Goal: Information Seeking & Learning: Learn about a topic

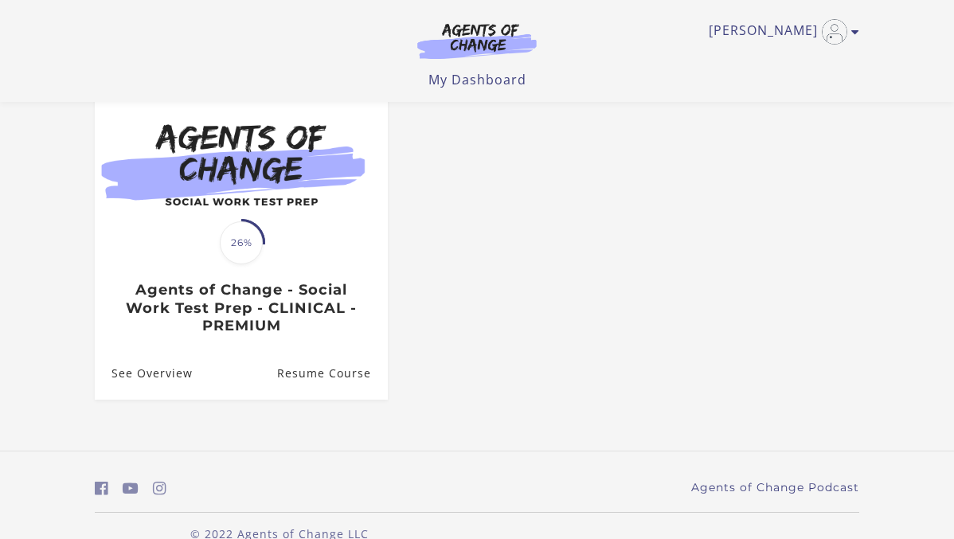
scroll to position [180, 0]
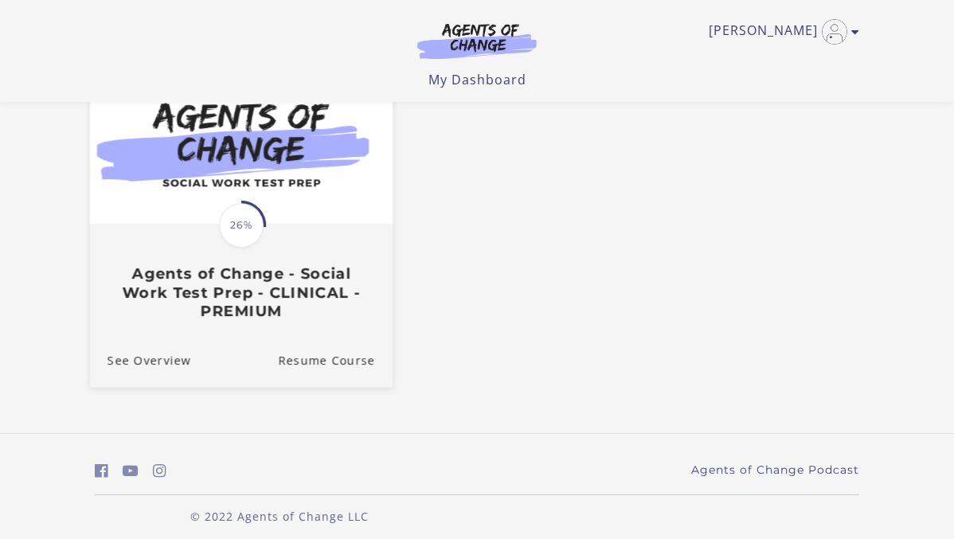
click at [348, 293] on h3 "Agents of Change - Social Work Test Prep - CLINICAL - PREMIUM" at bounding box center [240, 293] width 267 height 56
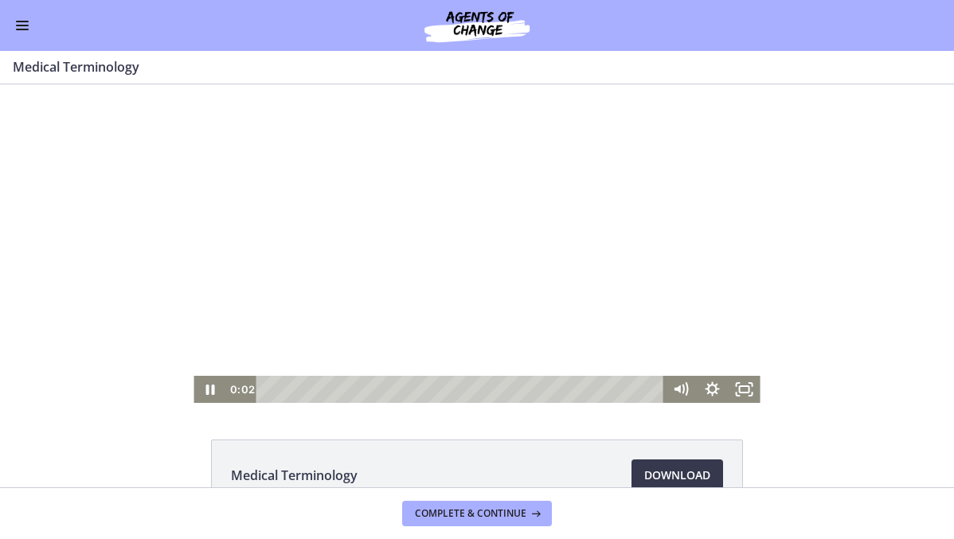
click at [391, 189] on div at bounding box center [476, 243] width 566 height 318
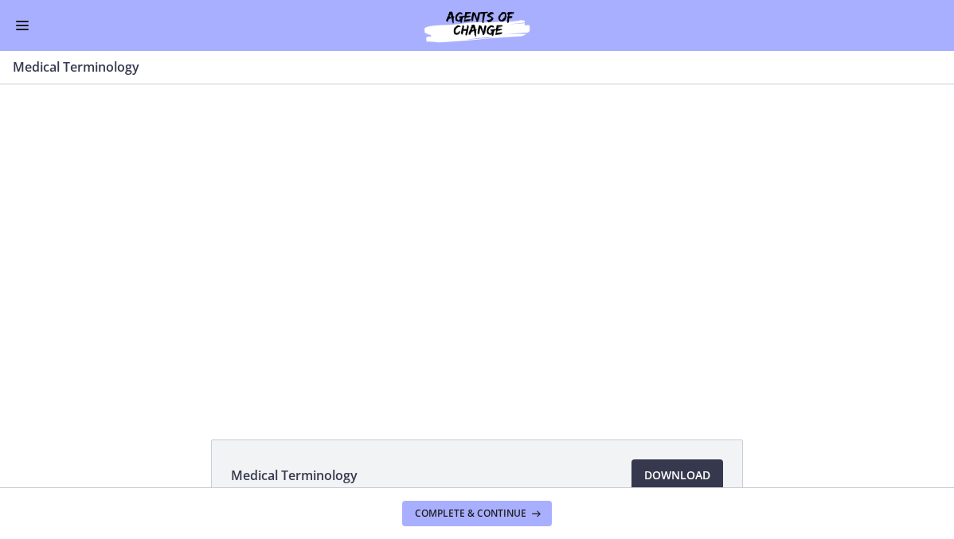
click at [32, 25] on div "Go to Dashboard" at bounding box center [477, 25] width 954 height 51
click at [21, 21] on span "Enable menu" at bounding box center [22, 22] width 13 height 2
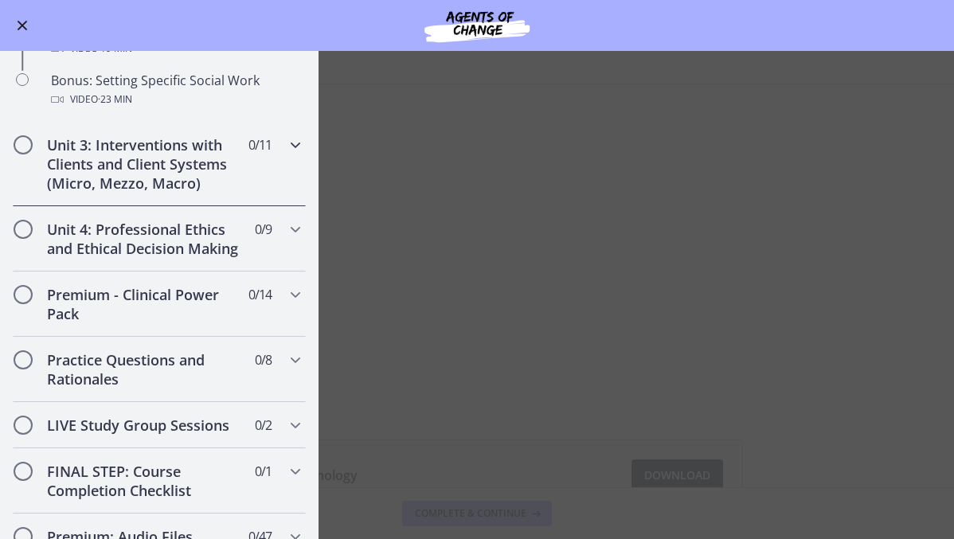
scroll to position [1460, 0]
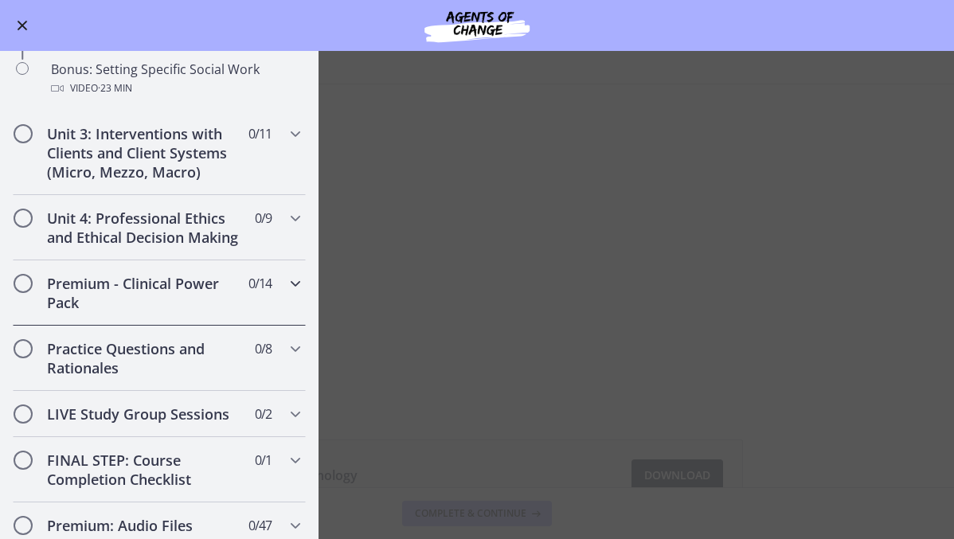
click at [280, 295] on div "Premium - Clinical Power Pack 0 / 14 Completed" at bounding box center [159, 292] width 293 height 65
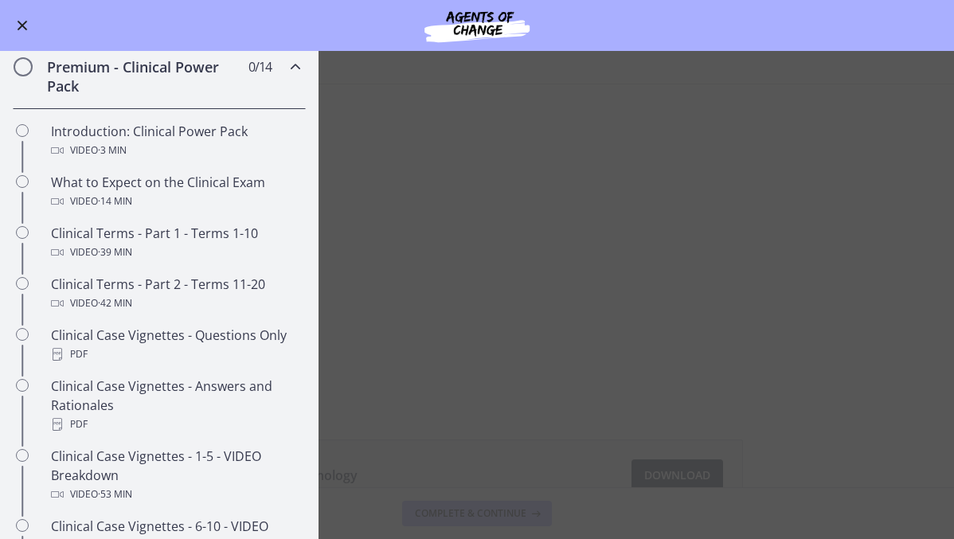
scroll to position [596, 0]
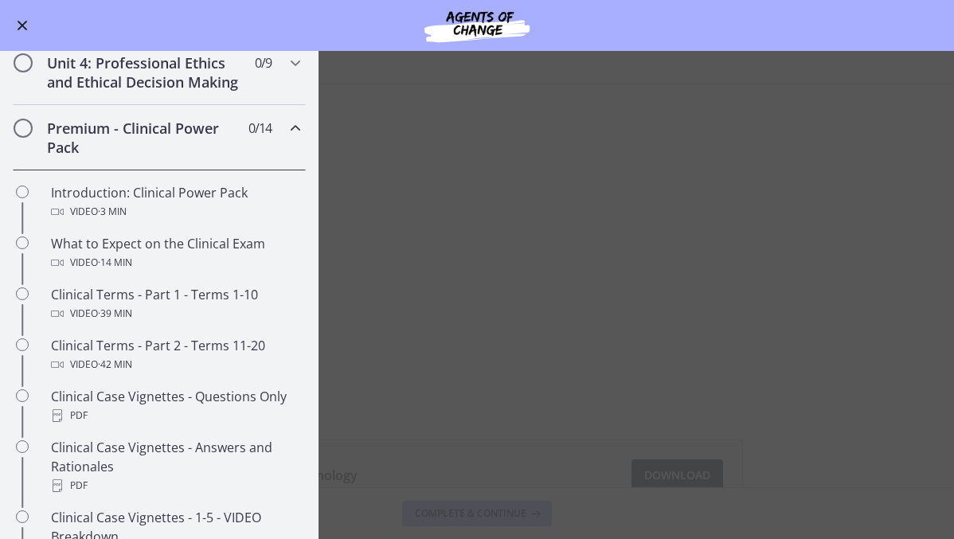
click at [278, 129] on div "Premium - Clinical Power Pack 0 / 14 Completed" at bounding box center [159, 137] width 293 height 65
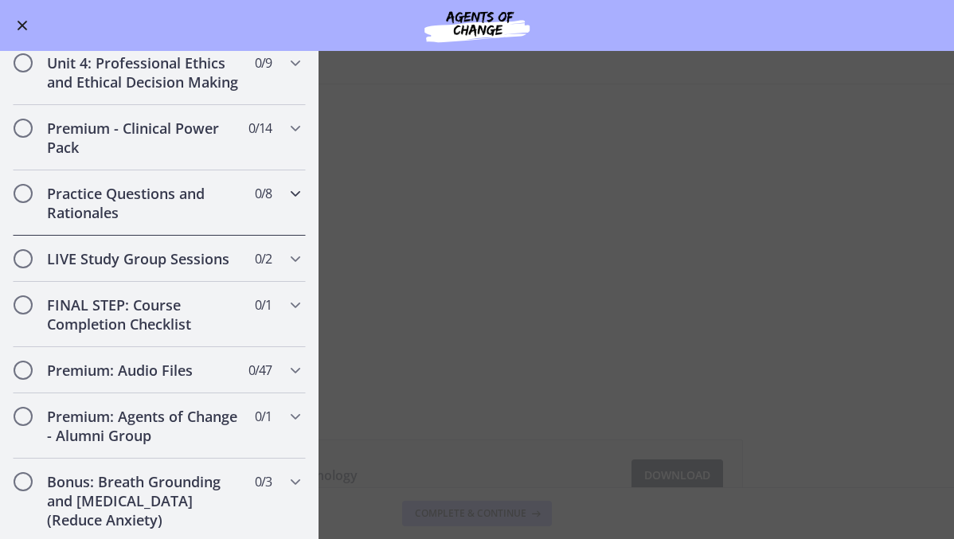
click at [245, 201] on div "Practice Questions and Rationales 0 / 8 Completed" at bounding box center [159, 202] width 293 height 65
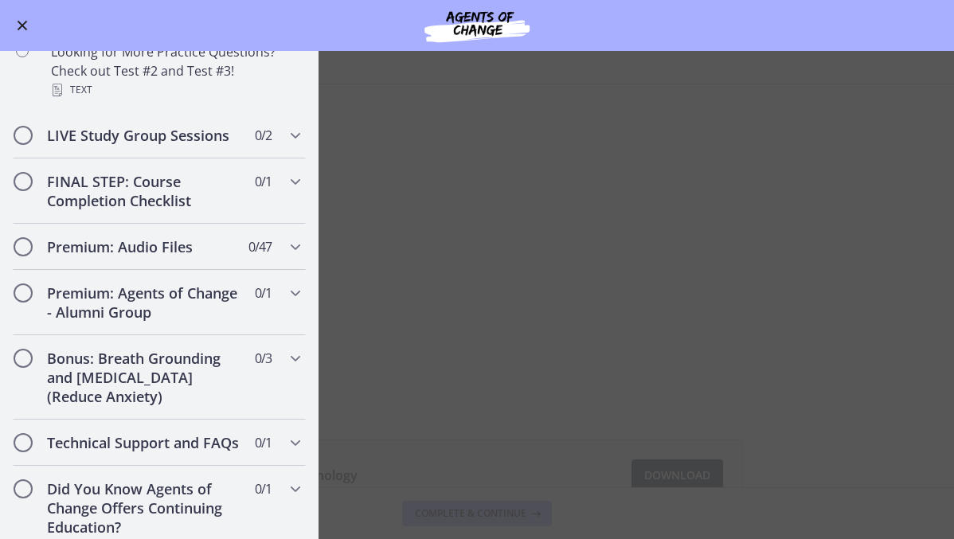
scroll to position [1198, 0]
click at [181, 247] on h2 "Premium: Audio Files" at bounding box center [144, 245] width 194 height 19
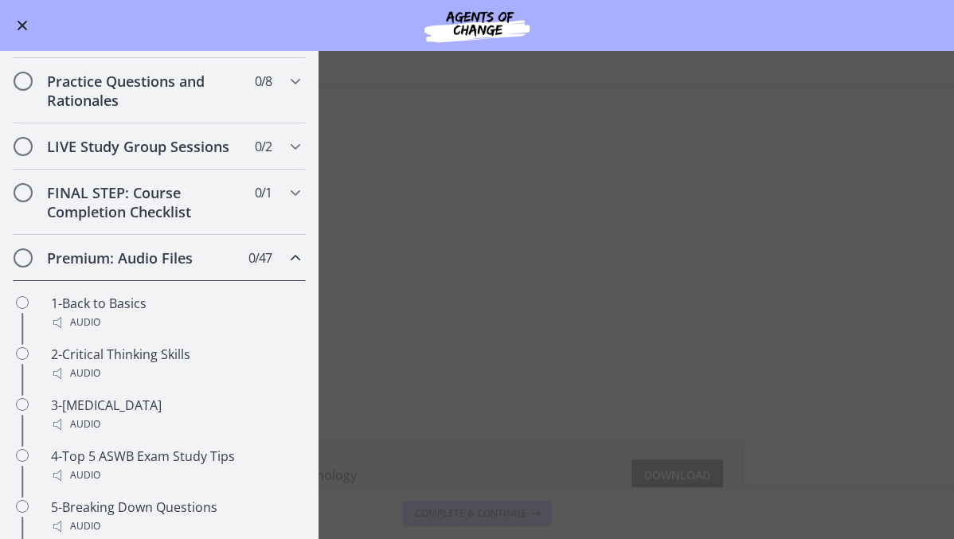
click at [181, 248] on h2 "Premium: Audio Files" at bounding box center [144, 257] width 194 height 19
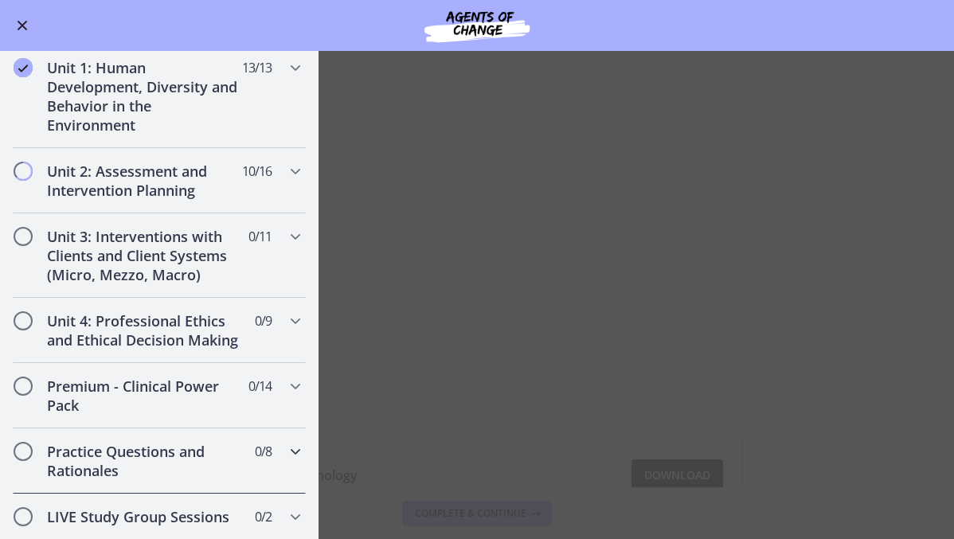
scroll to position [331, 0]
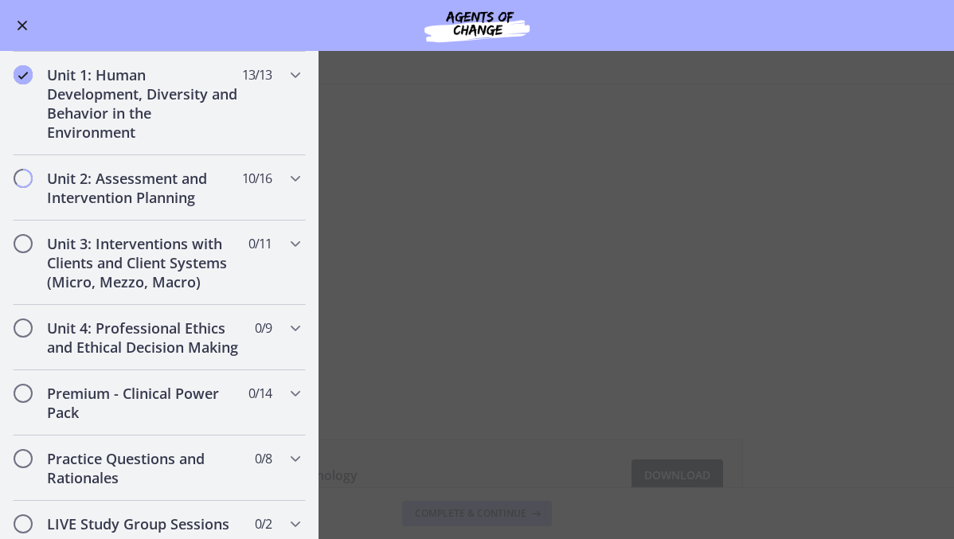
click at [466, 450] on main "Medical Terminology Enable fullscreen Medical Terminology Download Opens in a n…" at bounding box center [477, 295] width 954 height 488
click at [422, 401] on main "Medical Terminology Enable fullscreen Medical Terminology Download Opens in a n…" at bounding box center [477, 295] width 954 height 488
click at [293, 162] on div "Unit 2: Assessment and Intervention Planning 10 / 16 Completed" at bounding box center [159, 187] width 293 height 65
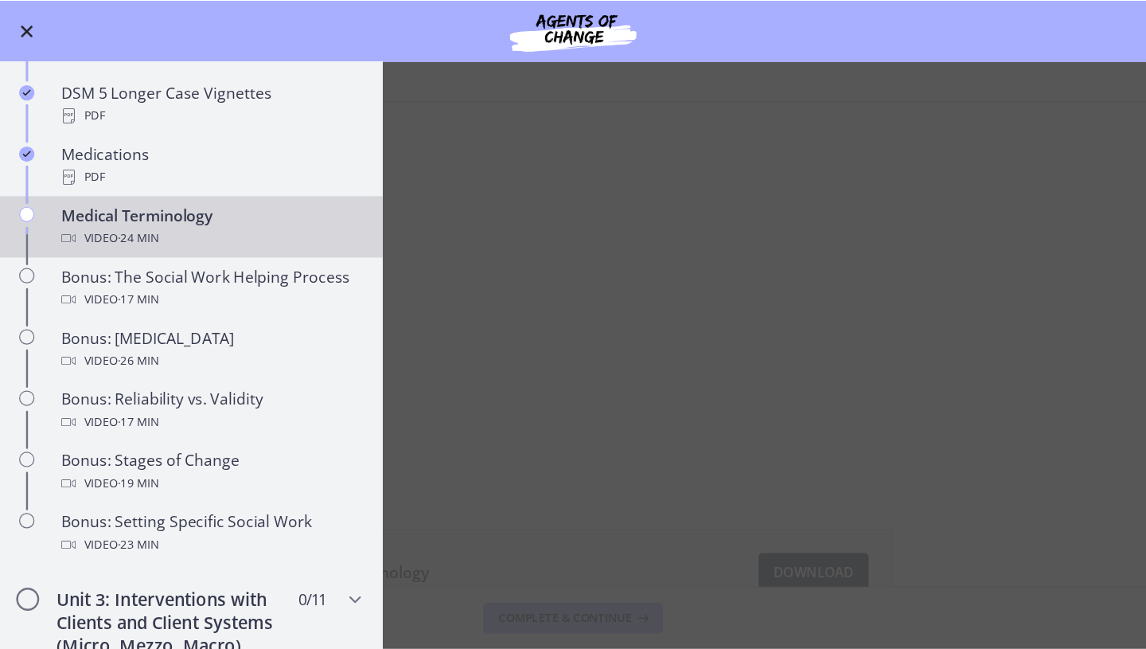
scroll to position [1105, 0]
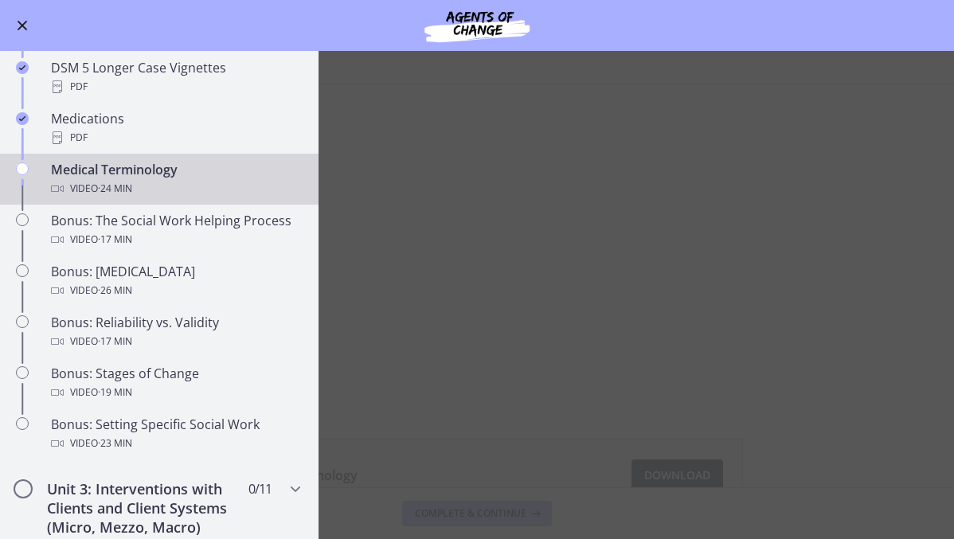
click at [427, 270] on main "Medical Terminology Enable fullscreen Medical Terminology Download Opens in a n…" at bounding box center [477, 295] width 954 height 488
click at [195, 178] on div "Medical Terminology Video · 24 min" at bounding box center [175, 179] width 248 height 38
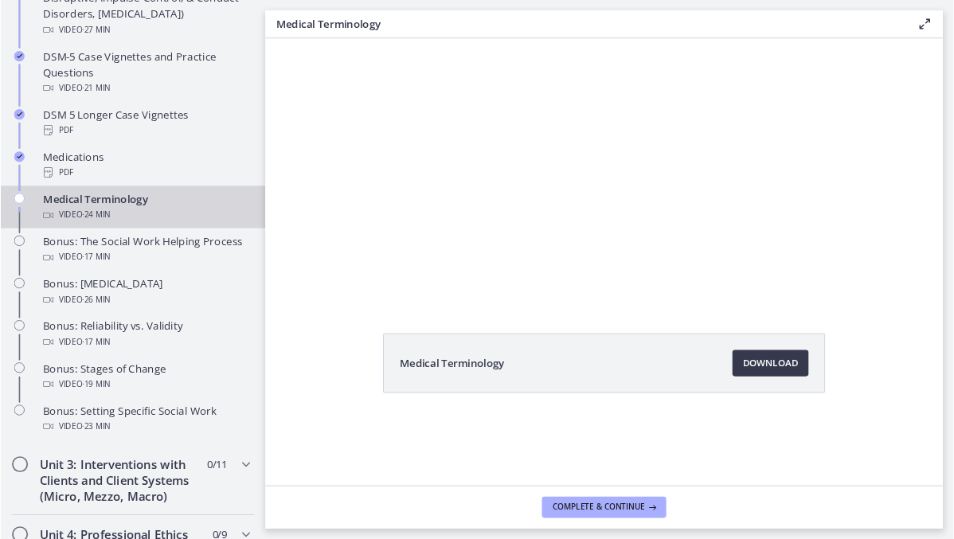
scroll to position [1106, 0]
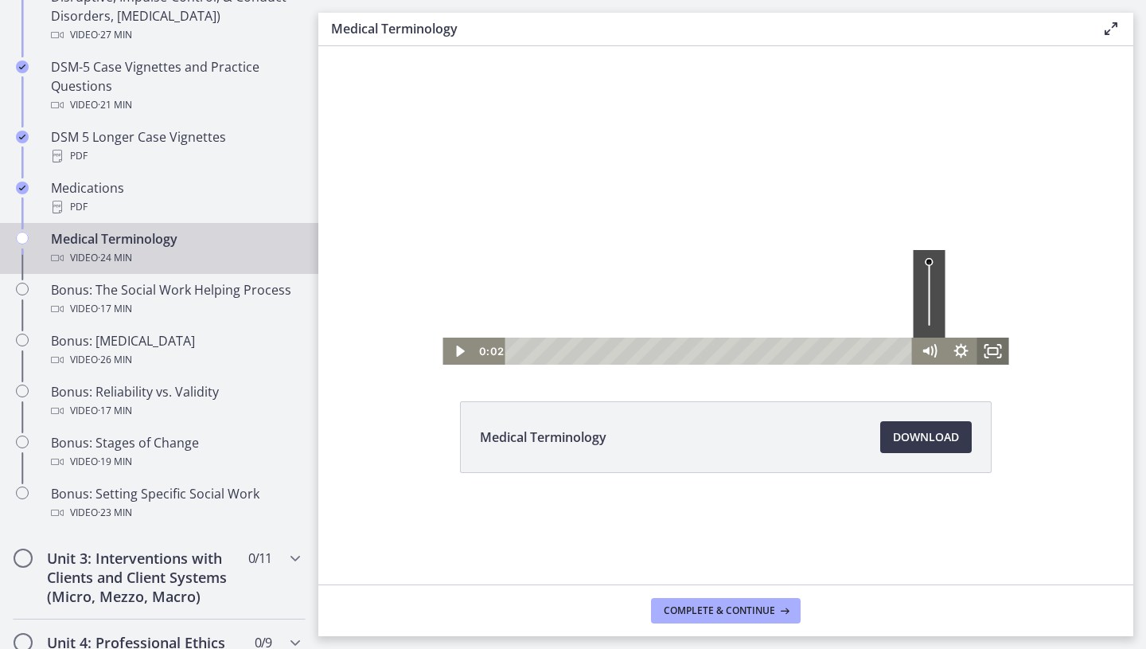
click at [953, 354] on rect "Fullscreen" at bounding box center [994, 351] width 10 height 6
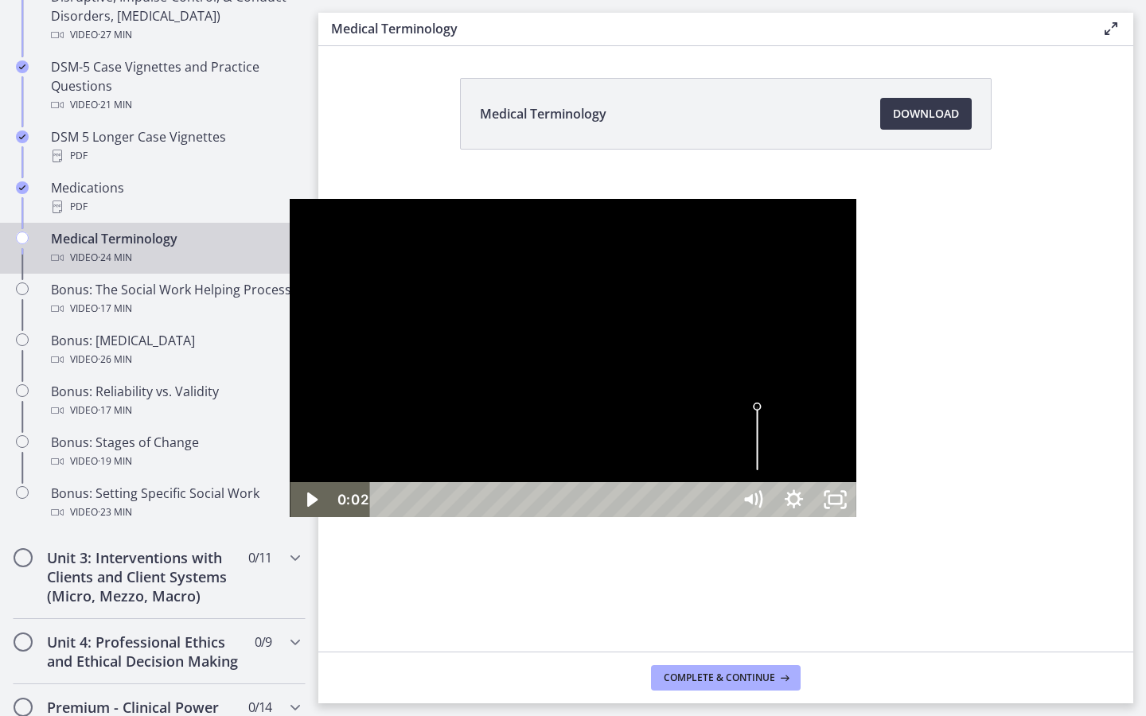
click at [856, 361] on div at bounding box center [573, 358] width 566 height 318
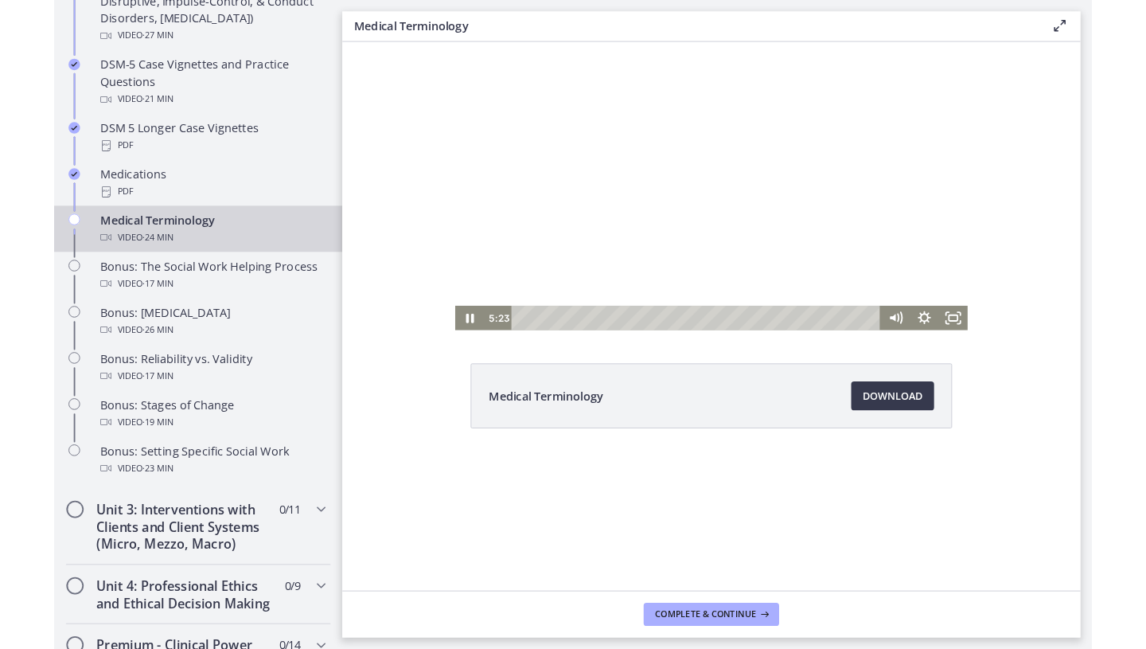
scroll to position [1105, 0]
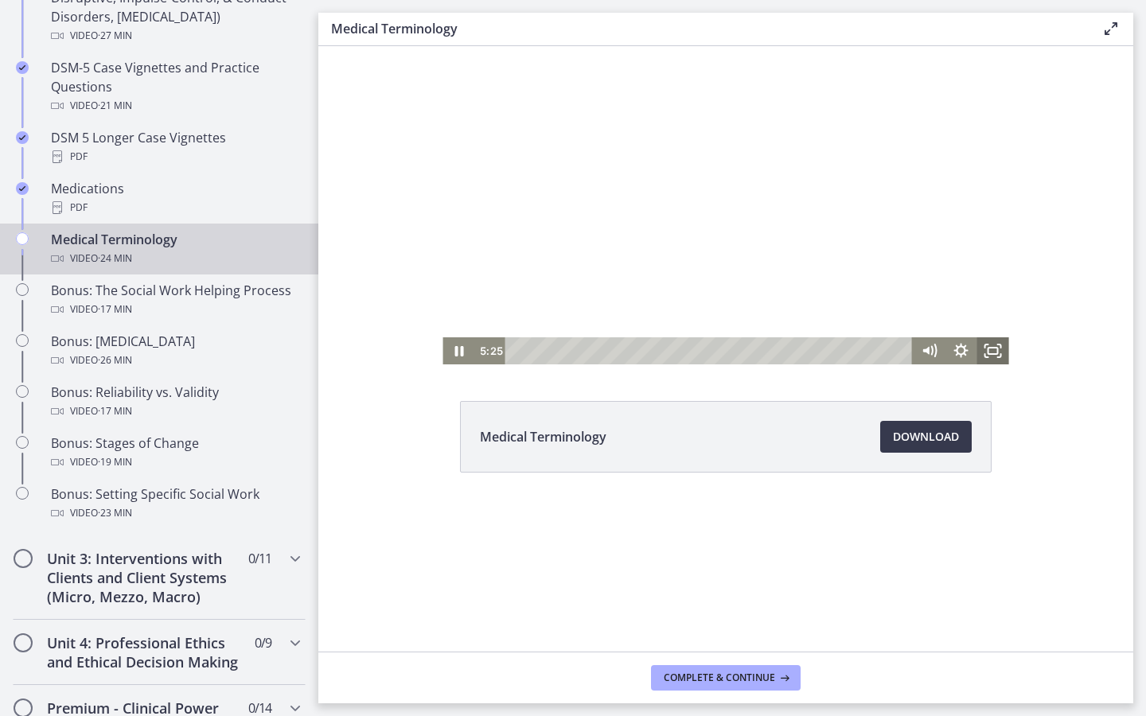
click at [953, 355] on icon "Fullscreen" at bounding box center [986, 355] width 3 height 3
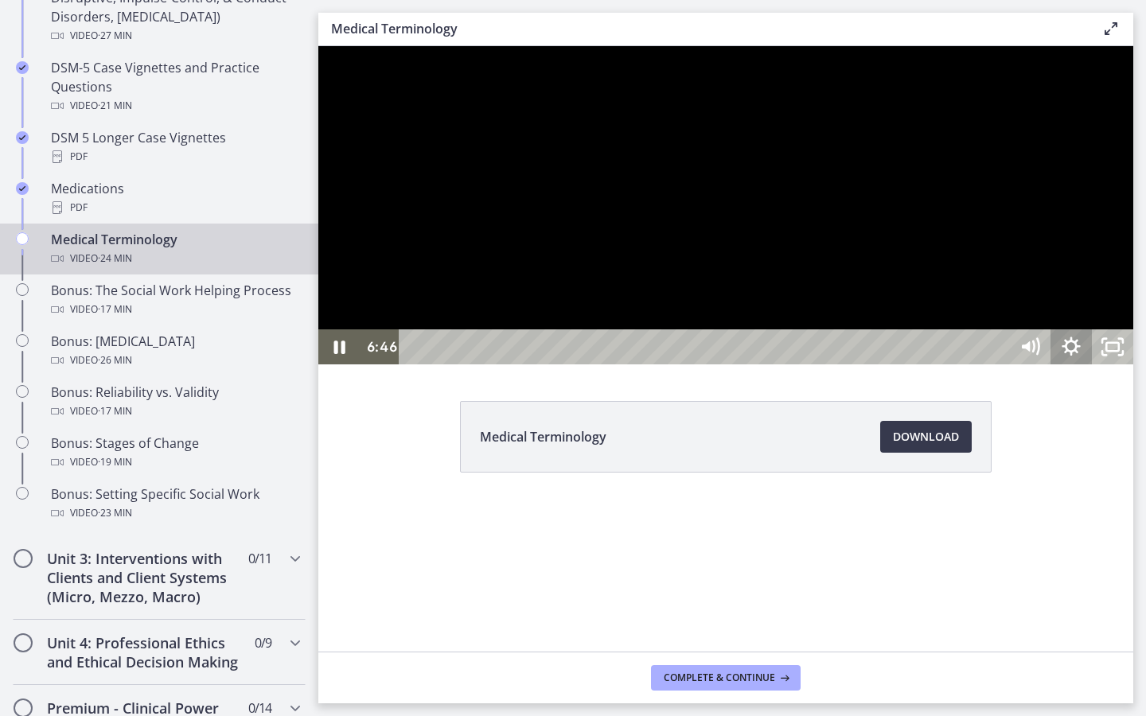
click at [953, 356] on icon "Show settings menu" at bounding box center [1071, 346] width 18 height 18
click at [953, 295] on span "1.75x" at bounding box center [1087, 276] width 72 height 35
click at [953, 296] on label "2x" at bounding box center [1051, 277] width 166 height 37
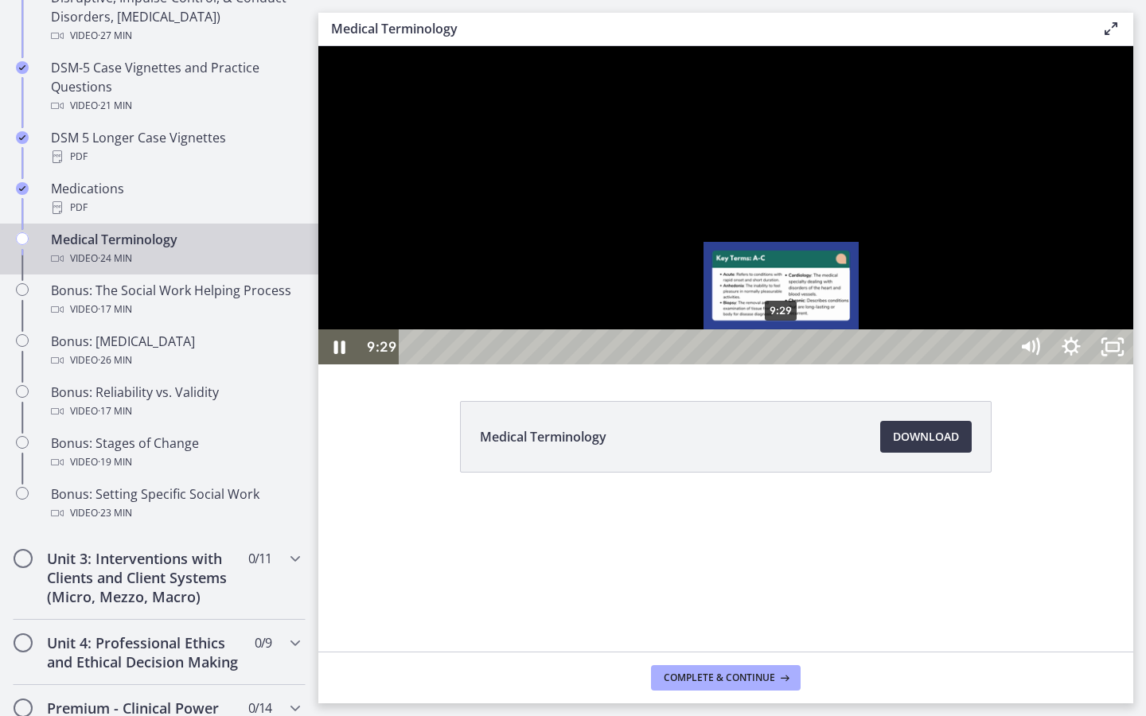
click at [782, 365] on div "9:29" at bounding box center [707, 347] width 584 height 35
click at [800, 365] on div "9:56" at bounding box center [707, 347] width 584 height 35
click at [786, 365] on div "9:35" at bounding box center [707, 347] width 584 height 35
click at [775, 365] on div "9:19" at bounding box center [707, 347] width 584 height 35
click at [795, 365] on div "9:49" at bounding box center [707, 347] width 584 height 35
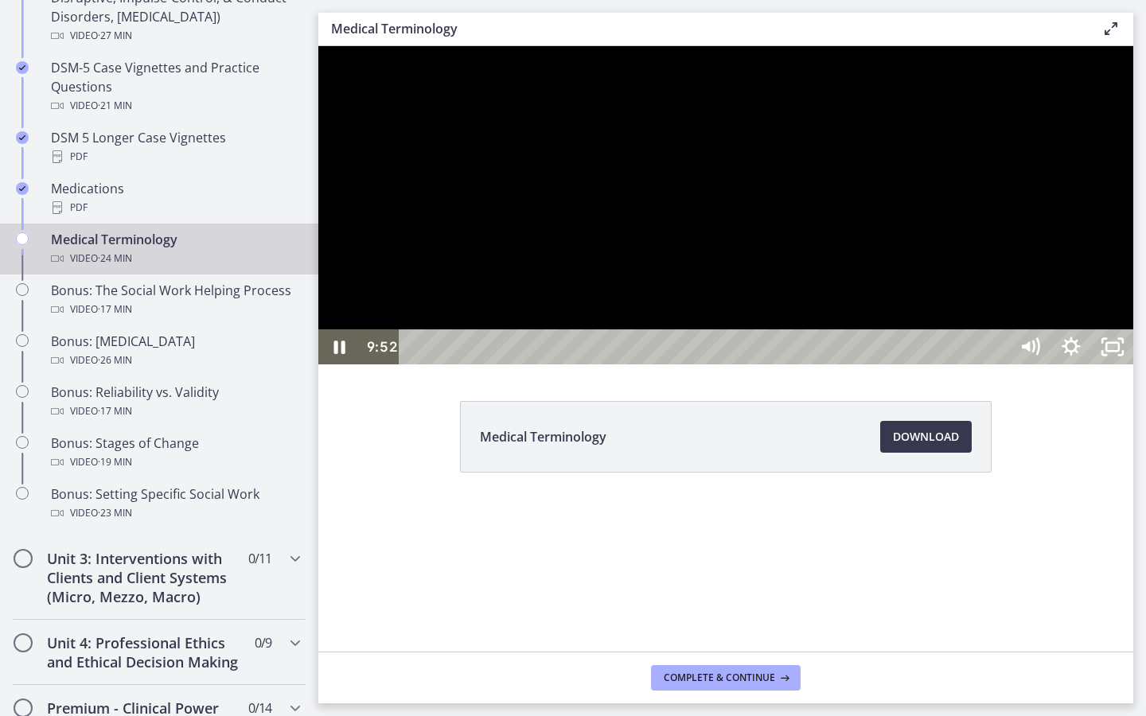
click at [953, 365] on div at bounding box center [725, 205] width 815 height 318
click at [953, 343] on html "Skip to main content Go to Dashboard Go to Dashboard Go to Dashboard Agents of …" at bounding box center [573, 358] width 1146 height 716
click at [953, 365] on div at bounding box center [725, 205] width 815 height 318
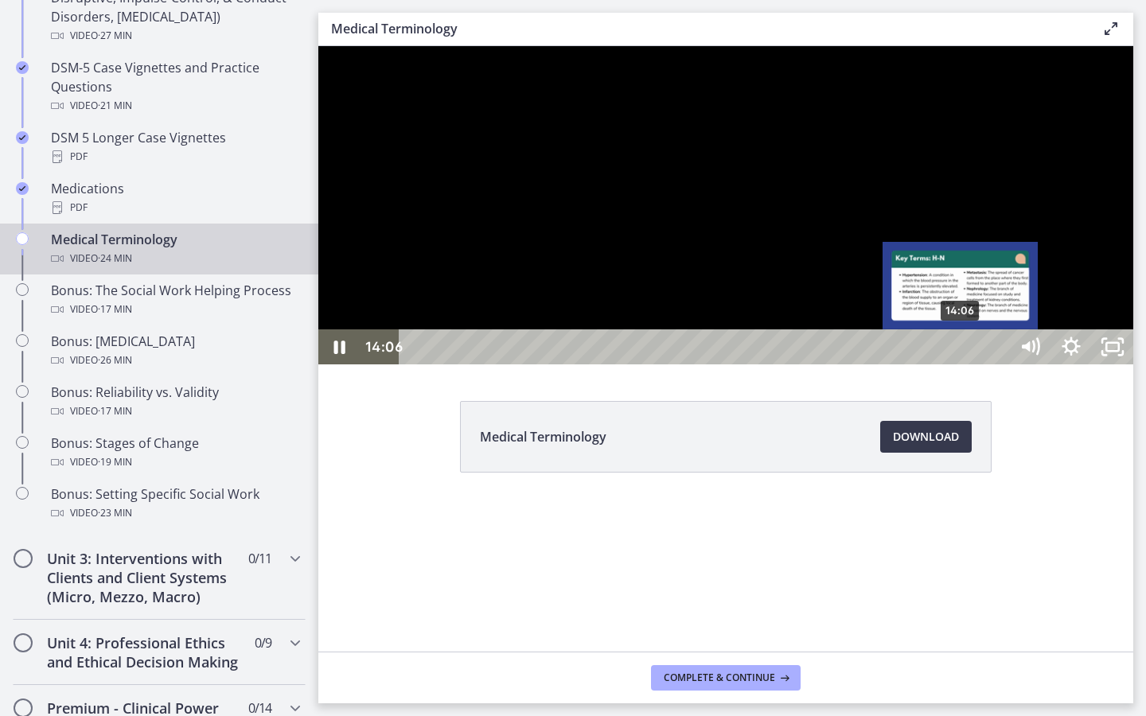
click at [953, 365] on div "14:06" at bounding box center [707, 347] width 584 height 35
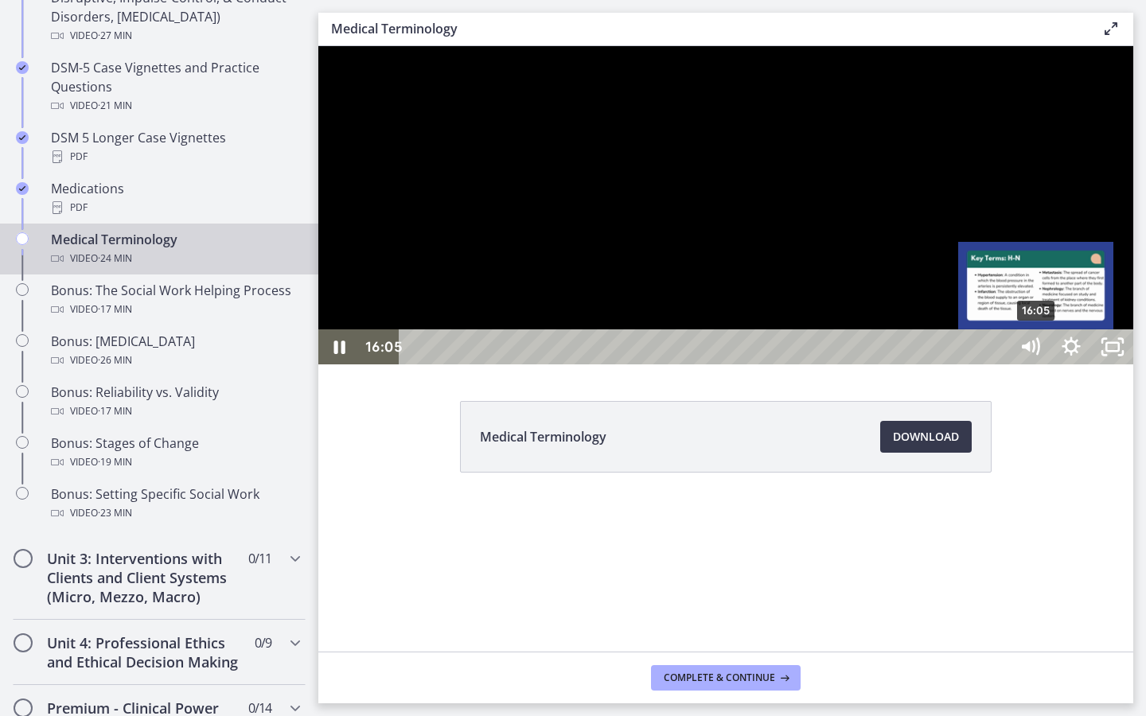
click at [953, 365] on div "16:05" at bounding box center [707, 347] width 584 height 35
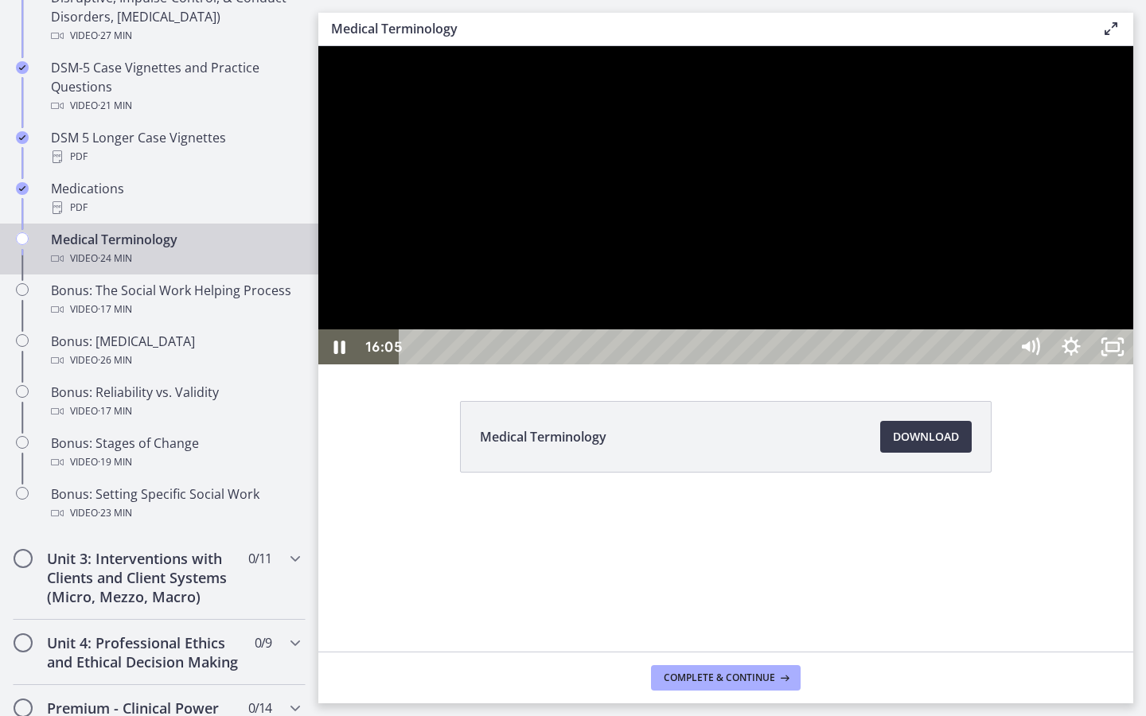
click at [953, 538] on html "Skip to main content Go to Dashboard Go to Dashboard Go to Dashboard Agents of …" at bounding box center [573, 358] width 1146 height 716
click at [953, 365] on div at bounding box center [725, 205] width 815 height 318
drag, startPoint x: 1449, startPoint y: 615, endPoint x: 1448, endPoint y: 626, distance: 11.2
click at [953, 365] on div at bounding box center [725, 205] width 815 height 318
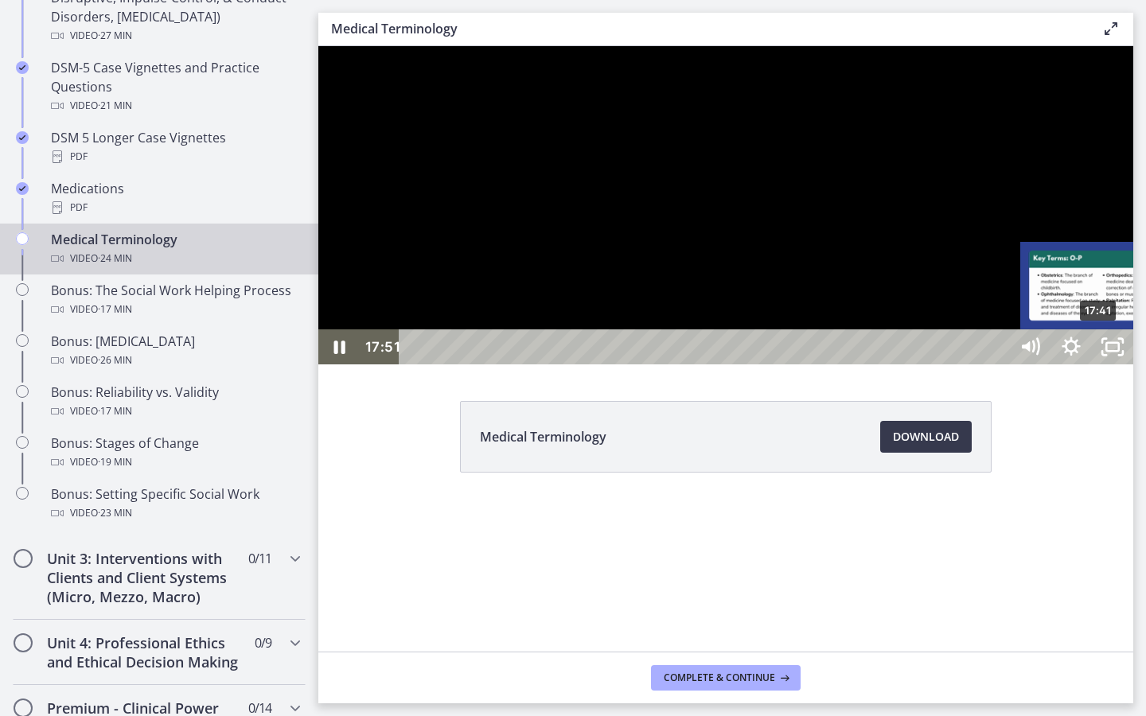
click at [953, 353] on div "Playbar" at bounding box center [1105, 347] width 12 height 12
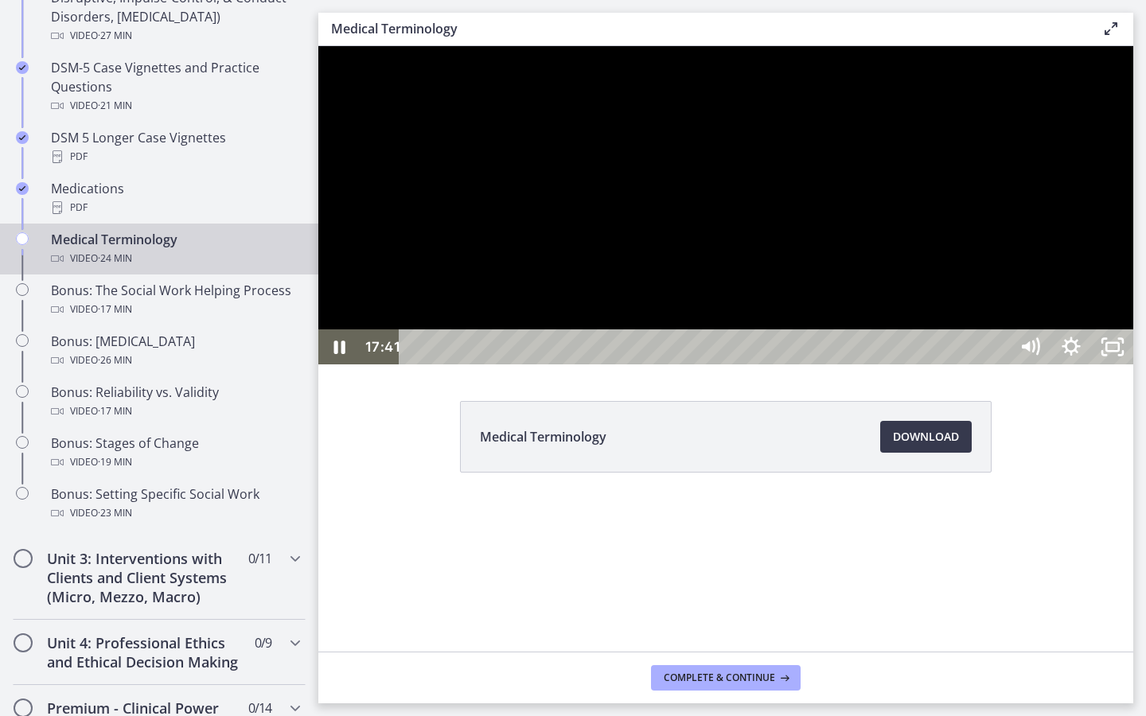
click at [953, 365] on div at bounding box center [725, 205] width 815 height 318
click at [953, 365] on icon "Unfullscreen" at bounding box center [1112, 347] width 41 height 35
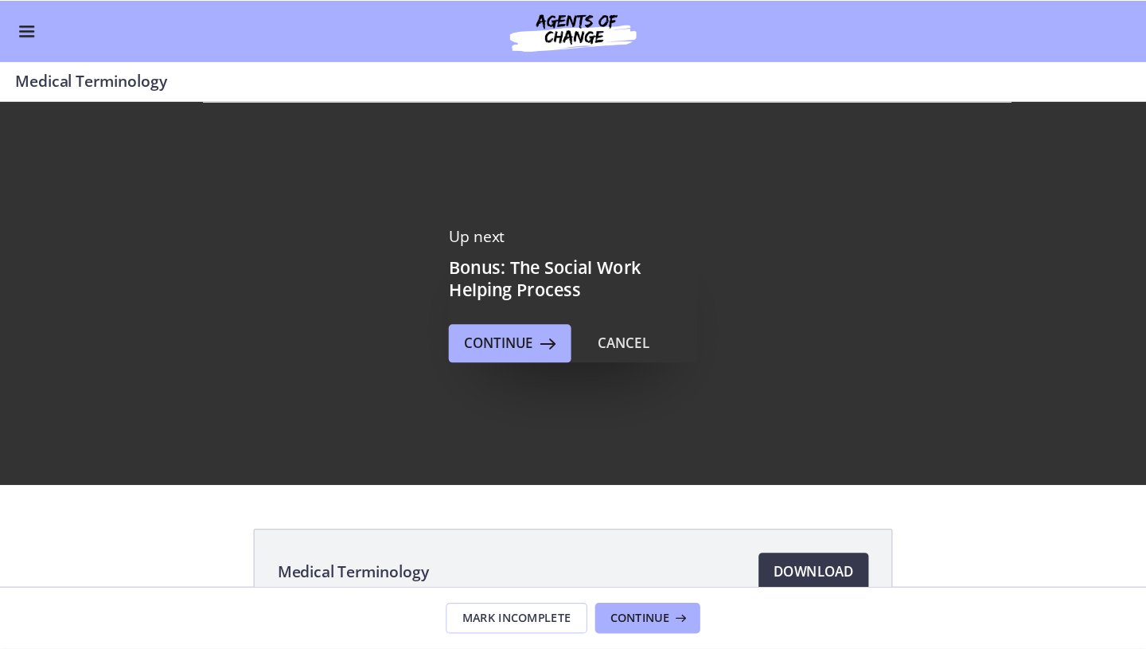
scroll to position [1101, 0]
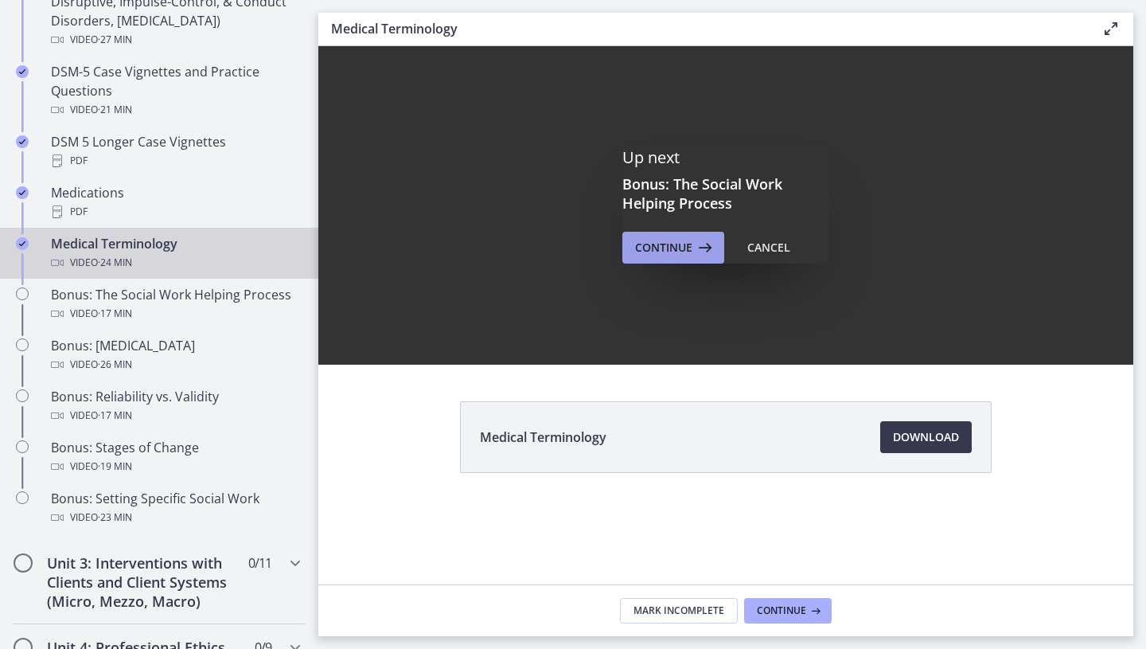
click at [658, 252] on span "Continue" at bounding box center [663, 247] width 57 height 19
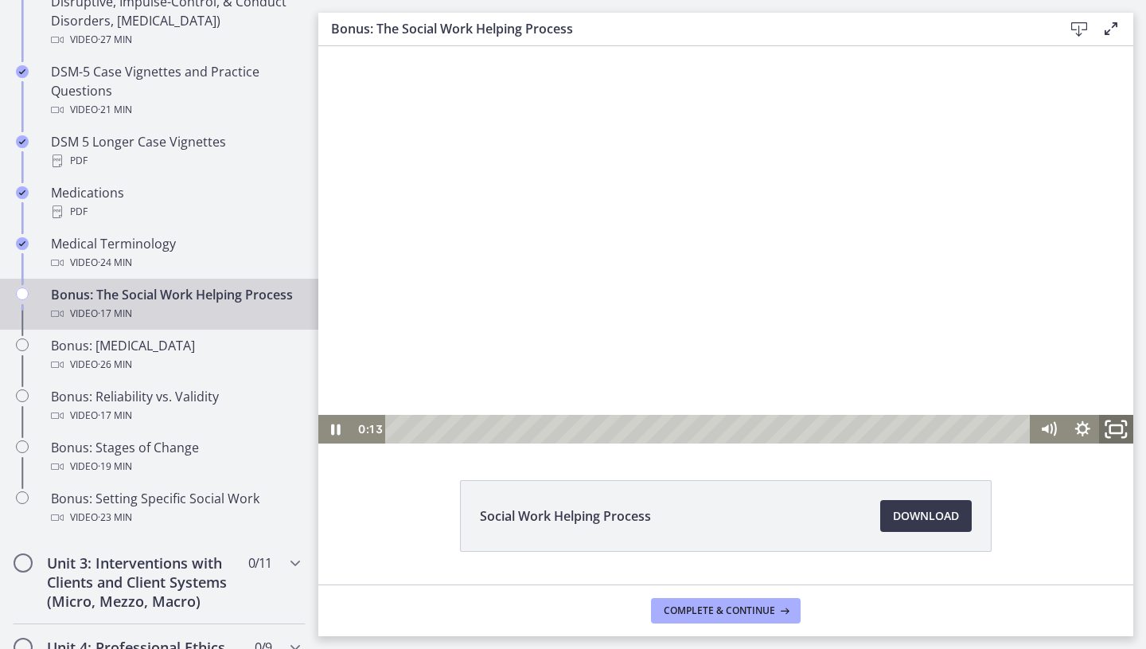
click at [953, 426] on icon "Fullscreen" at bounding box center [1116, 429] width 41 height 34
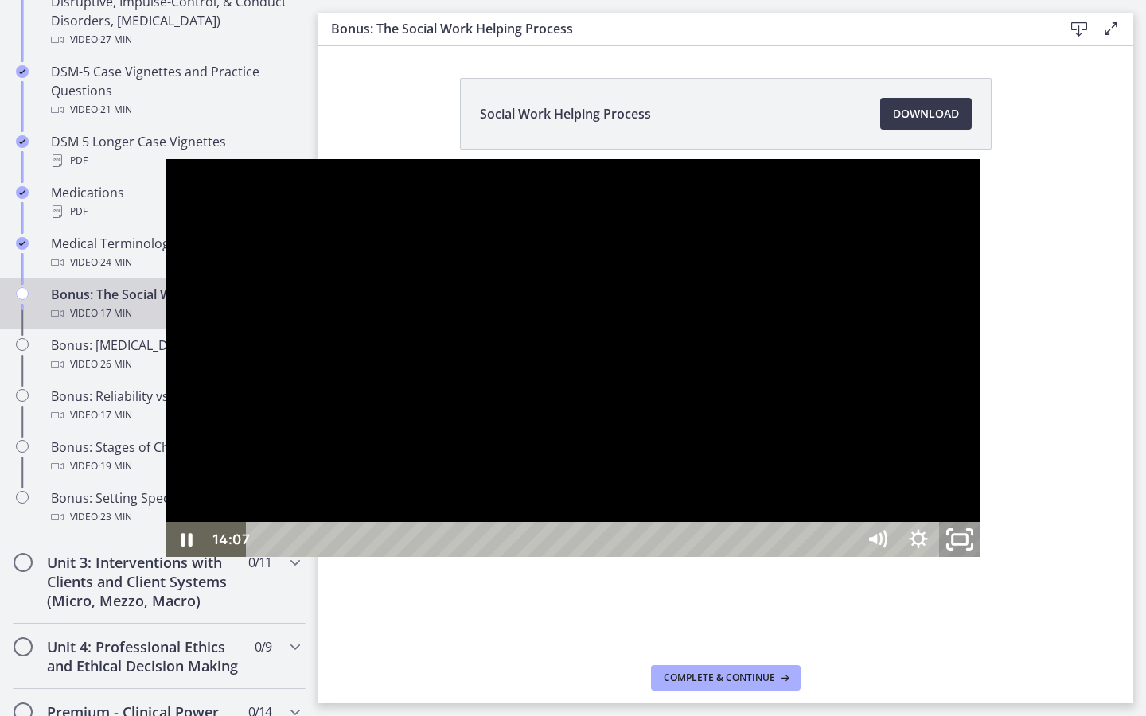
click at [953, 538] on icon "Unfullscreen" at bounding box center [959, 539] width 49 height 42
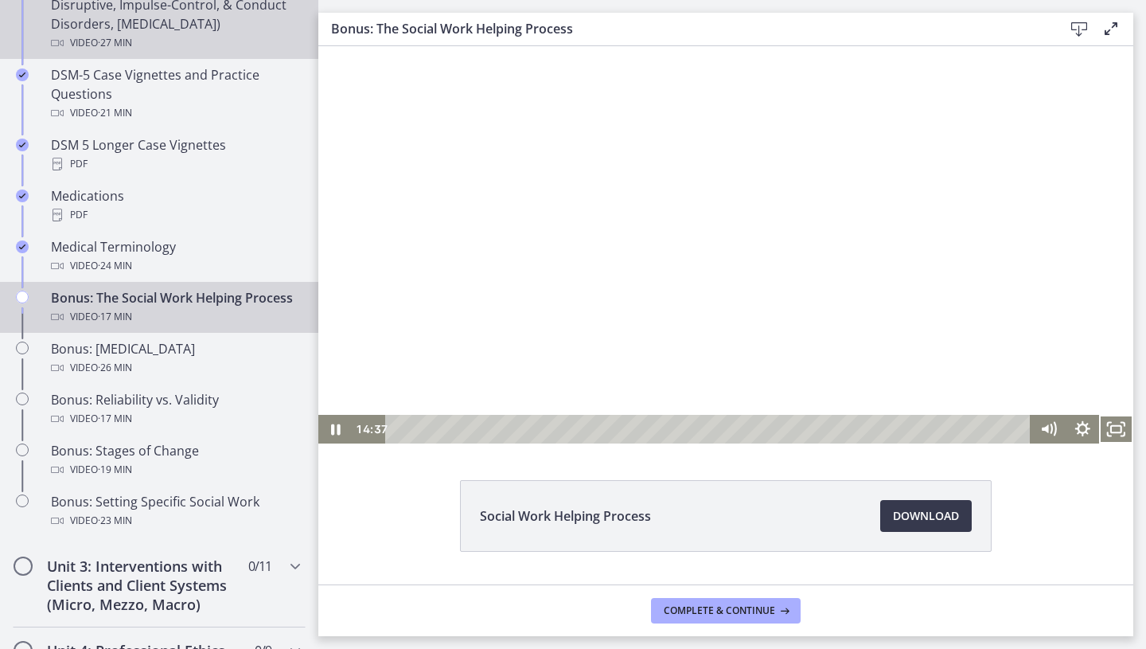
scroll to position [1101, 0]
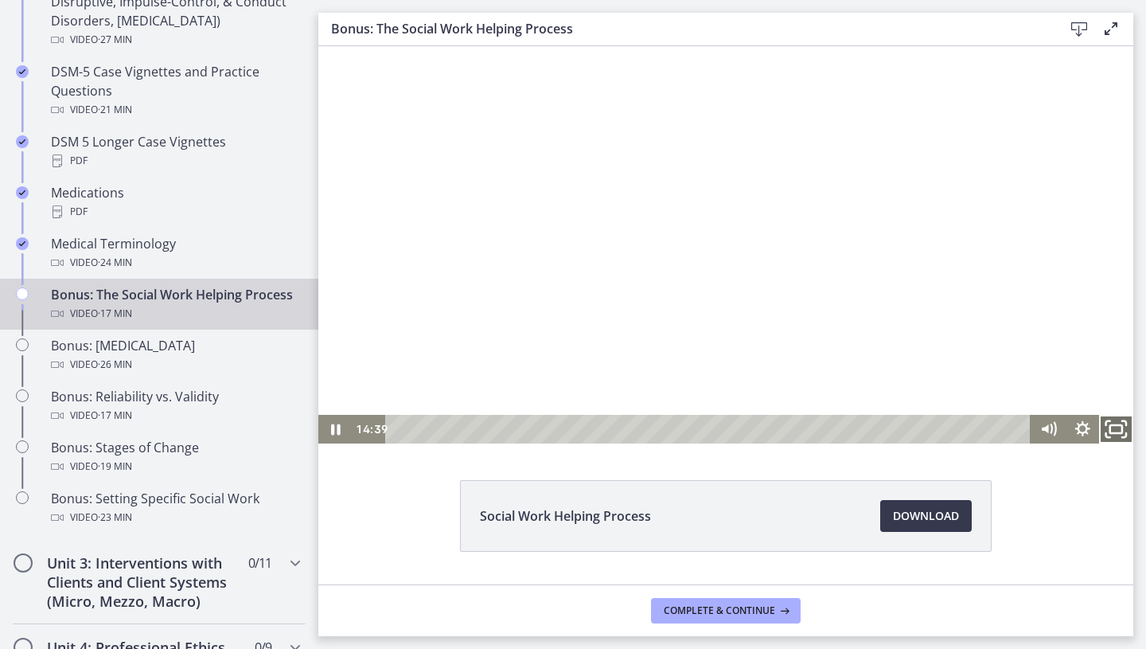
click at [953, 436] on icon "Fullscreen" at bounding box center [1116, 429] width 41 height 34
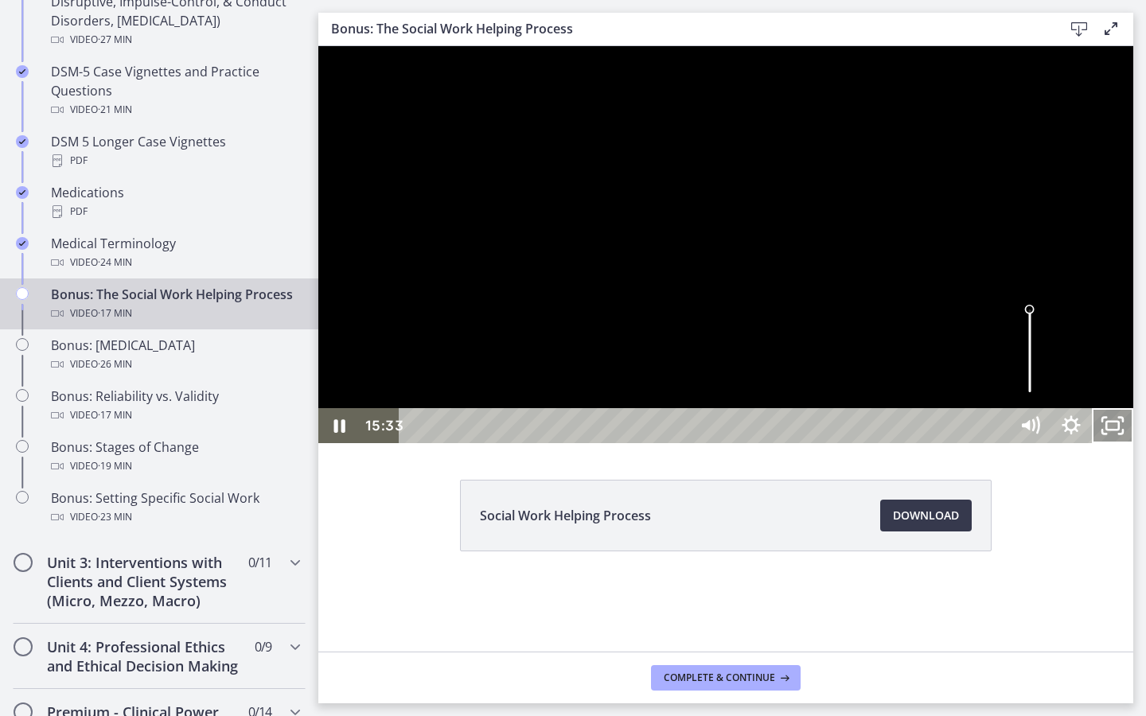
click at [953, 443] on icon "Unfullscreen" at bounding box center [1112, 425] width 41 height 35
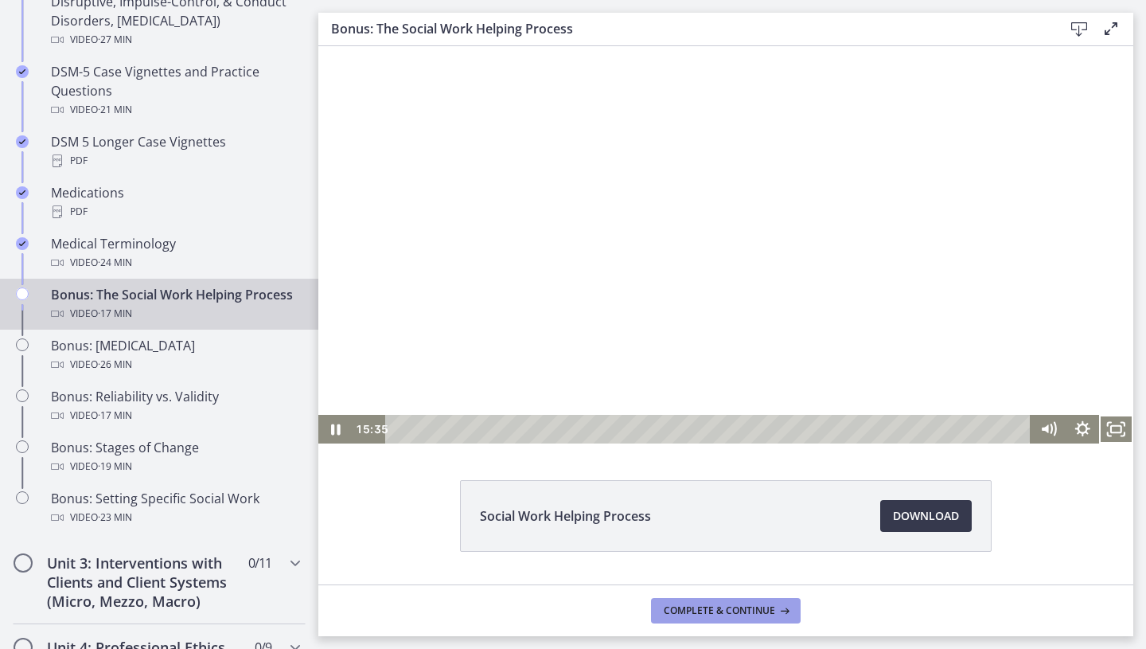
click at [739, 538] on span "Complete & continue" at bounding box center [719, 610] width 111 height 13
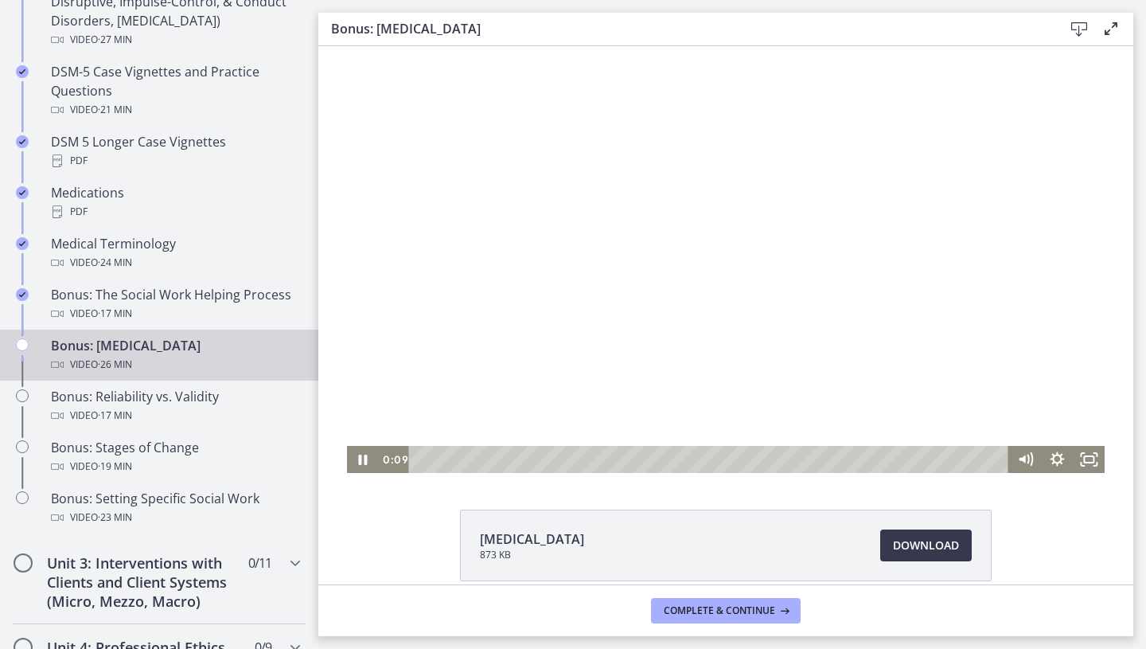
click at [908, 302] on div at bounding box center [726, 259] width 759 height 427
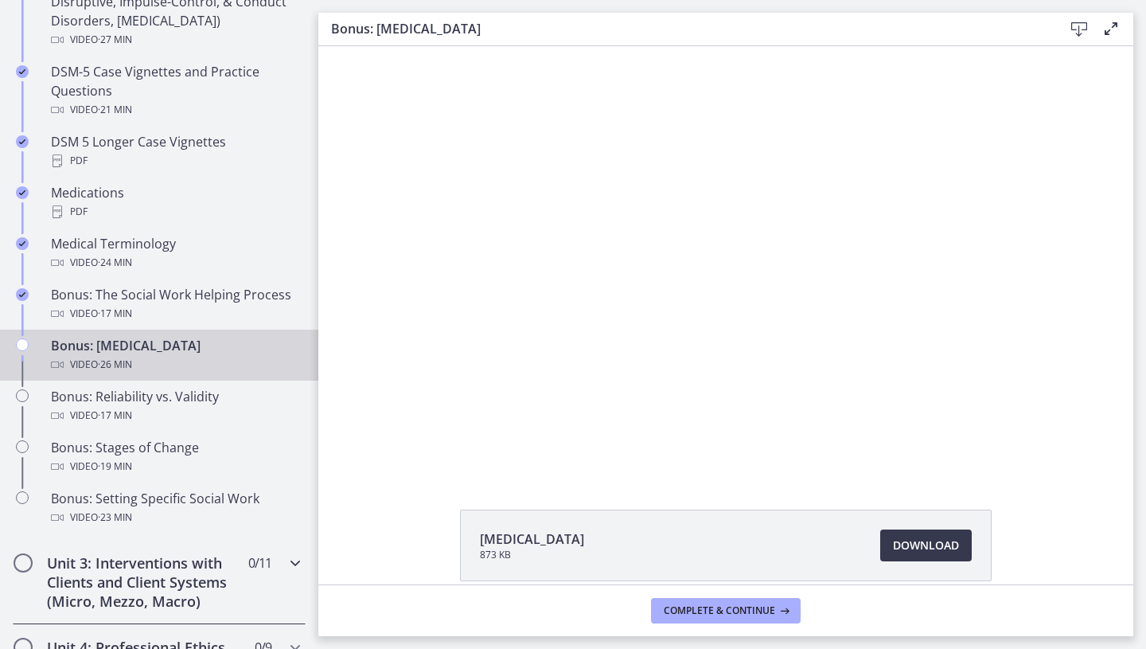
click at [263, 538] on span "0 / 11 Completed" at bounding box center [259, 562] width 23 height 19
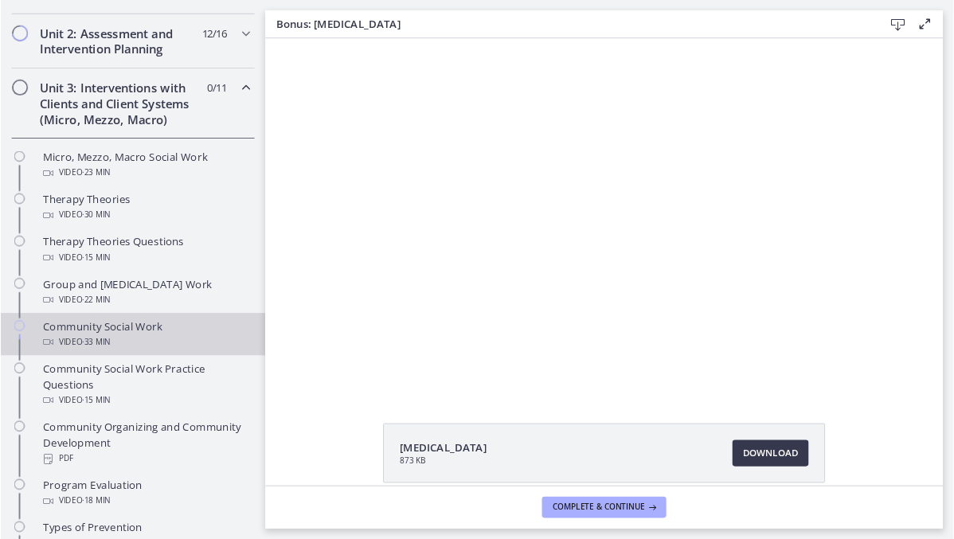
scroll to position [435, 0]
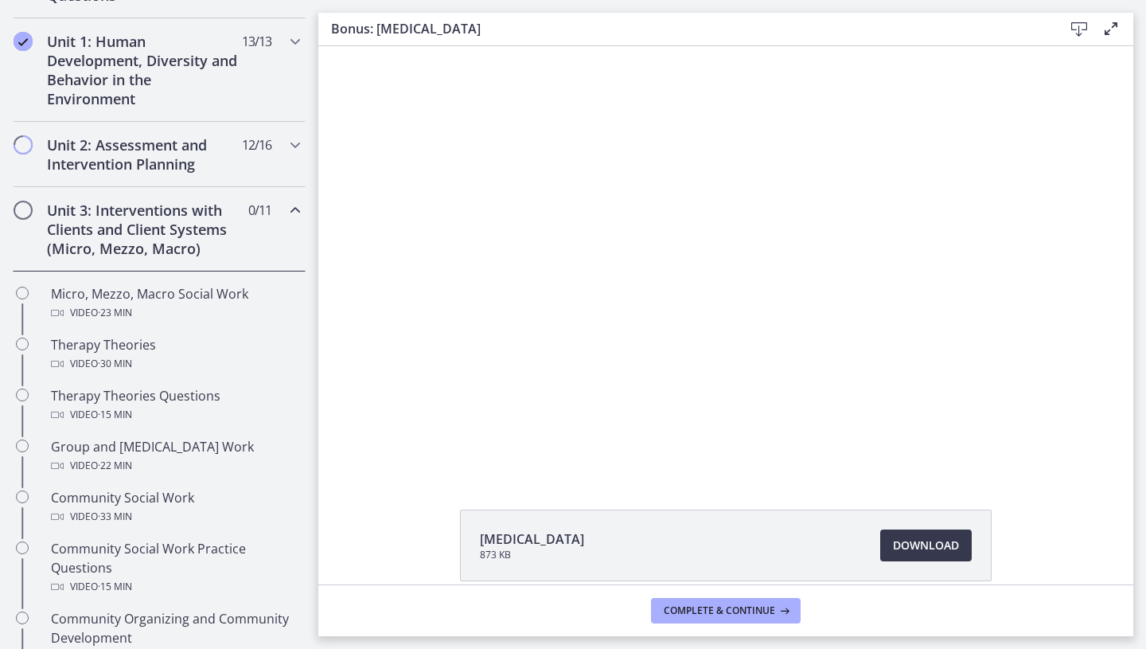
click at [201, 237] on h2 "Unit 3: Interventions with Clients and Client Systems (Micro, Mezzo, Macro)" at bounding box center [144, 229] width 194 height 57
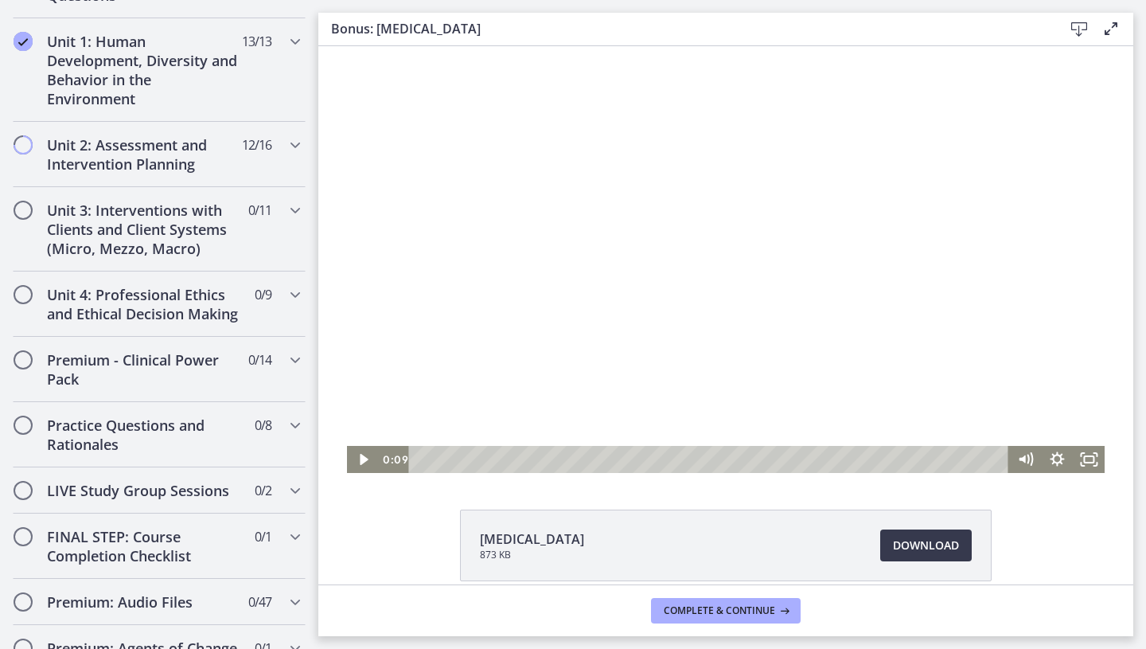
click at [898, 266] on div at bounding box center [726, 259] width 759 height 427
click at [953, 457] on icon "Fullscreen" at bounding box center [1089, 459] width 32 height 27
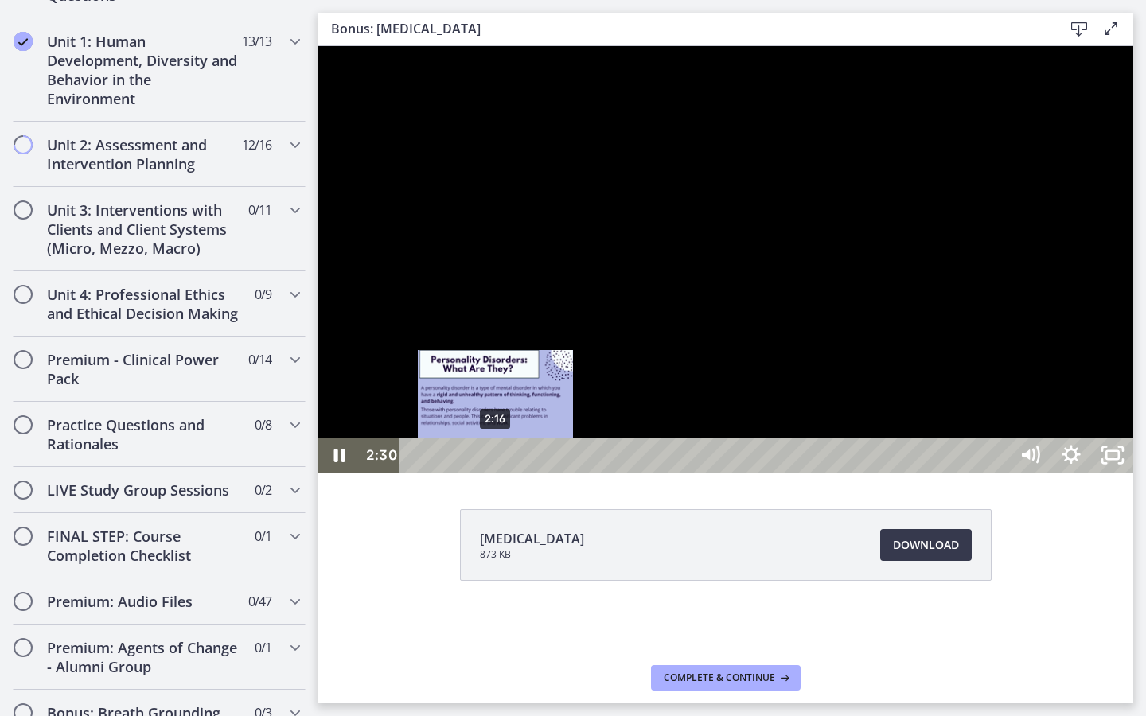
click at [494, 473] on div "2:16" at bounding box center [707, 455] width 584 height 35
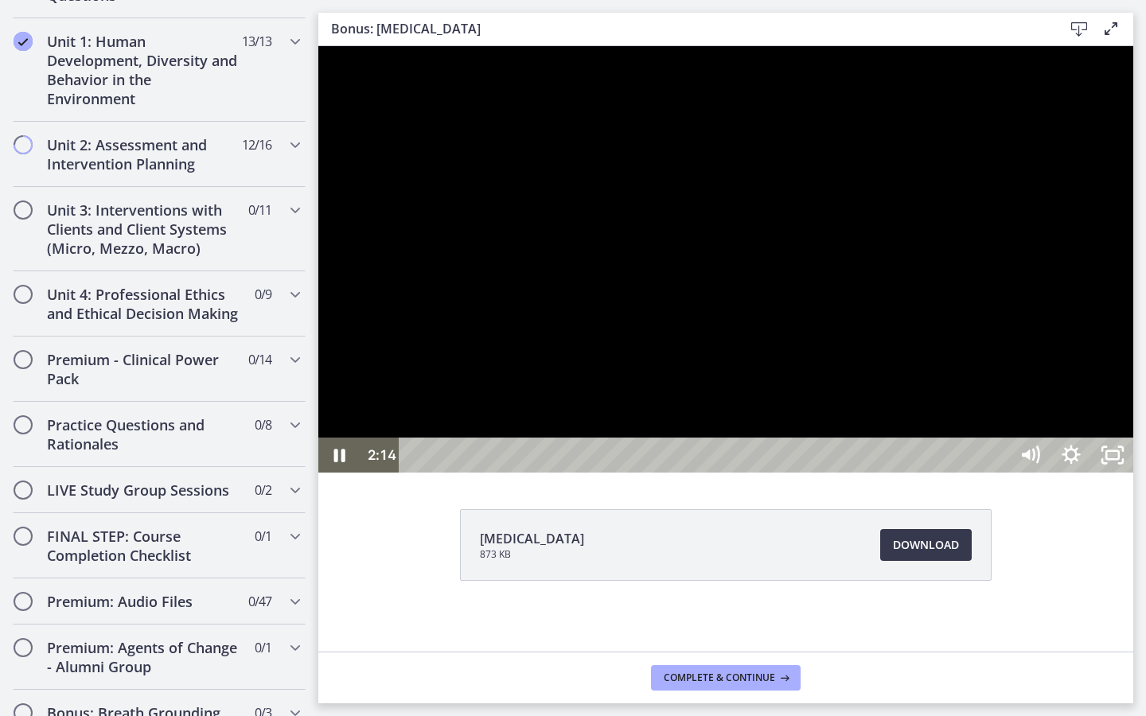
click at [629, 473] on div at bounding box center [725, 259] width 815 height 427
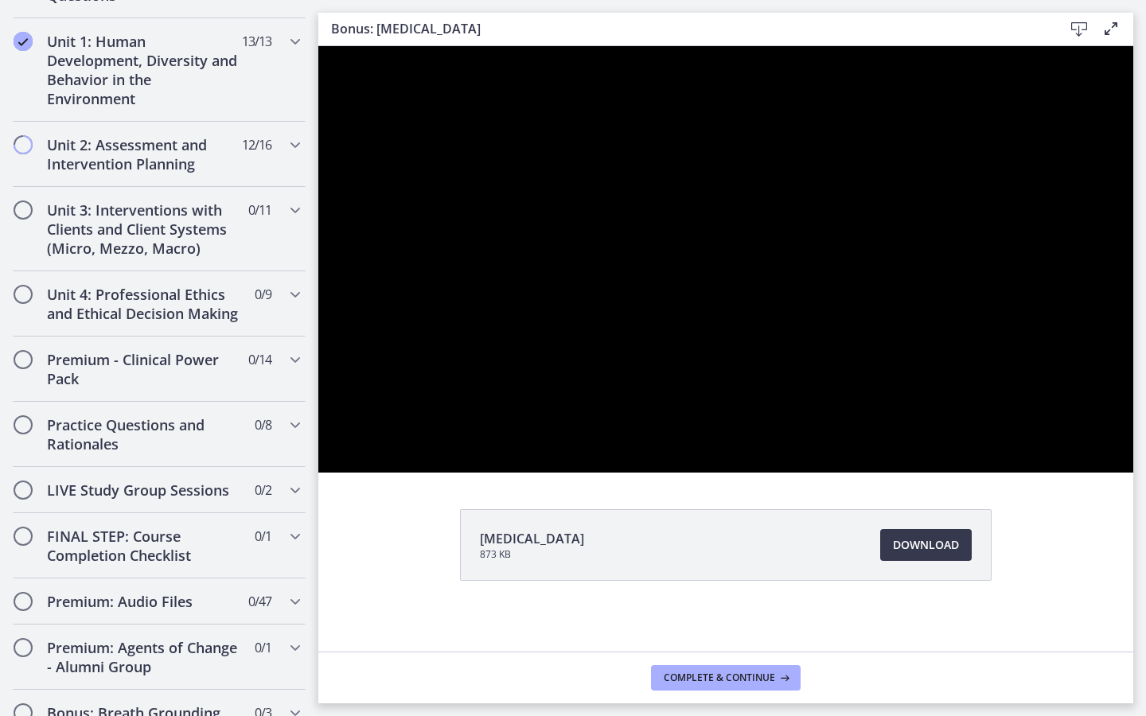
click at [629, 473] on div at bounding box center [725, 259] width 815 height 427
click at [953, 10] on html "Skip to main content Go to Dashboard Go to Dashboard Go to Dashboard Agents of …" at bounding box center [573, 358] width 1146 height 716
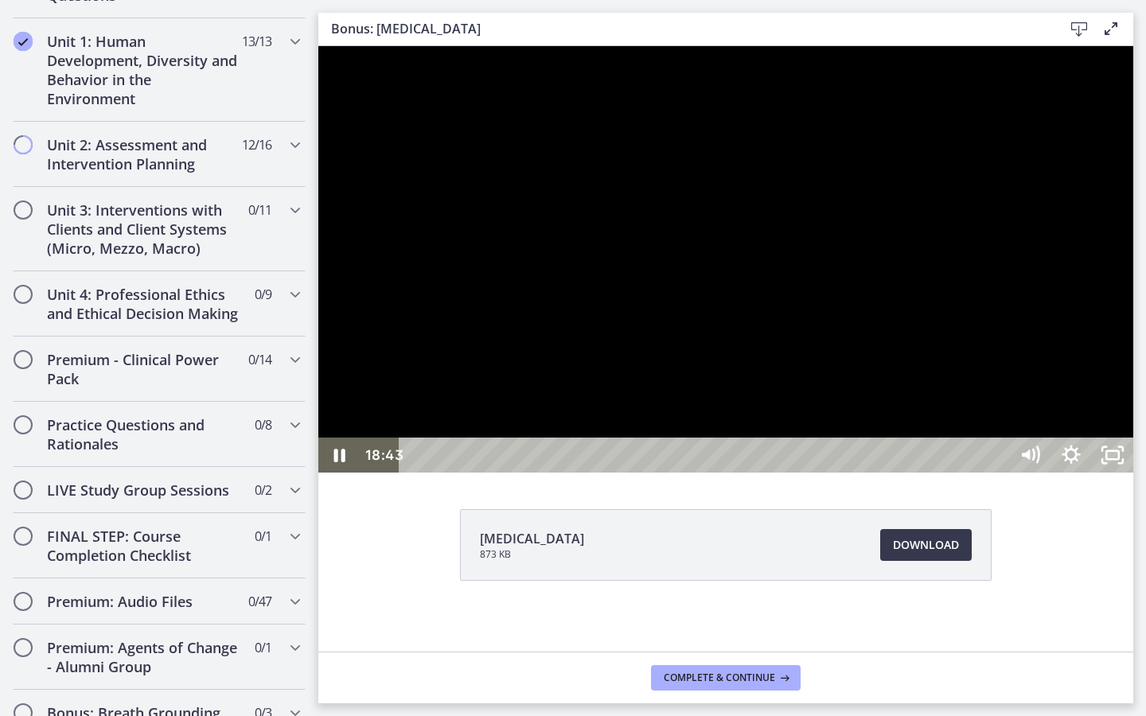
click at [953, 96] on div at bounding box center [725, 259] width 815 height 427
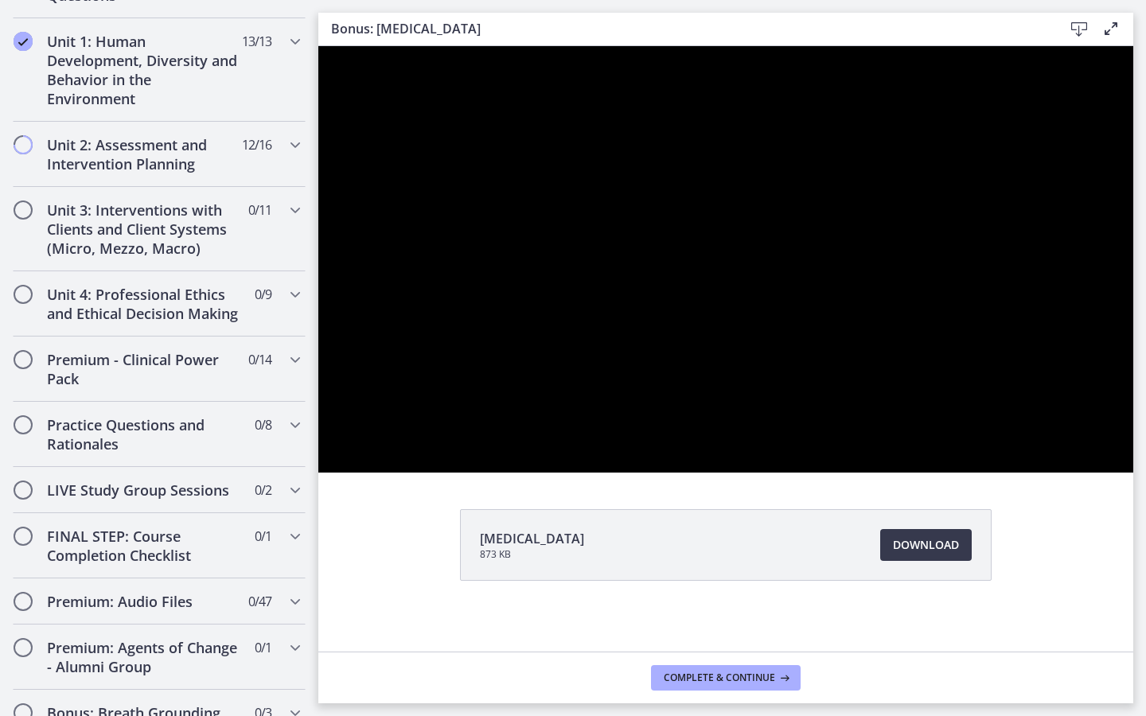
click at [953, 266] on html "Skip to main content Go to Dashboard Go to Dashboard Go to Dashboard Agents of …" at bounding box center [573, 358] width 1146 height 716
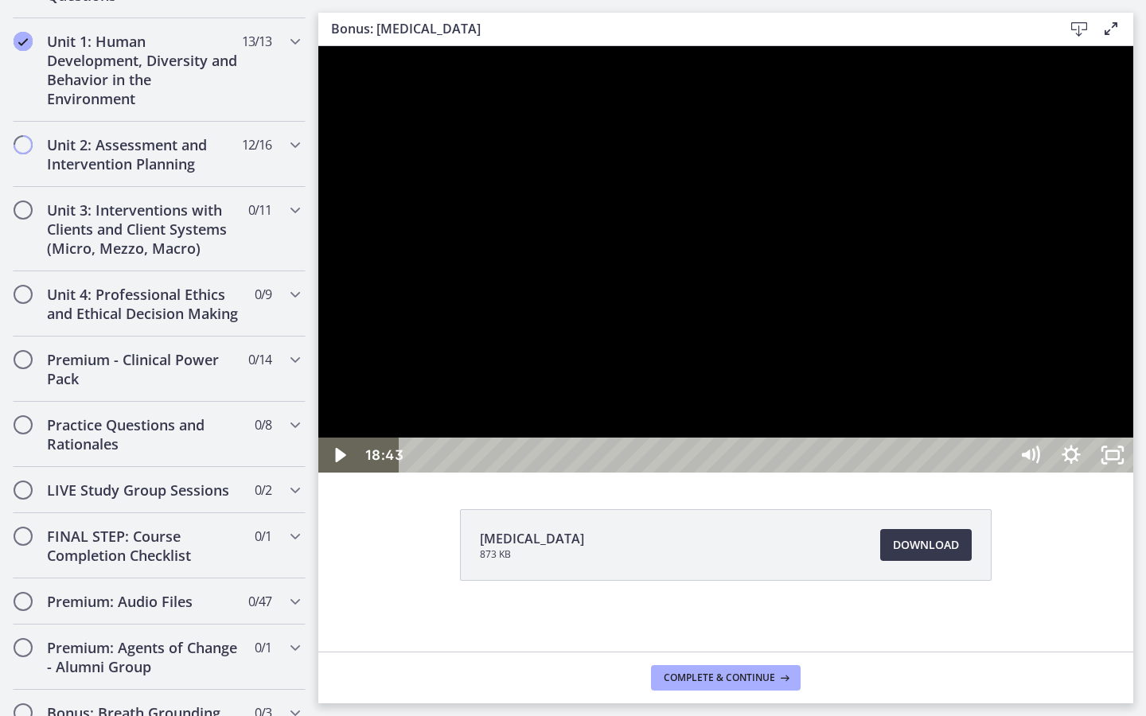
click at [953, 467] on div at bounding box center [725, 259] width 815 height 427
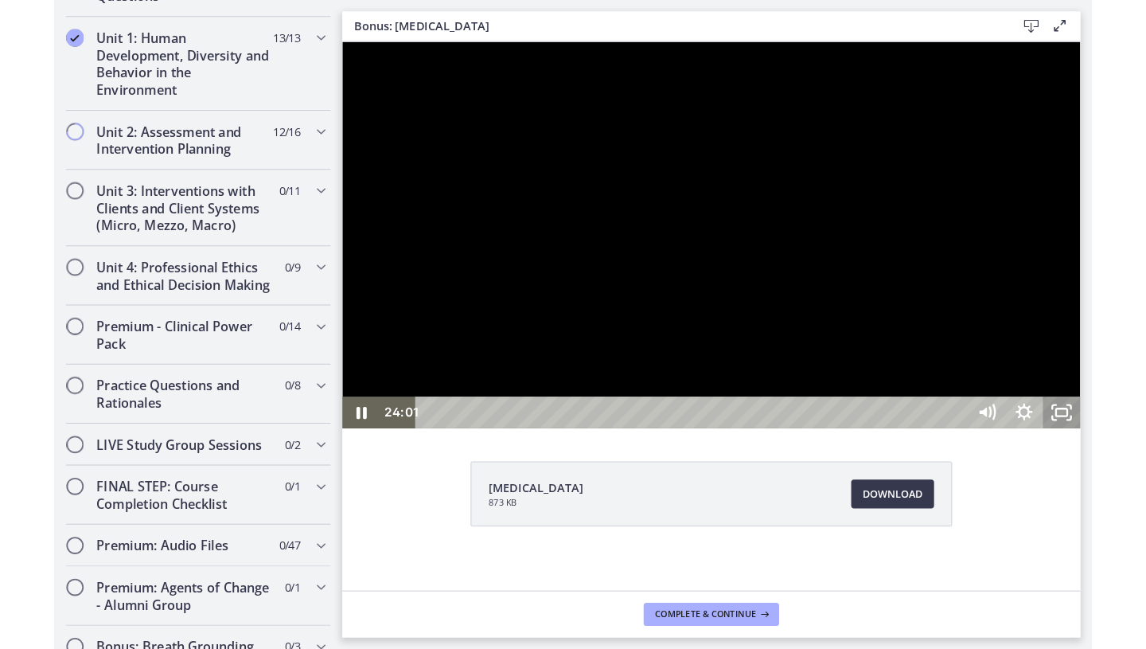
click at [953, 468] on icon "Unfullscreen" at bounding box center [1136, 450] width 41 height 35
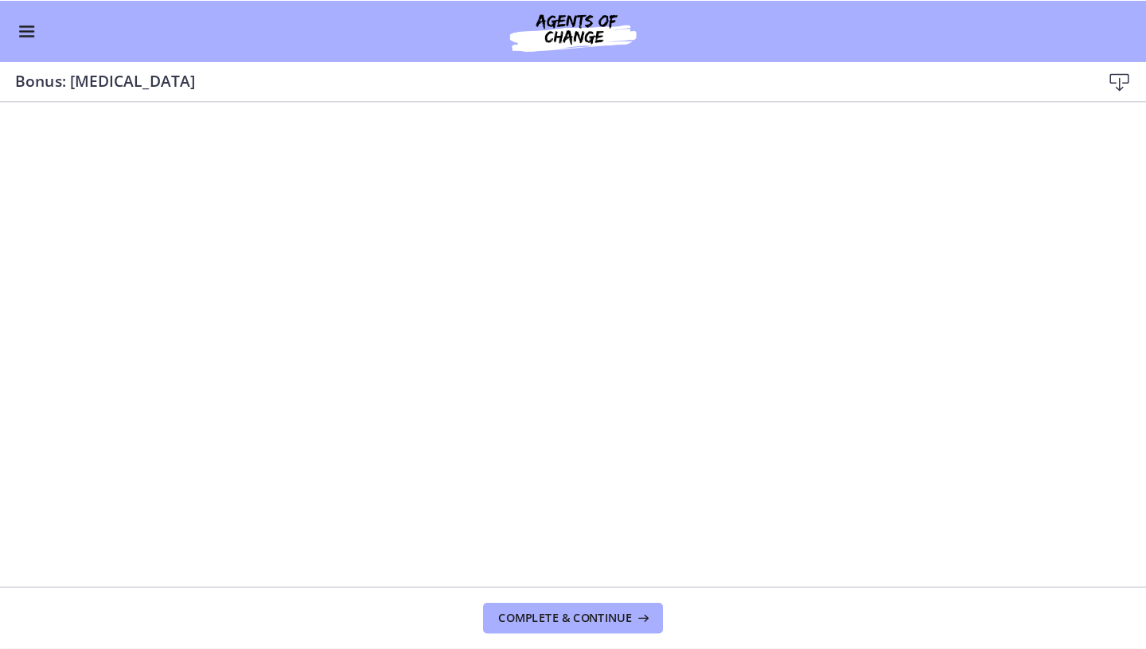
scroll to position [431, 0]
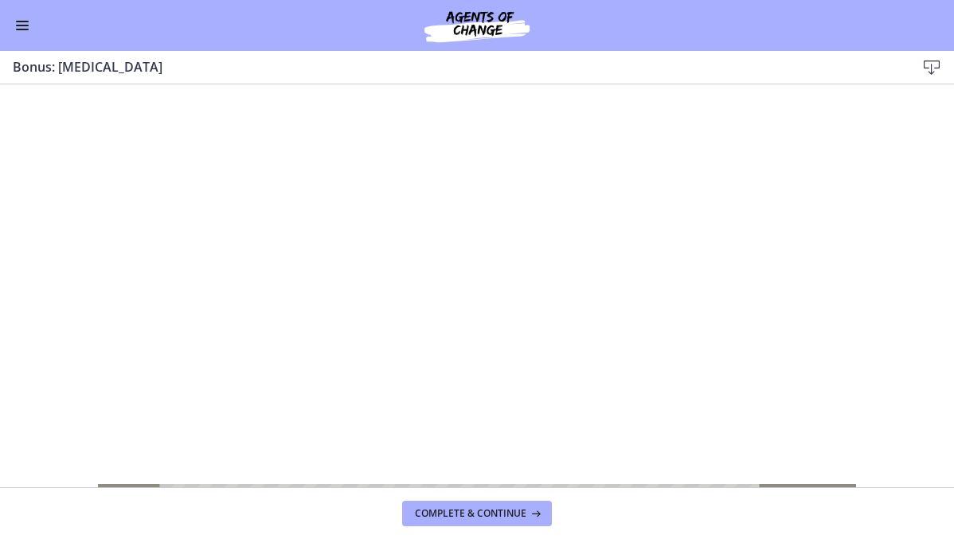
click at [919, 443] on div "Click for sound @keyframes VOLUME_SMALL_WAVE_FLASH { 0% { opacity: 0; } 33% { o…" at bounding box center [477, 297] width 954 height 427
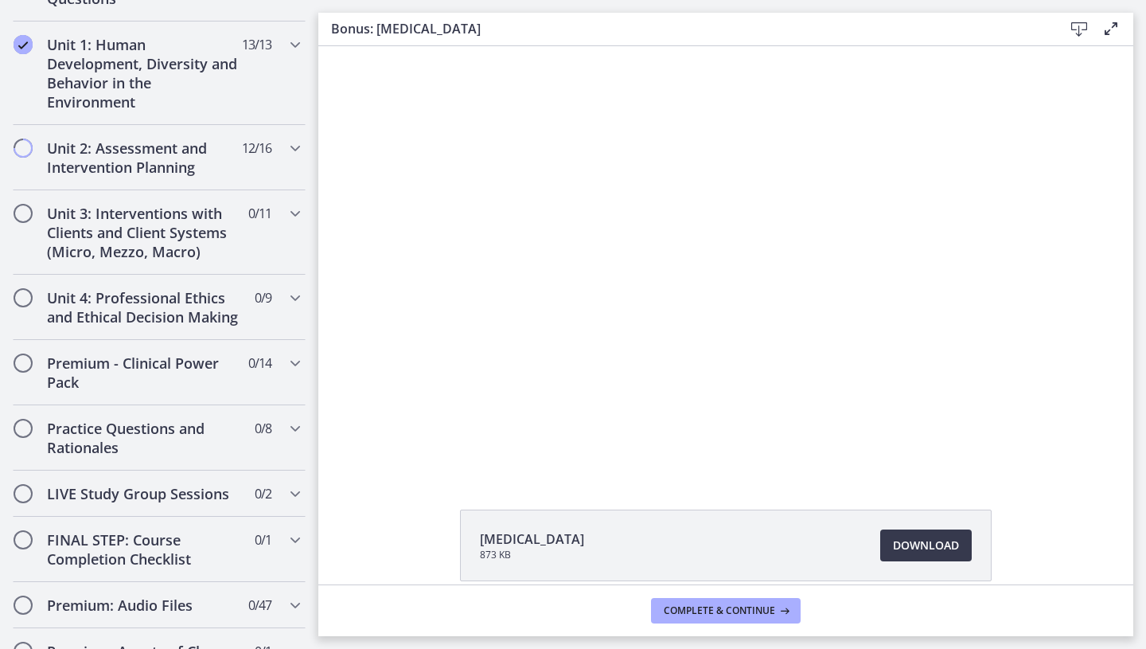
scroll to position [433, 0]
click at [701, 538] on button "Complete & continue" at bounding box center [726, 610] width 150 height 25
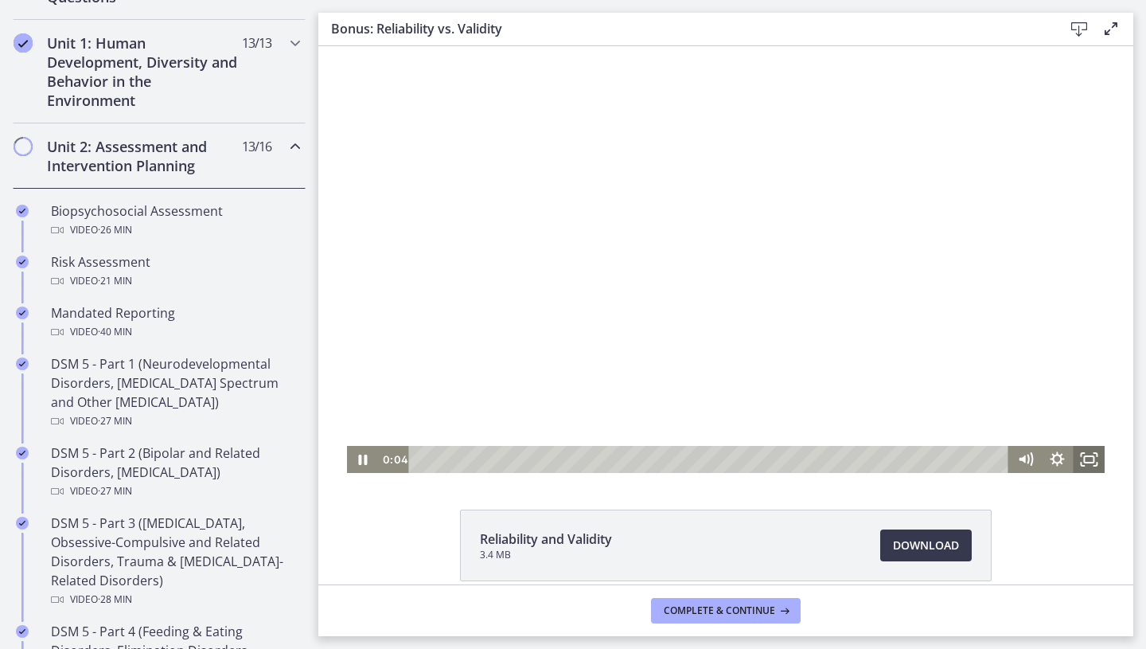
click at [953, 456] on rect "Fullscreen" at bounding box center [1089, 459] width 10 height 6
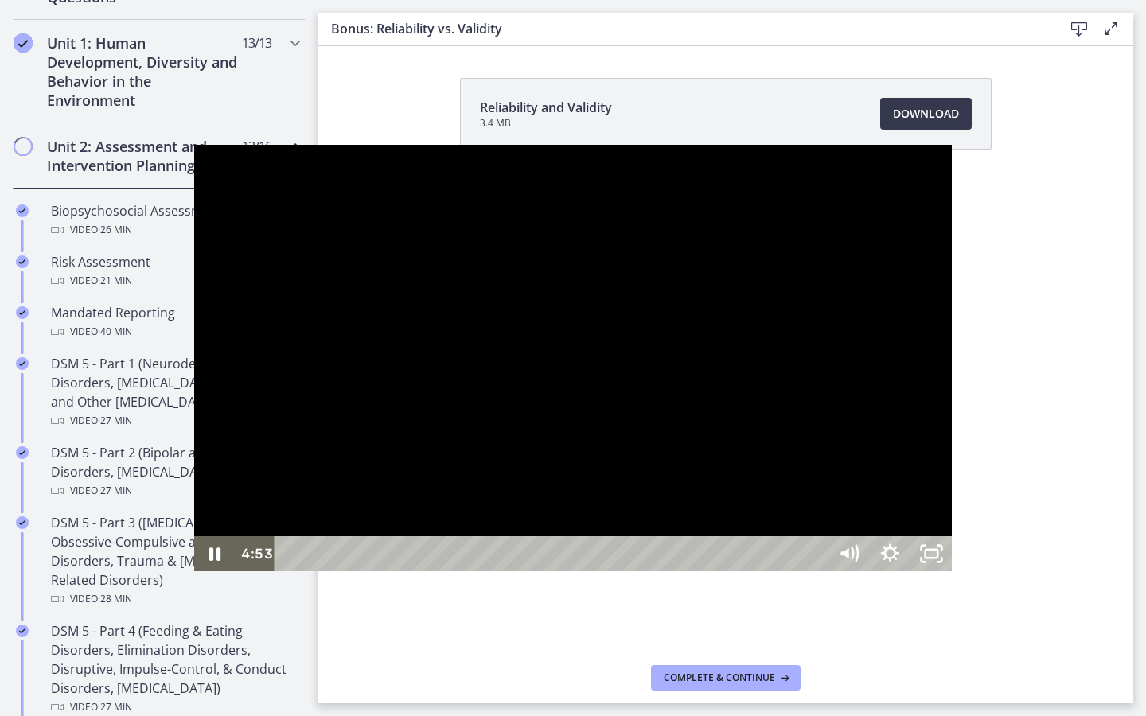
click at [923, 538] on div at bounding box center [573, 358] width 759 height 427
click at [953, 538] on icon "Unfullscreen" at bounding box center [931, 554] width 49 height 42
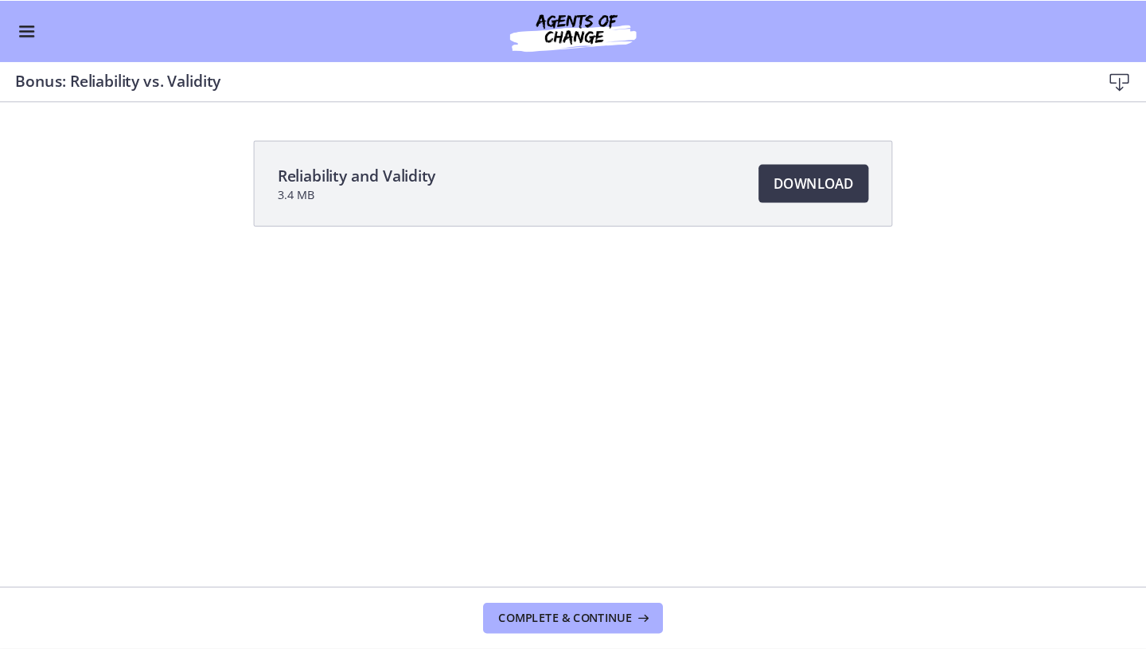
scroll to position [429, 0]
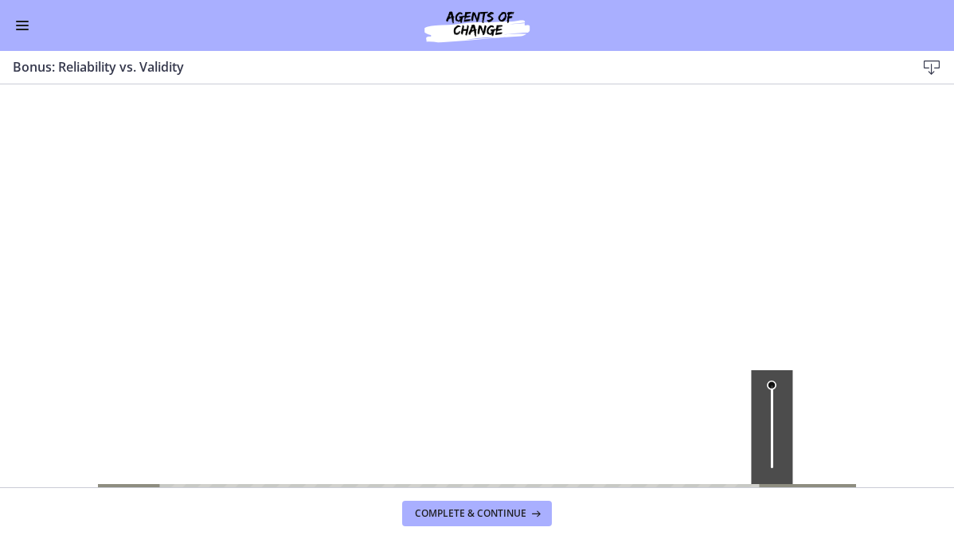
click at [588, 210] on div at bounding box center [477, 297] width 759 height 427
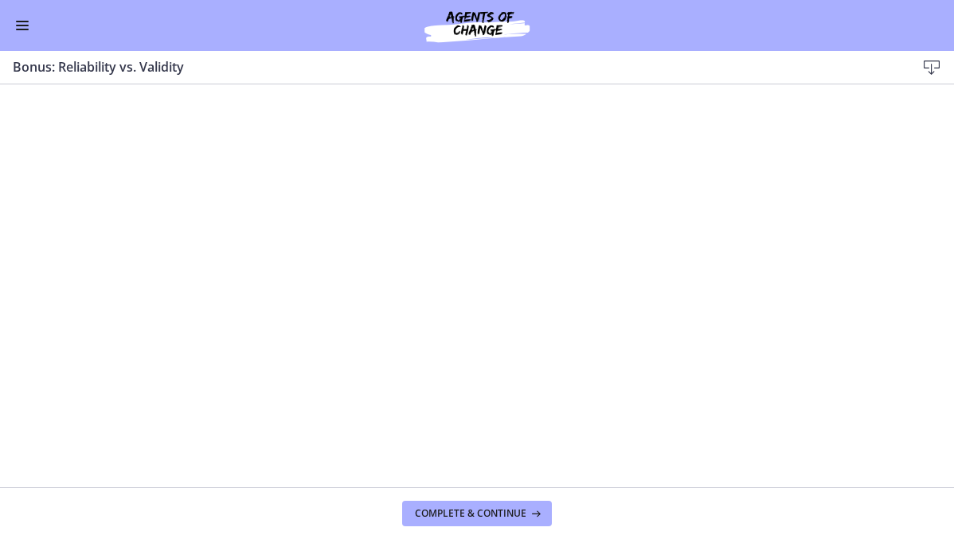
click at [909, 268] on div "Click for sound @keyframes VOLUME_SMALL_WAVE_FLASH { 0% { opacity: 0; } 33% { o…" at bounding box center [477, 297] width 954 height 427
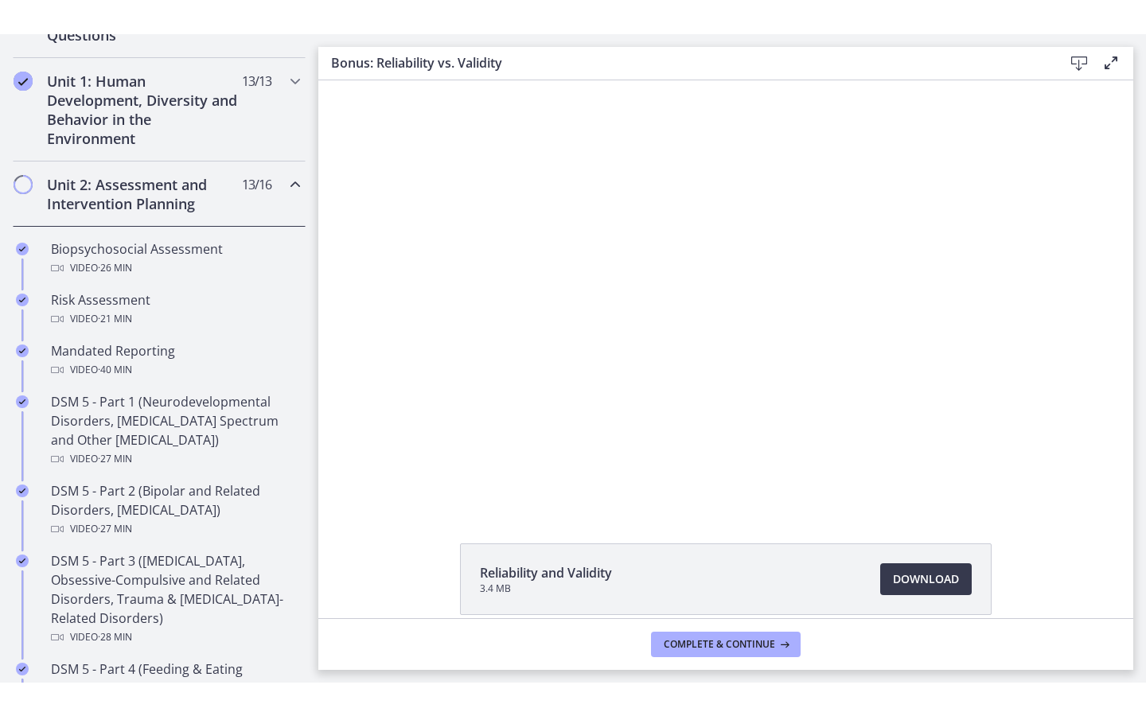
scroll to position [431, 0]
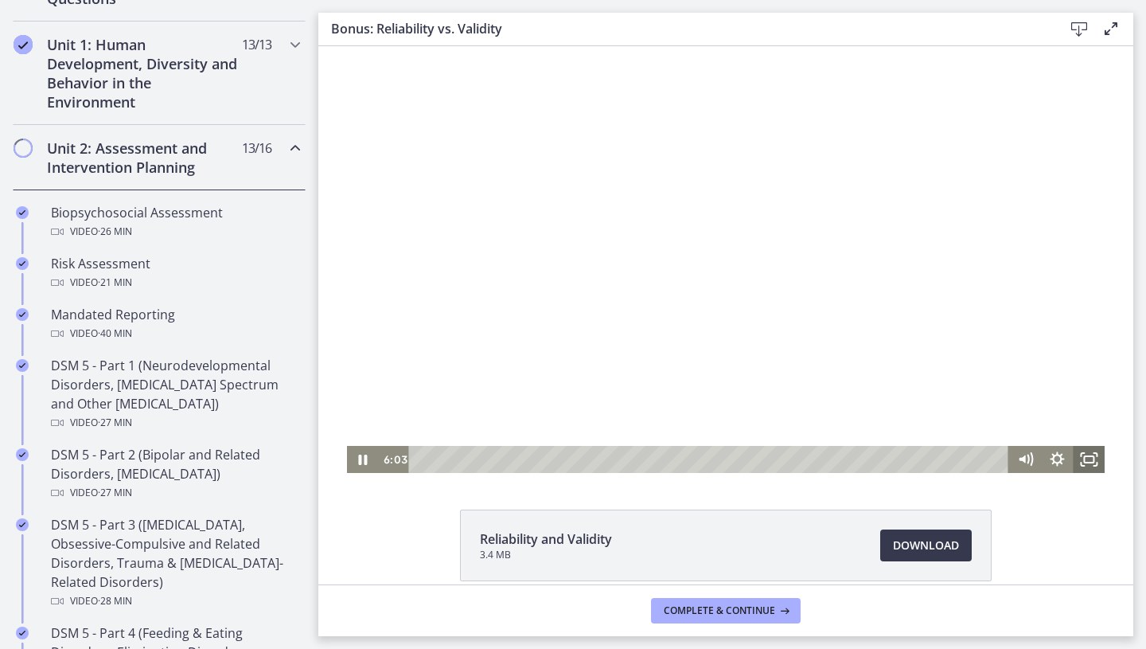
click at [953, 457] on icon "Fullscreen" at bounding box center [1089, 459] width 32 height 27
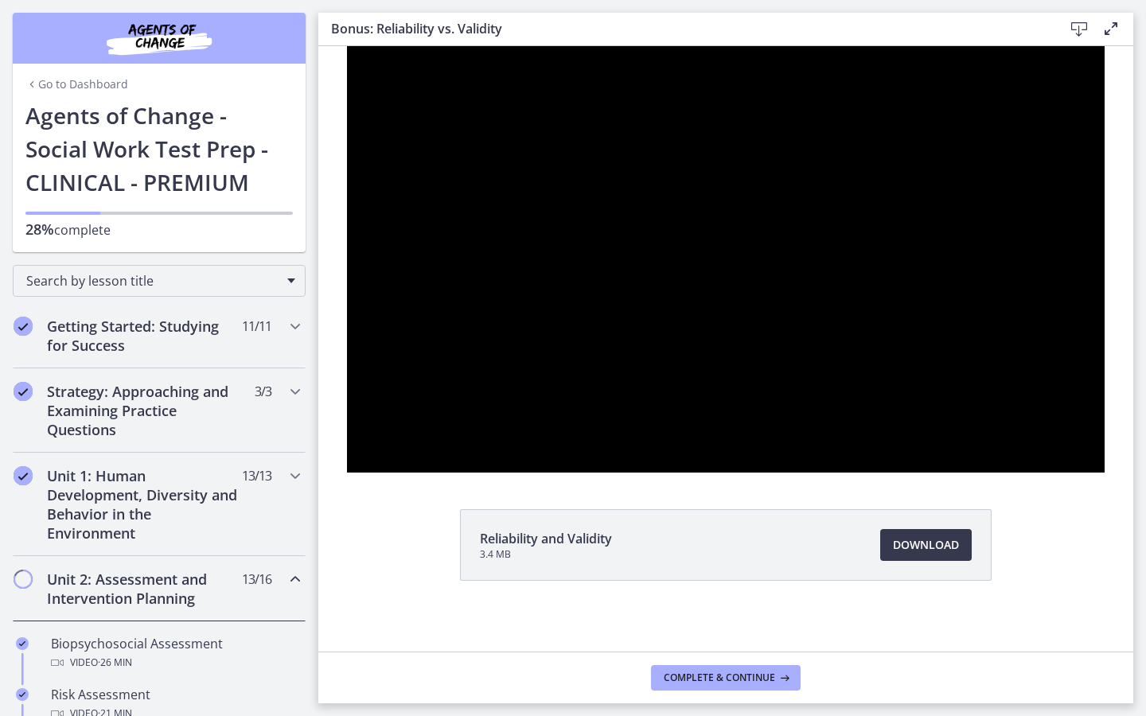
scroll to position [431, 0]
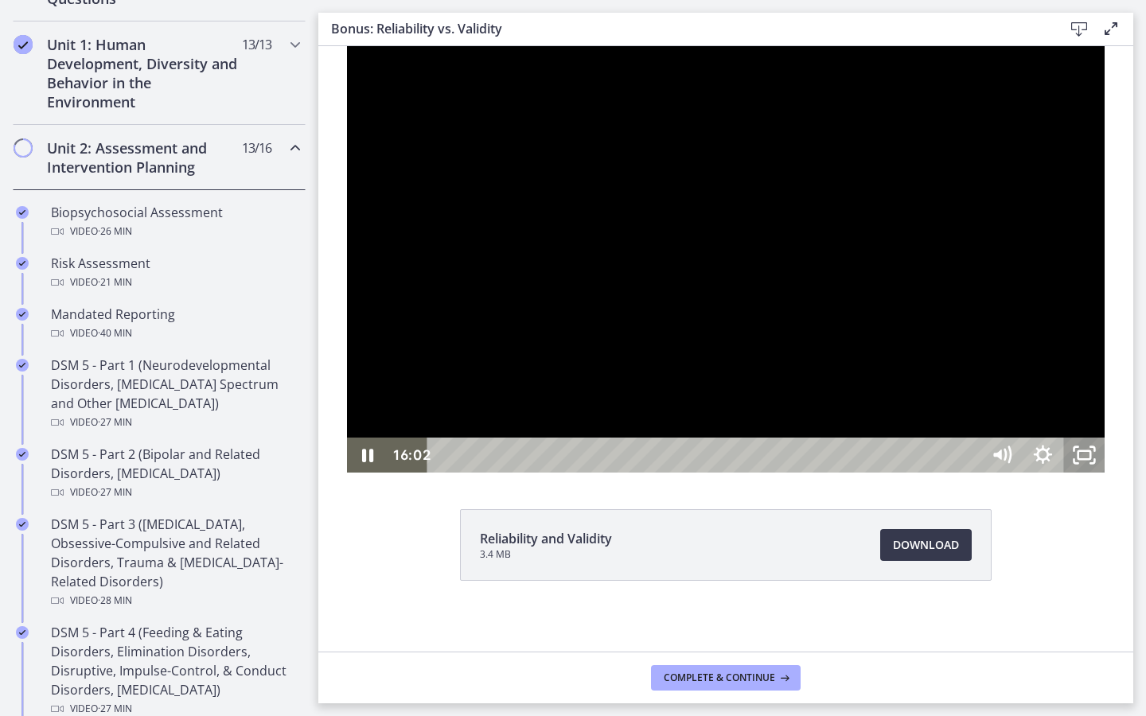
click at [1105, 473] on icon "Unfullscreen" at bounding box center [1083, 455] width 41 height 35
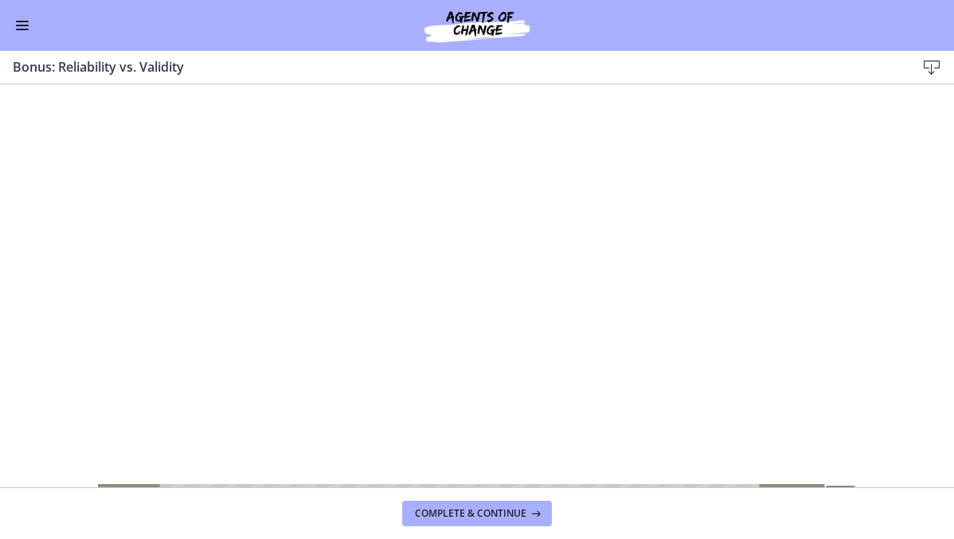
scroll to position [427, 0]
click at [497, 517] on span "Complete & continue" at bounding box center [470, 513] width 111 height 13
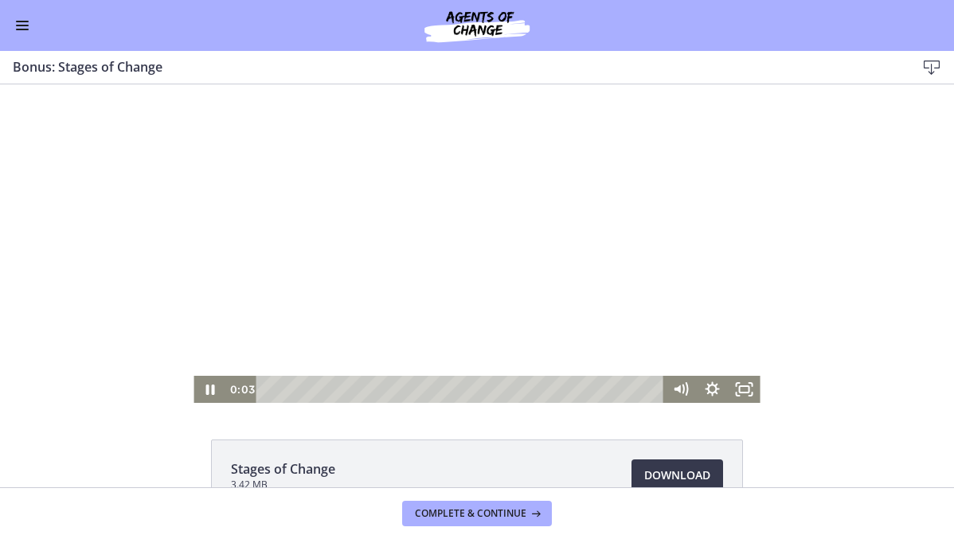
click at [426, 224] on div at bounding box center [476, 243] width 566 height 318
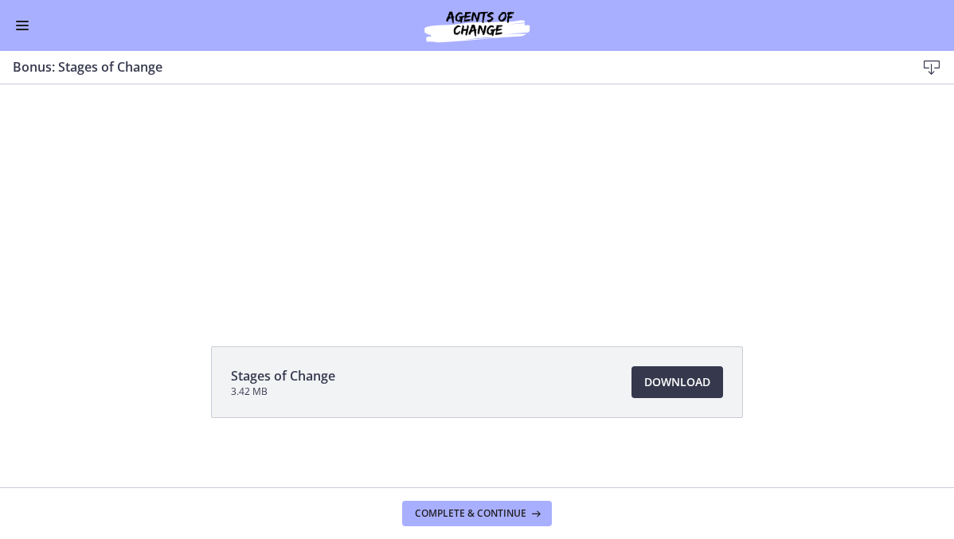
scroll to position [100, 0]
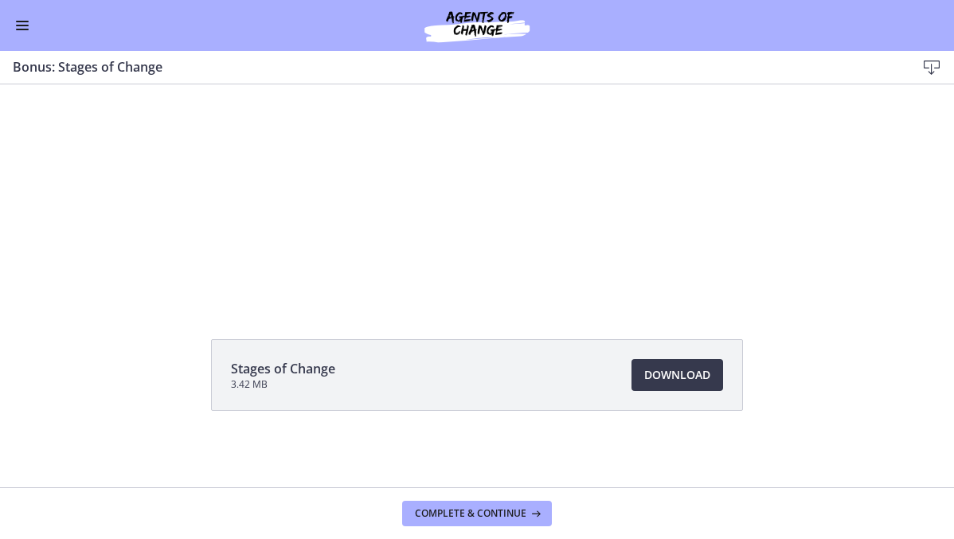
click at [16, 29] on button "Enable menu" at bounding box center [22, 25] width 19 height 19
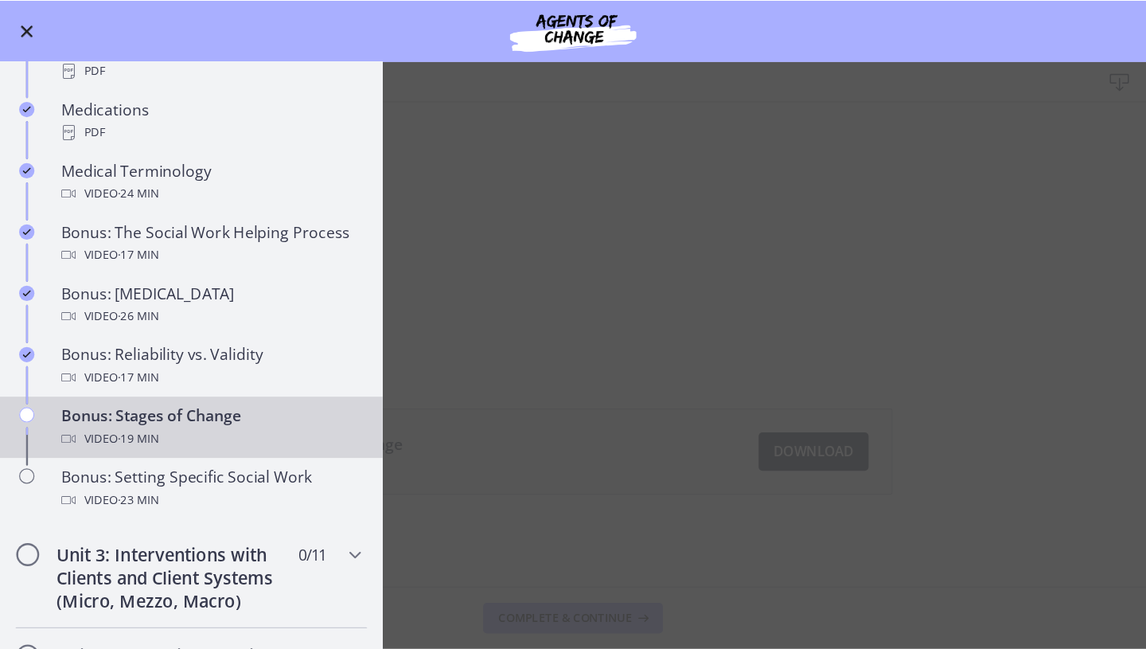
scroll to position [1141, 0]
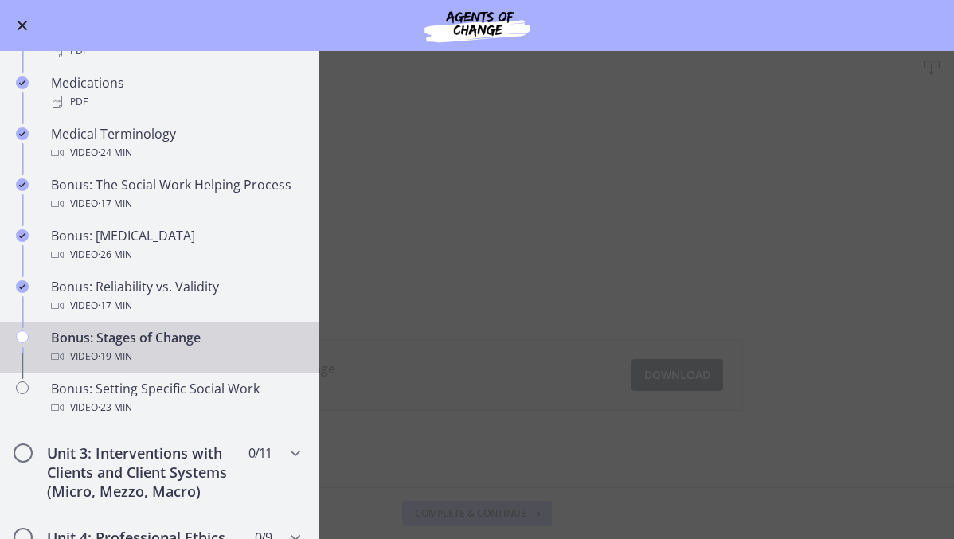
click at [501, 222] on main "Bonus: Stages of Change Download Enable fullscreen Stages of Change 3.42 MB Dow…" at bounding box center [477, 295] width 954 height 488
click at [10, 14] on div "Go to Dashboard" at bounding box center [477, 25] width 954 height 51
click at [22, 25] on span "Enable menu" at bounding box center [23, 26] width 10 height 10
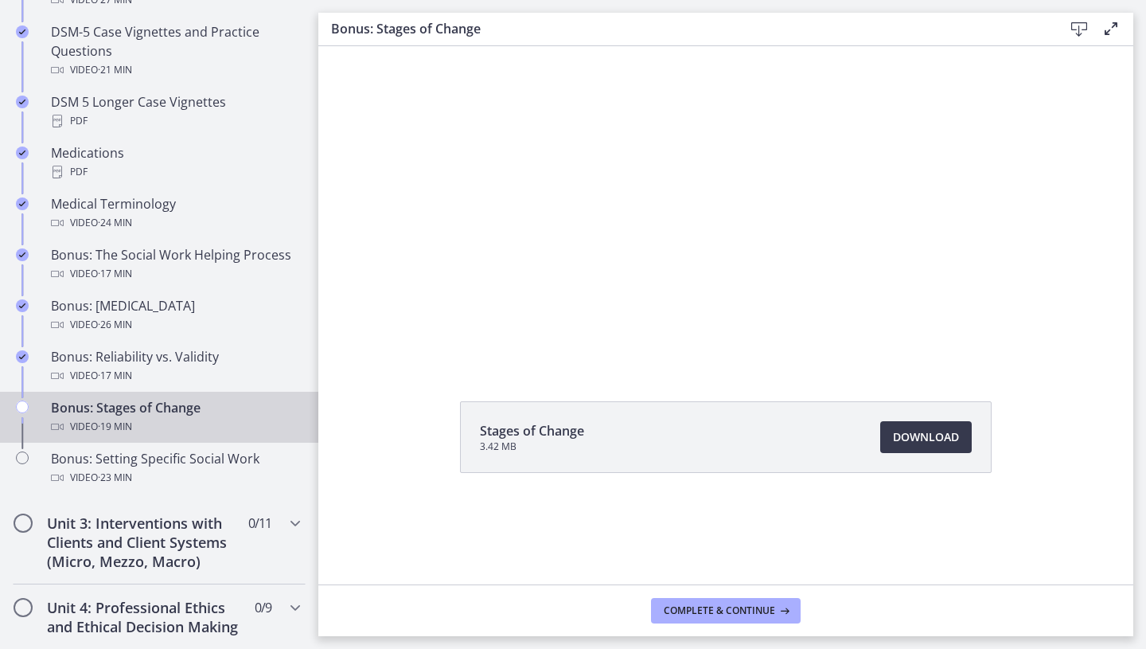
scroll to position [1142, 0]
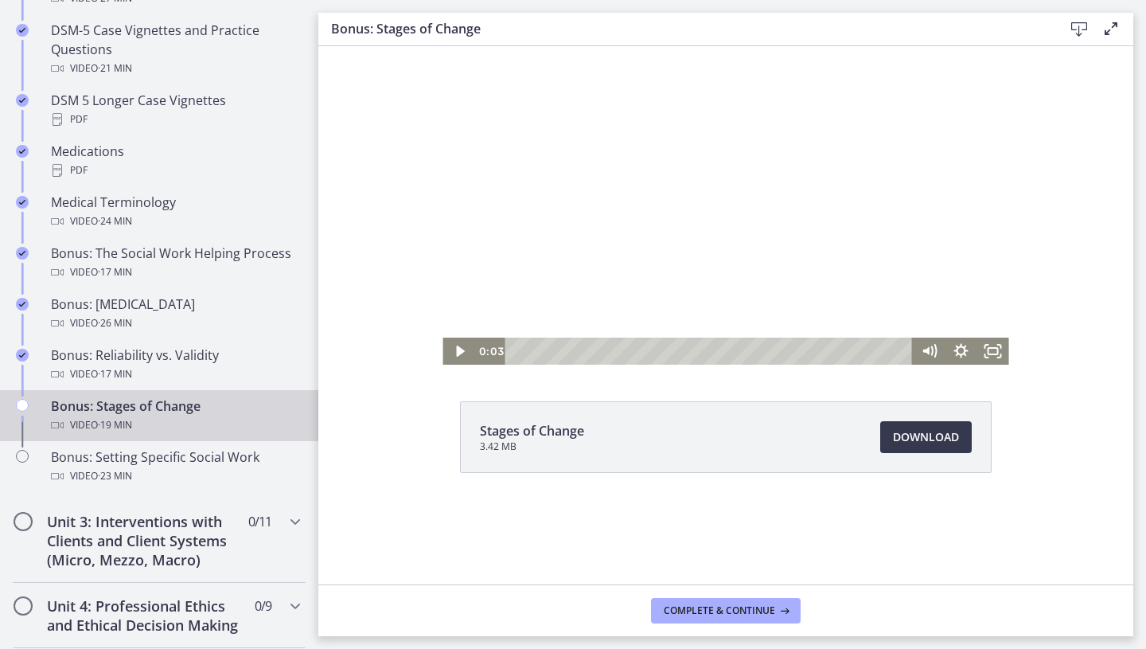
click at [951, 267] on div at bounding box center [726, 205] width 566 height 318
click at [1001, 354] on icon "Fullscreen" at bounding box center [999, 355] width 3 height 3
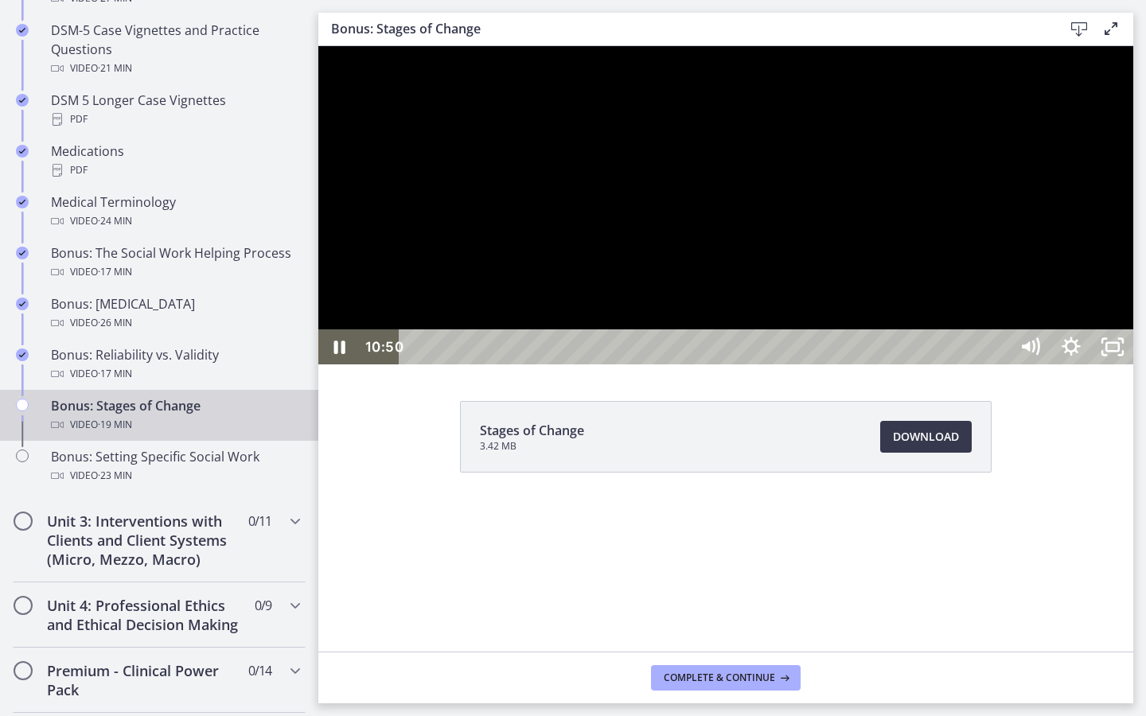
click at [1133, 365] on div at bounding box center [725, 205] width 815 height 318
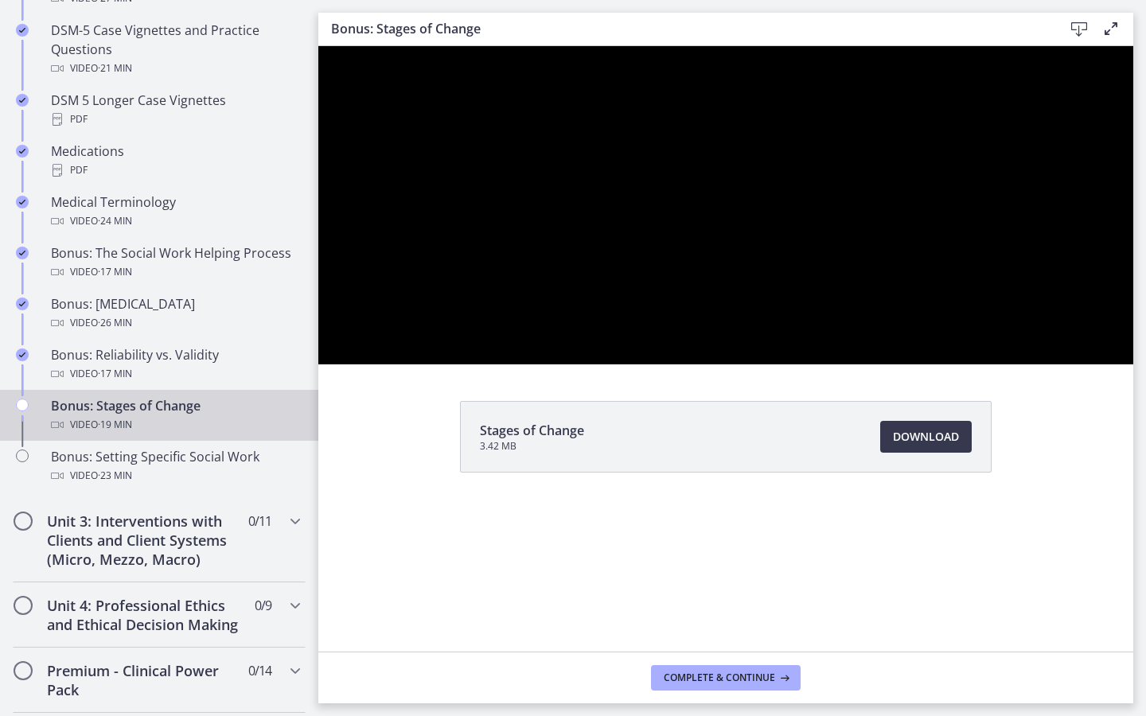
click at [1133, 365] on div at bounding box center [725, 205] width 815 height 318
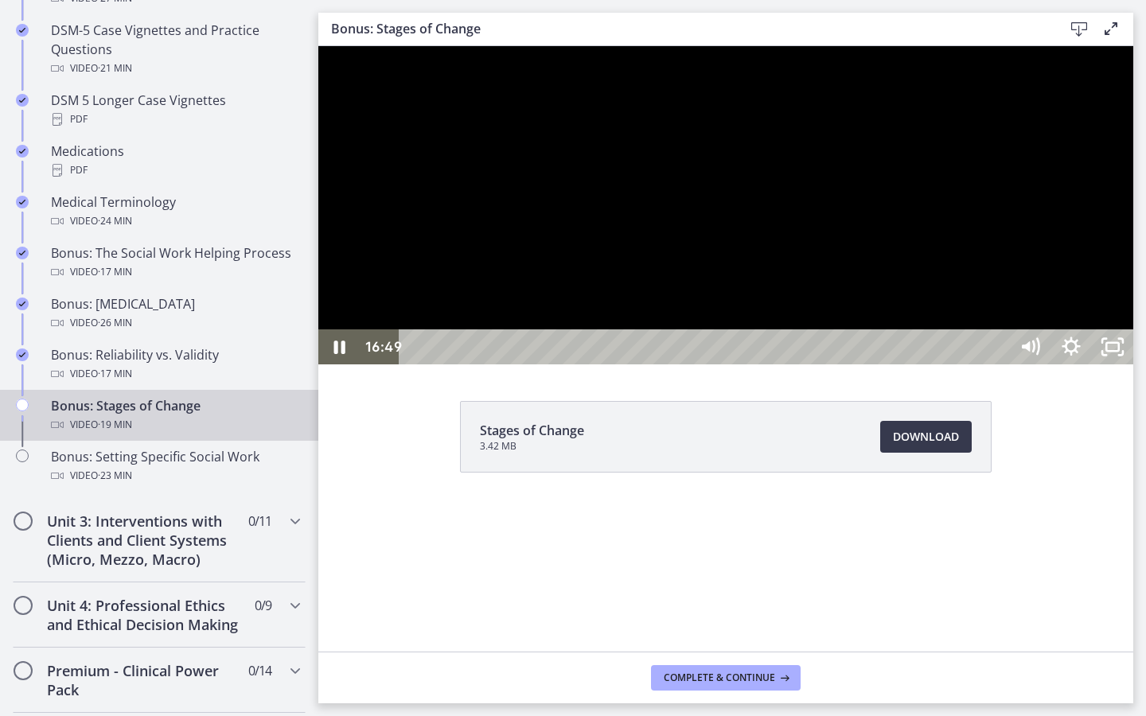
click at [999, 365] on div "17:12" at bounding box center [707, 347] width 584 height 35
click at [999, 365] on div "17:22" at bounding box center [707, 347] width 584 height 35
click at [999, 365] on div "17:35" at bounding box center [707, 347] width 584 height 35
click at [1133, 365] on div at bounding box center [725, 205] width 815 height 318
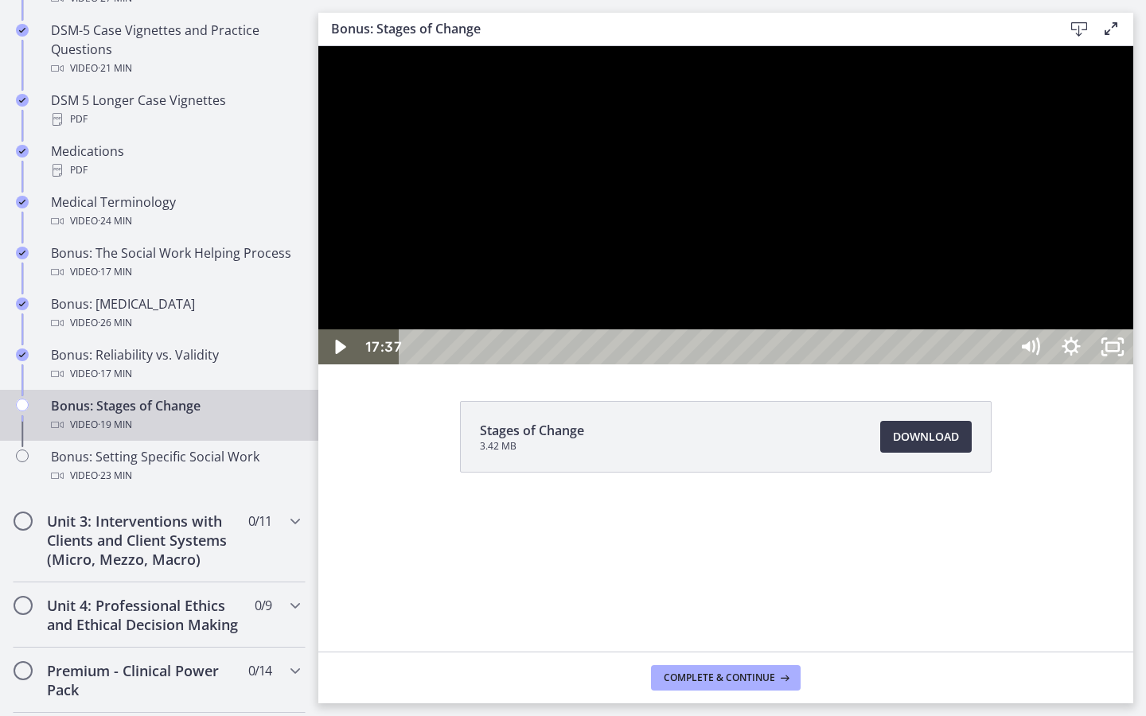
click at [1133, 365] on div at bounding box center [725, 205] width 815 height 318
click at [999, 365] on div "17:24" at bounding box center [707, 347] width 584 height 35
click at [1133, 365] on div at bounding box center [725, 205] width 815 height 318
click at [999, 365] on div "17:46" at bounding box center [707, 347] width 584 height 35
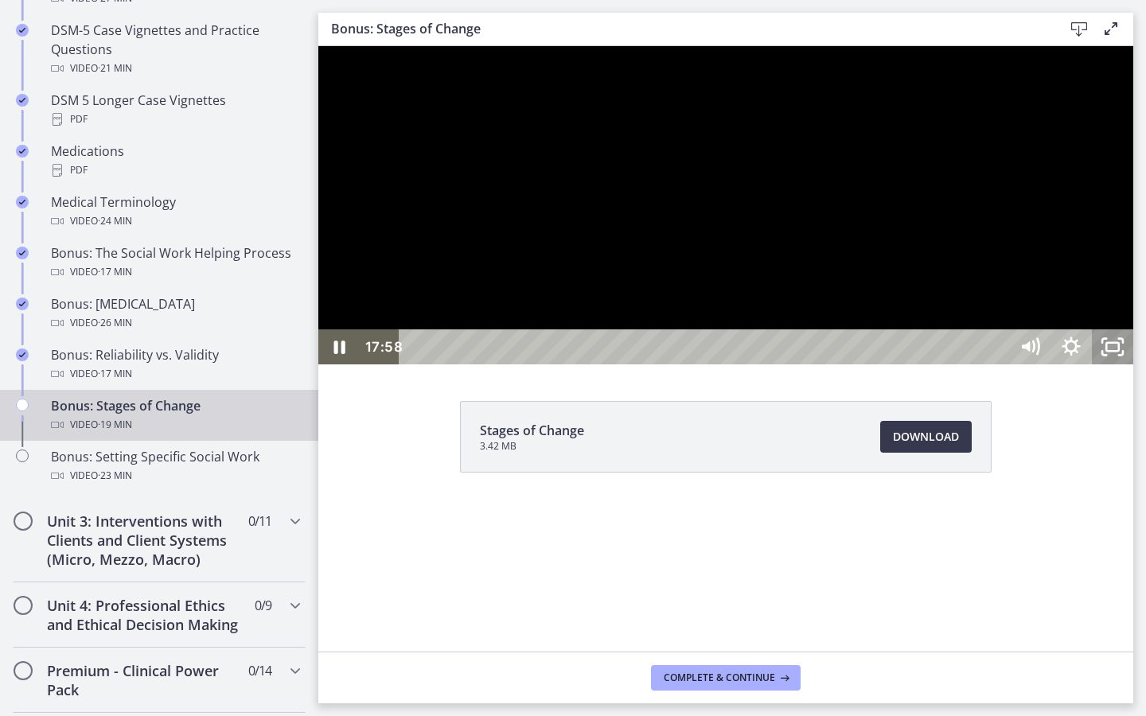
click at [1133, 365] on icon "Unfullscreen" at bounding box center [1112, 347] width 41 height 35
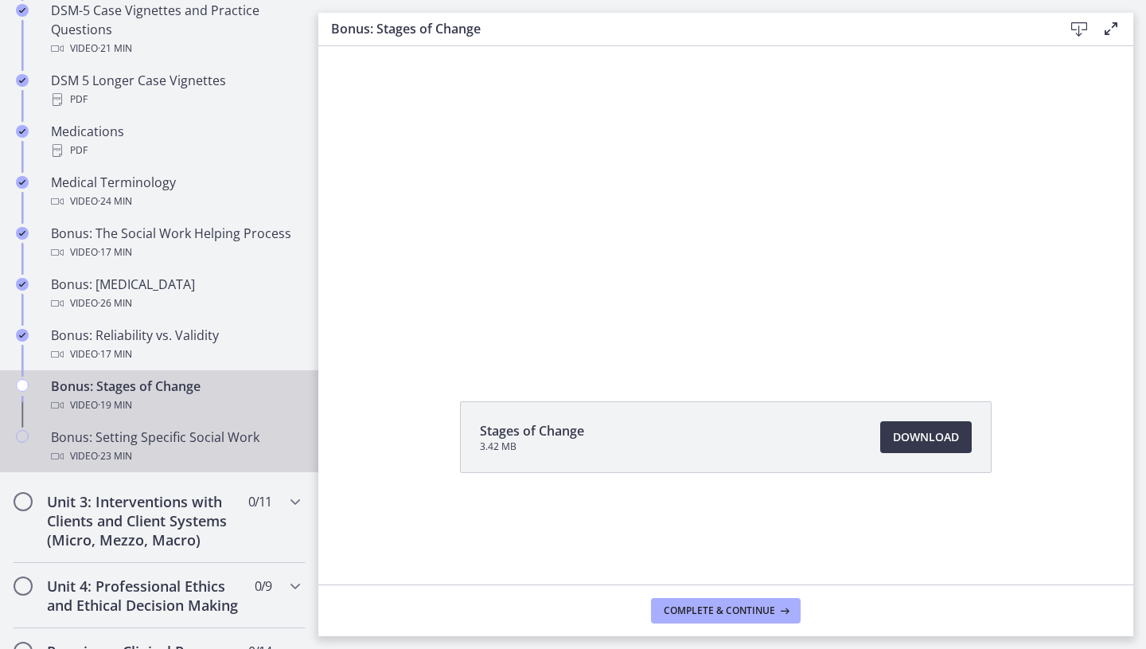
scroll to position [1165, 0]
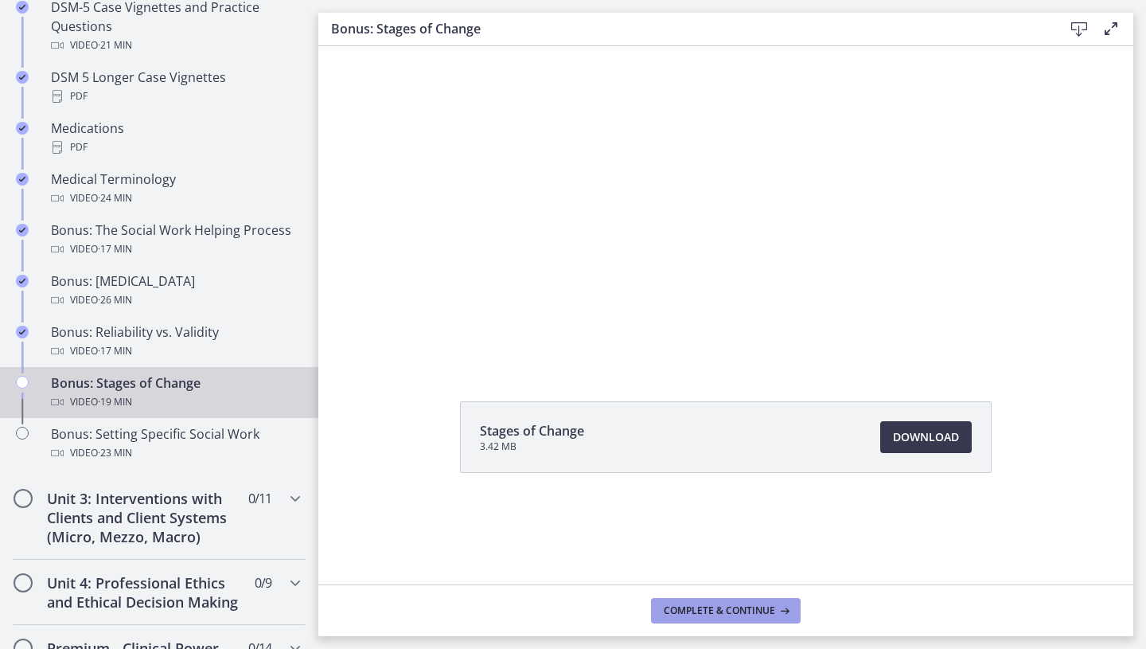
click at [714, 616] on button "Complete & continue" at bounding box center [726, 610] width 150 height 25
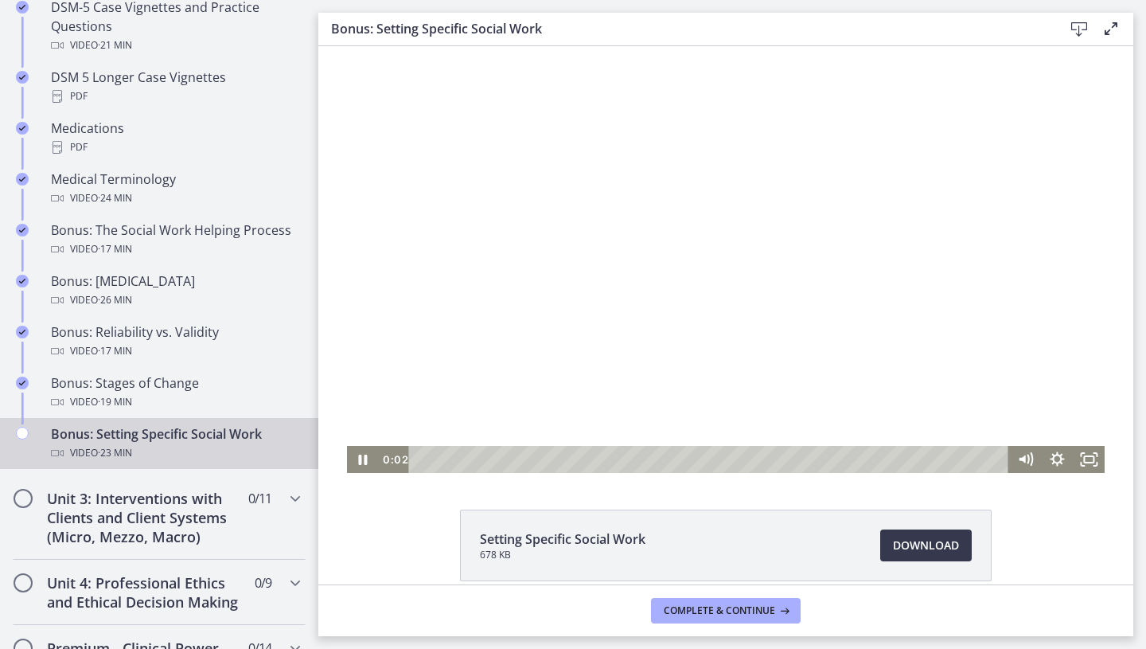
click at [747, 252] on div at bounding box center [726, 259] width 759 height 427
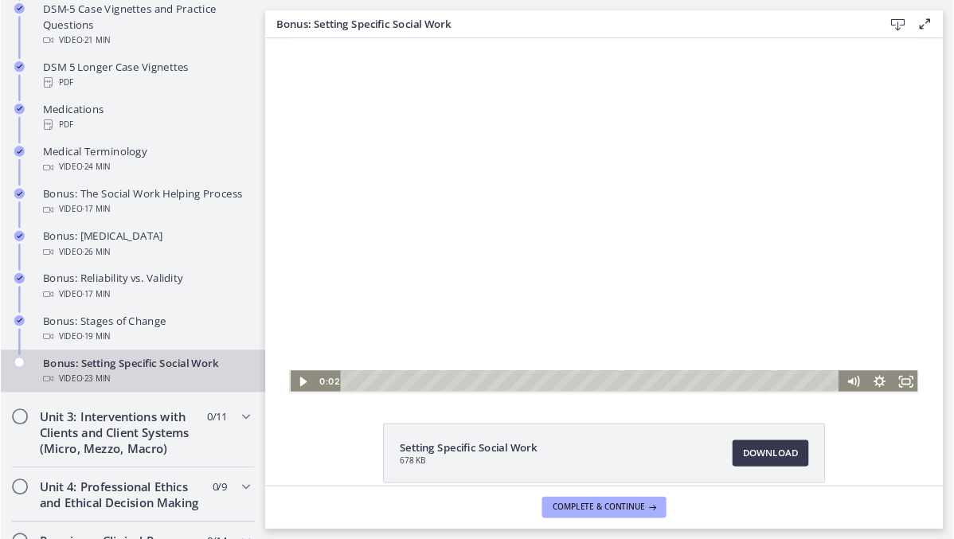
scroll to position [1163, 0]
click at [685, 284] on div at bounding box center [726, 259] width 759 height 427
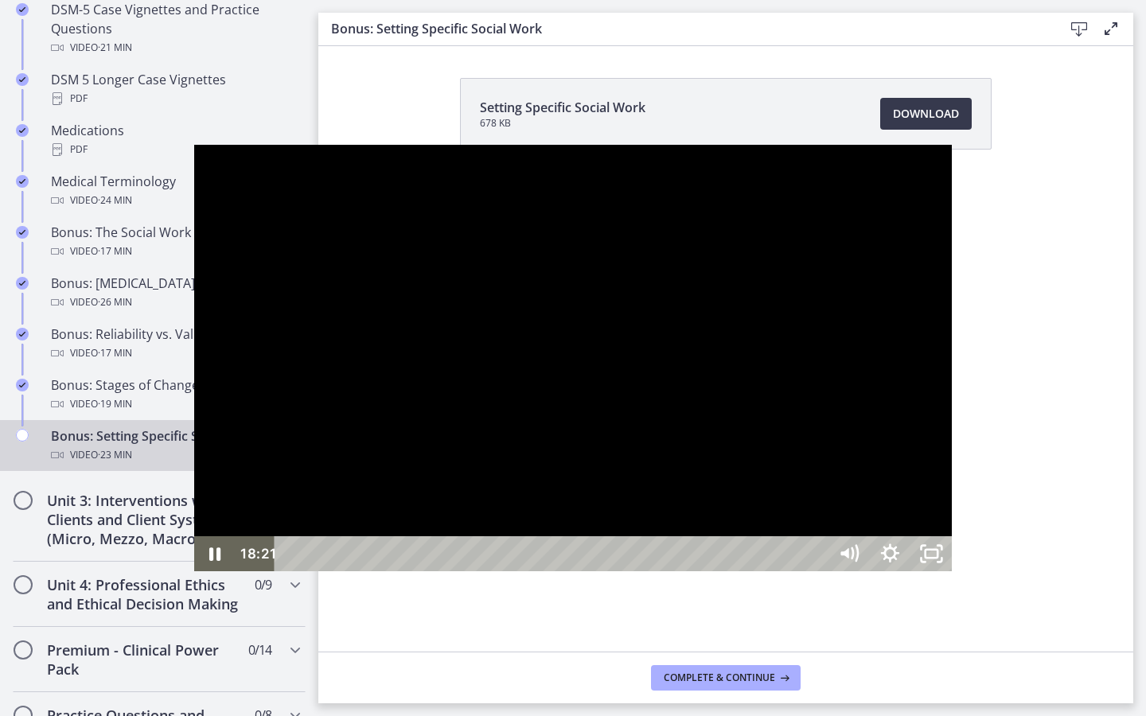
click at [953, 238] on div at bounding box center [573, 358] width 759 height 427
click at [817, 572] on div "Playbar" at bounding box center [554, 553] width 528 height 35
click at [817, 572] on div "19:29" at bounding box center [554, 553] width 528 height 35
click at [817, 572] on div "19:51" at bounding box center [554, 553] width 528 height 35
click at [953, 572] on div at bounding box center [573, 358] width 759 height 427
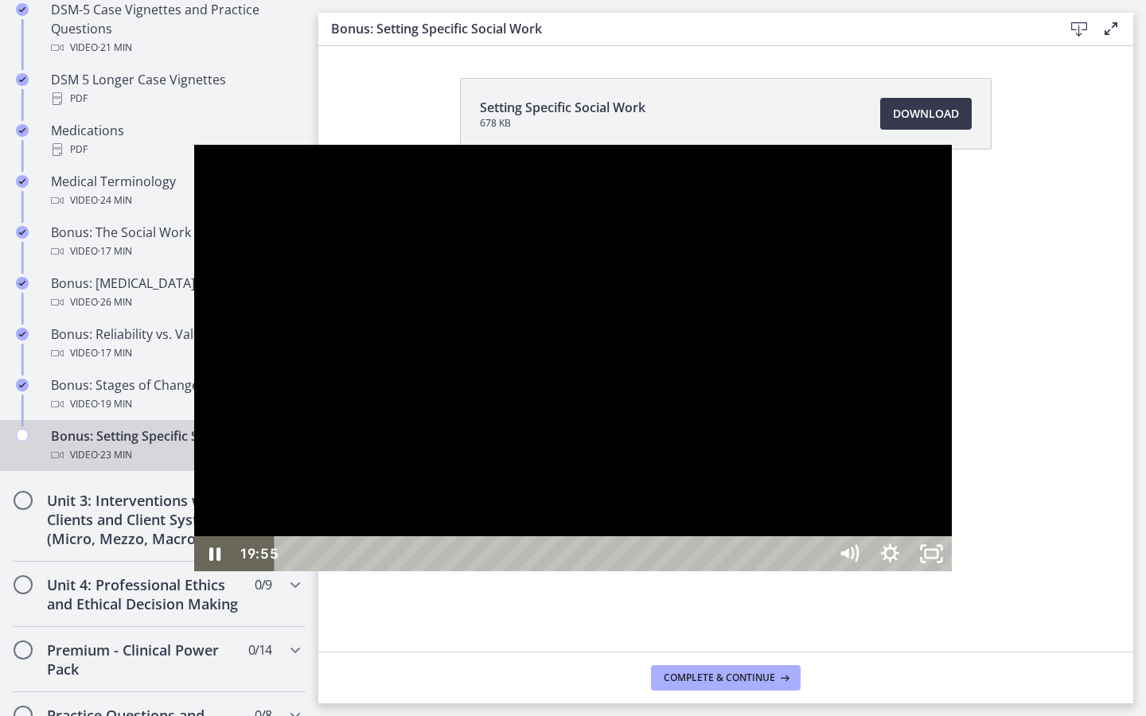
click at [817, 572] on div "20:23" at bounding box center [554, 553] width 528 height 35
click at [817, 572] on div "20:57" at bounding box center [554, 553] width 528 height 35
click at [817, 572] on div "21:28" at bounding box center [554, 553] width 528 height 35
click at [817, 572] on div "21:45" at bounding box center [554, 553] width 528 height 35
click at [952, 572] on icon "Unfullscreen" at bounding box center [931, 553] width 41 height 35
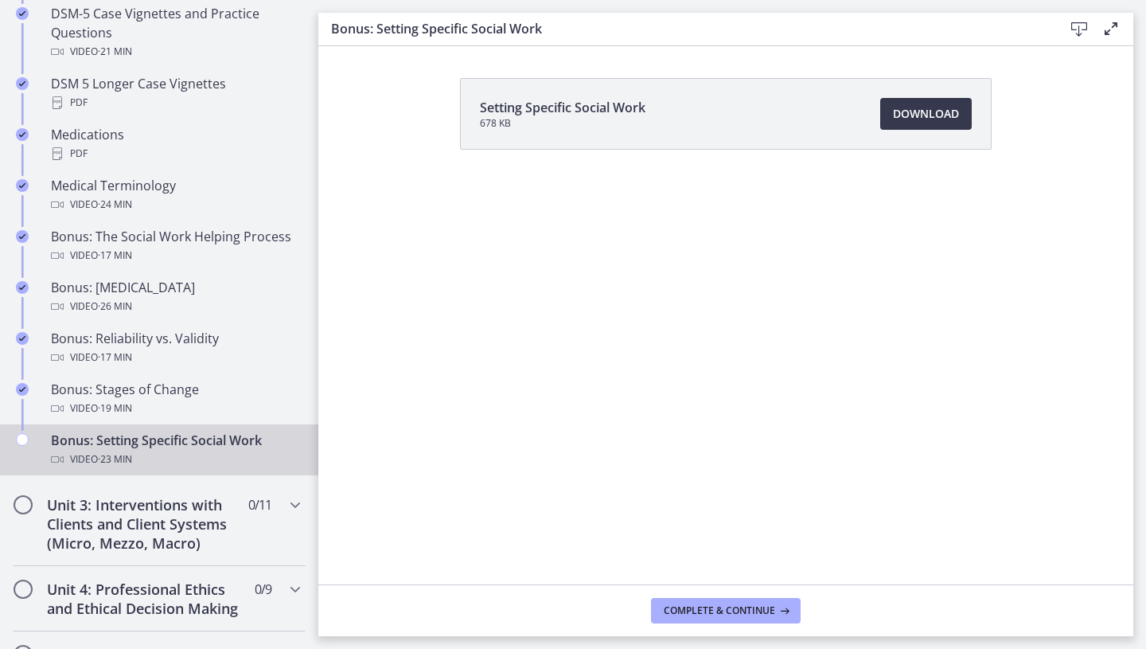
scroll to position [1162, 0]
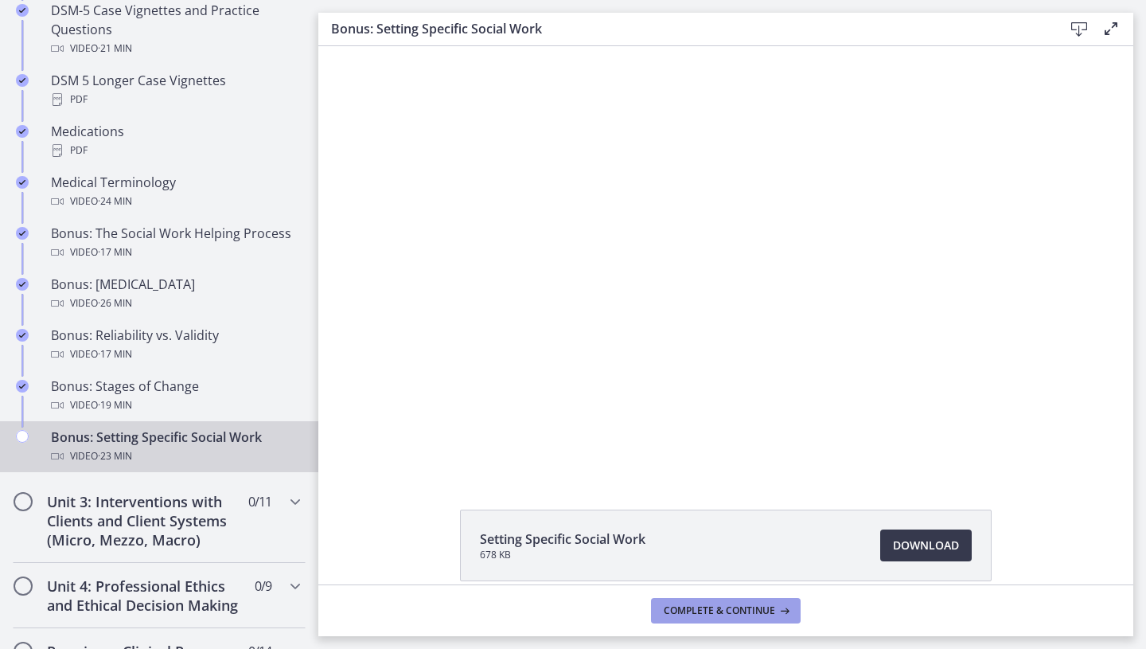
click at [693, 604] on span "Complete & continue" at bounding box center [719, 610] width 111 height 13
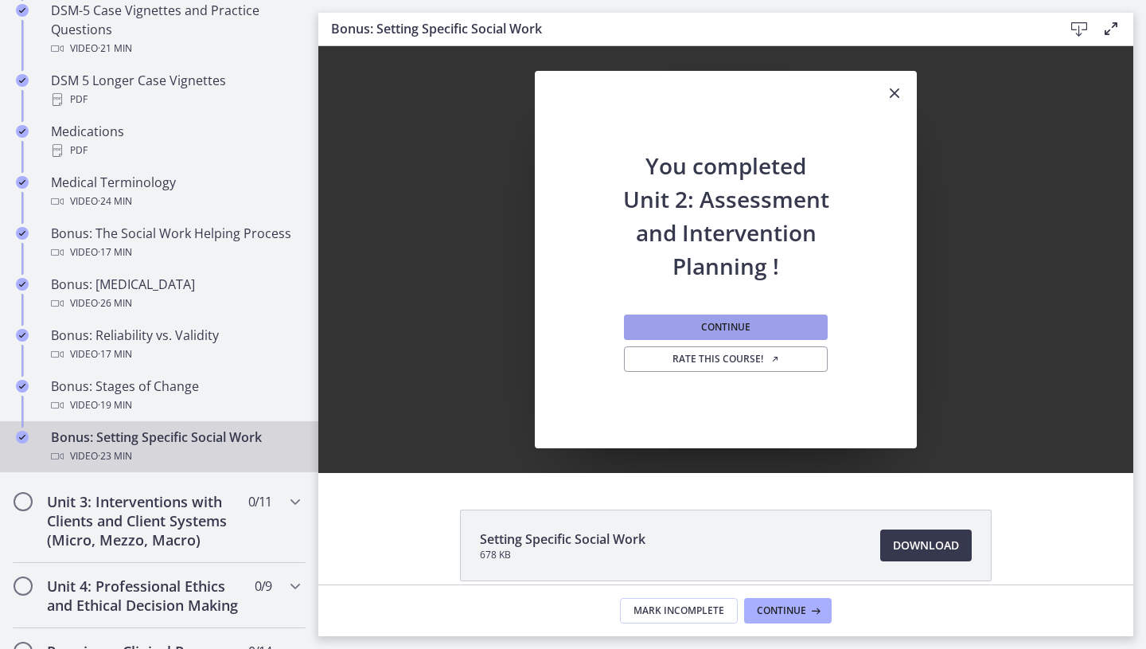
click at [743, 321] on span "Continue" at bounding box center [725, 327] width 49 height 13
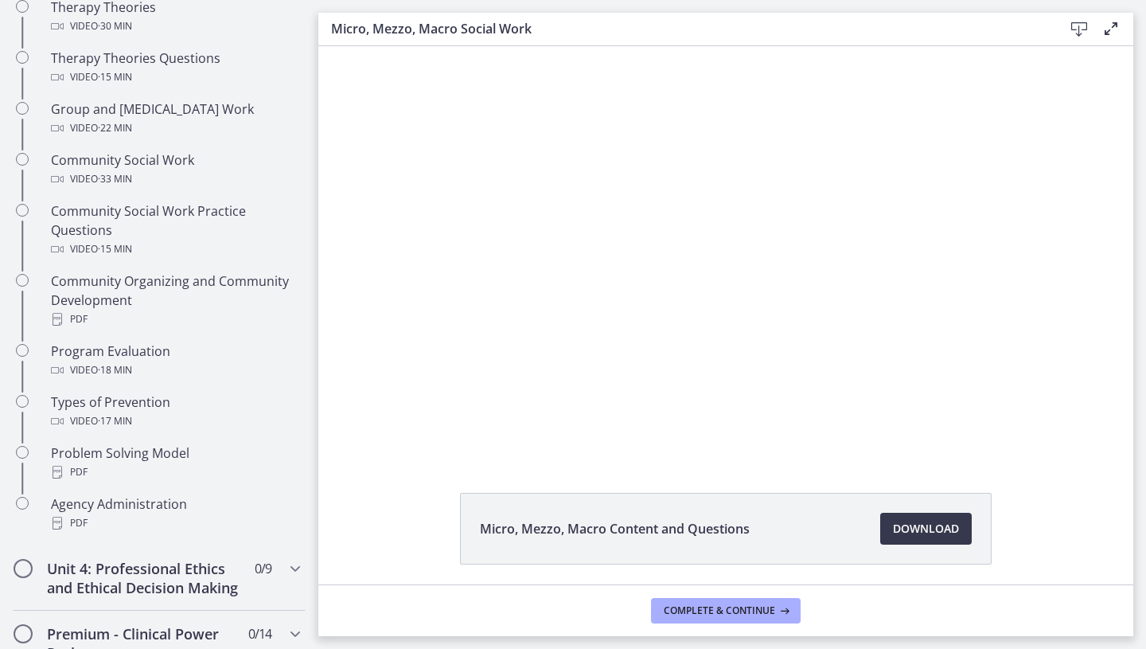
scroll to position [677, 0]
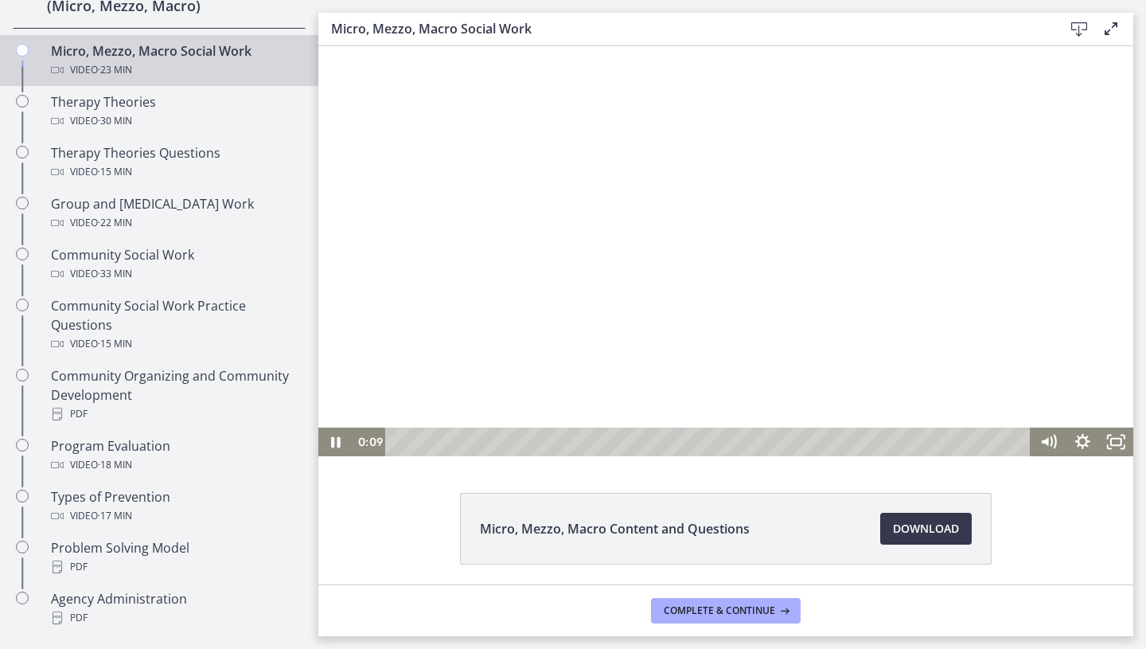
click at [687, 252] on div at bounding box center [725, 251] width 815 height 410
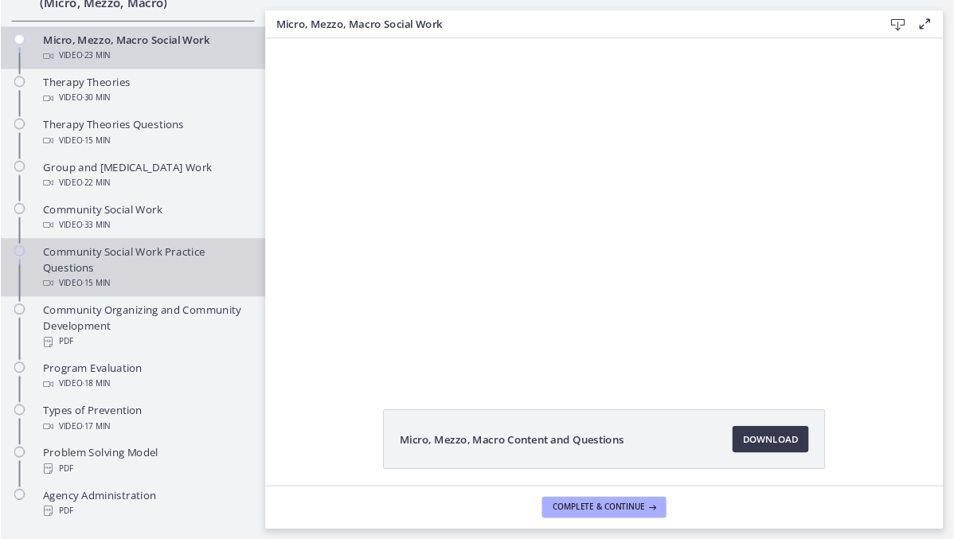
scroll to position [683, 0]
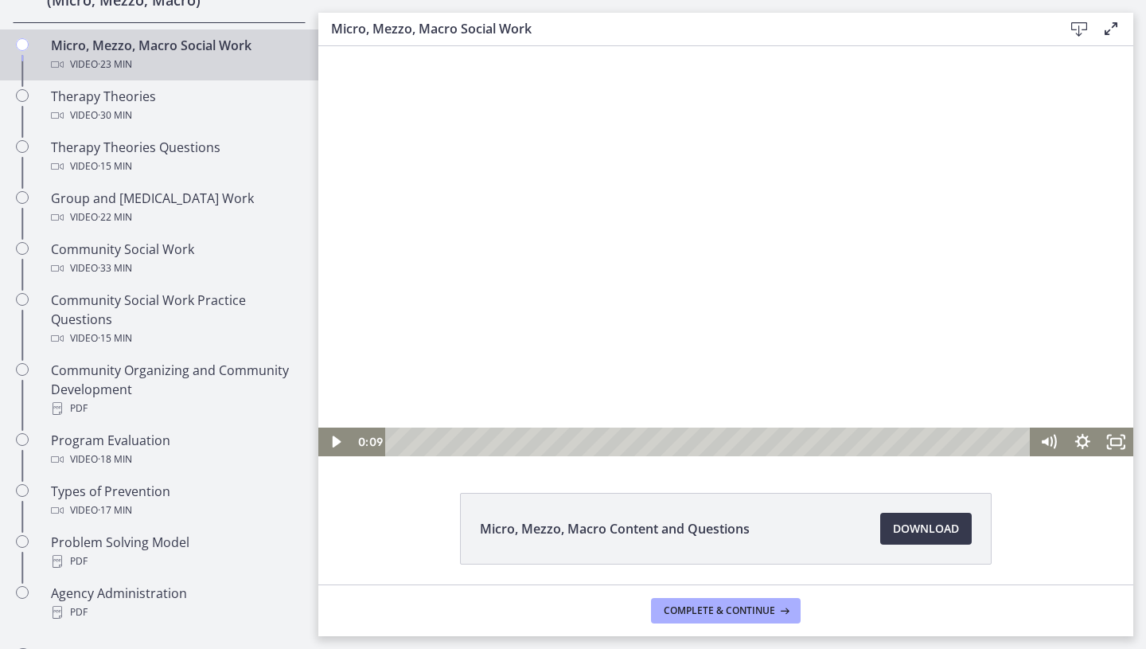
click at [708, 323] on div at bounding box center [725, 251] width 815 height 410
click at [1117, 439] on icon "Fullscreen" at bounding box center [1116, 441] width 41 height 34
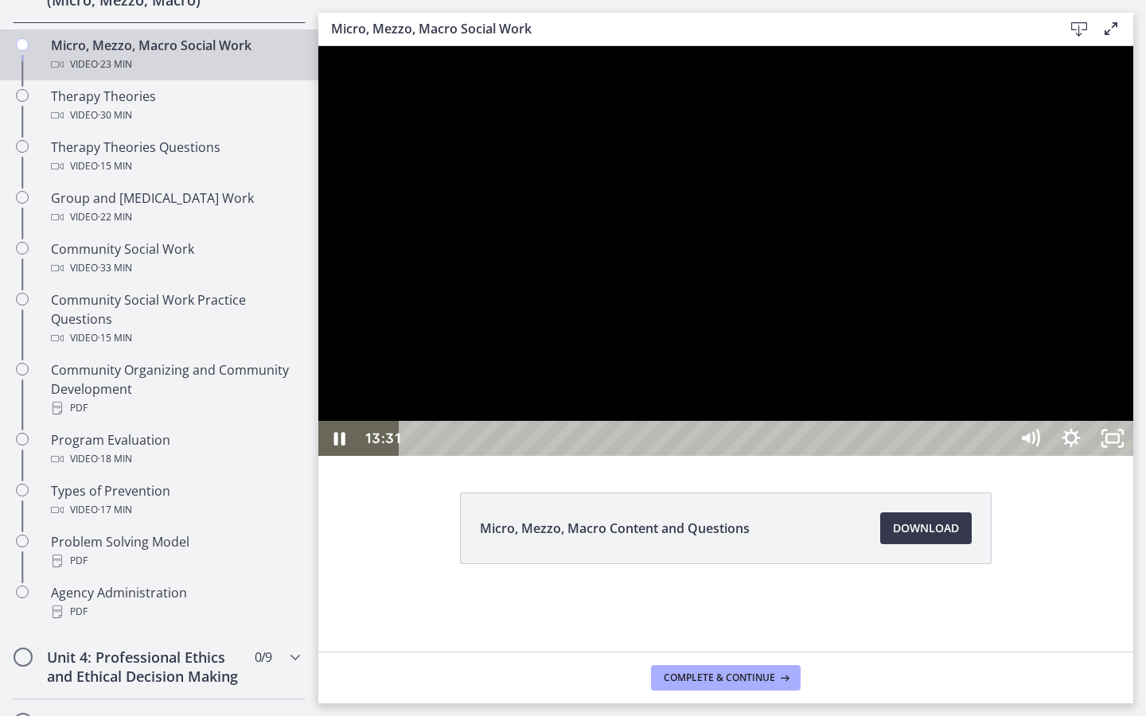
click at [1133, 402] on div at bounding box center [725, 251] width 815 height 410
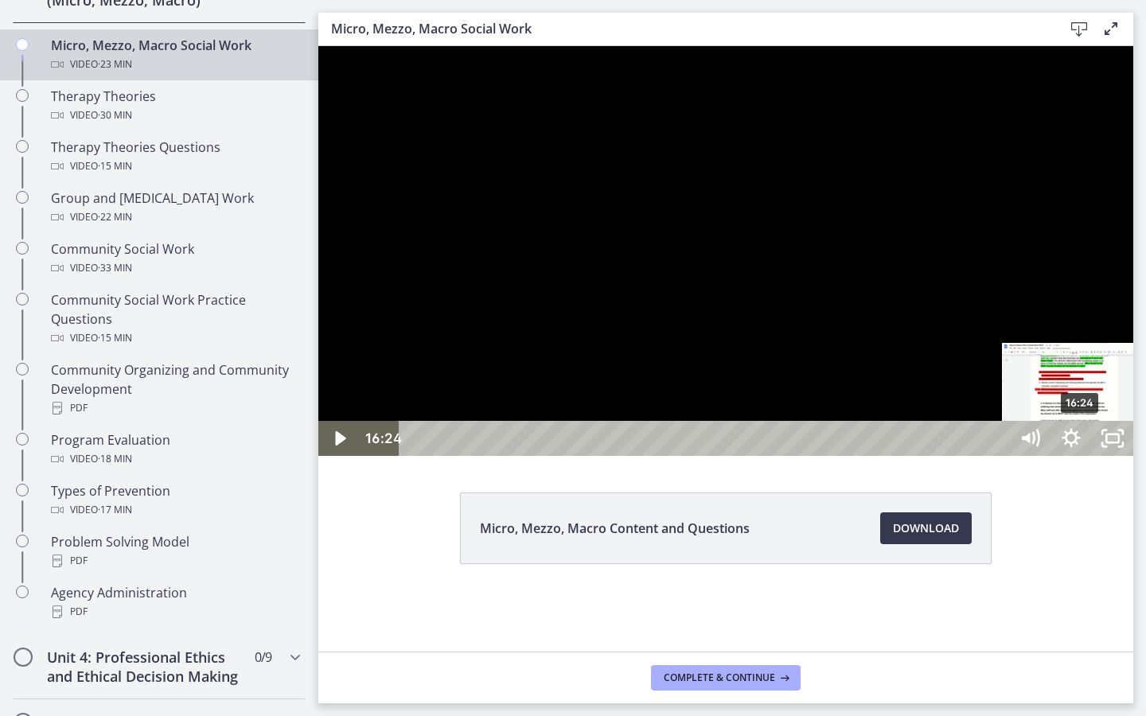
click at [999, 456] on div "16:24" at bounding box center [707, 438] width 584 height 35
click at [999, 456] on div "16:57" at bounding box center [707, 438] width 584 height 35
click at [999, 456] on div "17:06" at bounding box center [707, 438] width 584 height 35
click at [999, 456] on div "17:22" at bounding box center [707, 438] width 584 height 35
click at [999, 456] on div "17:10" at bounding box center [707, 438] width 584 height 35
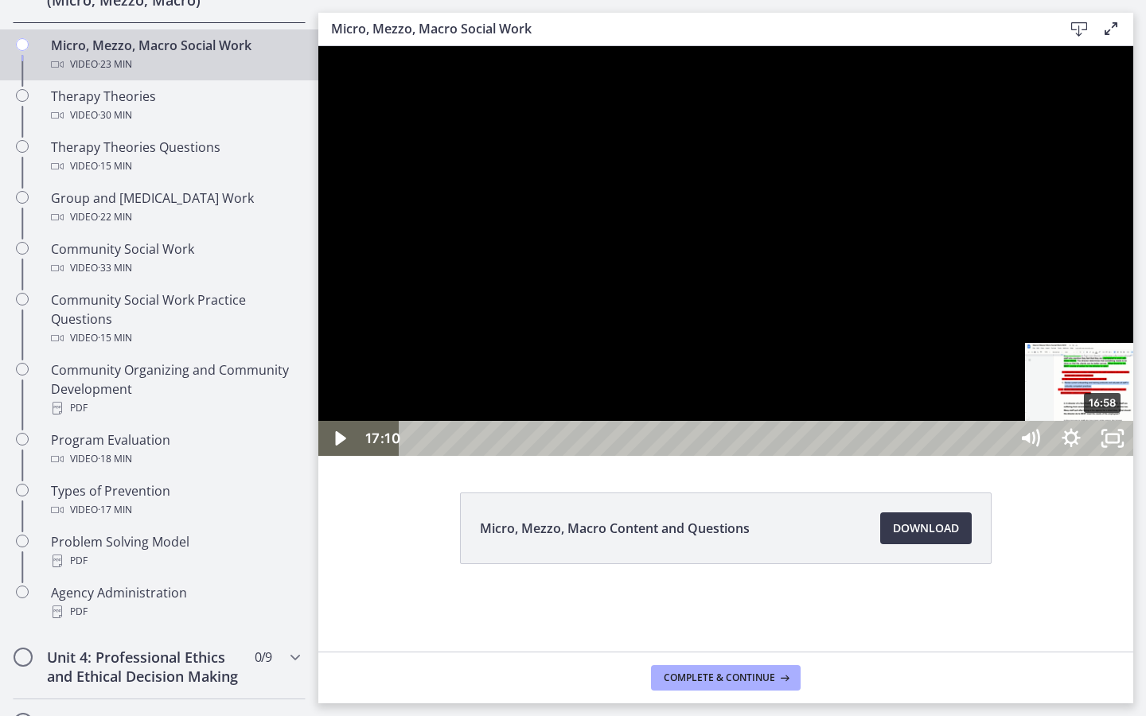
click at [999, 456] on div "16:58" at bounding box center [707, 438] width 584 height 35
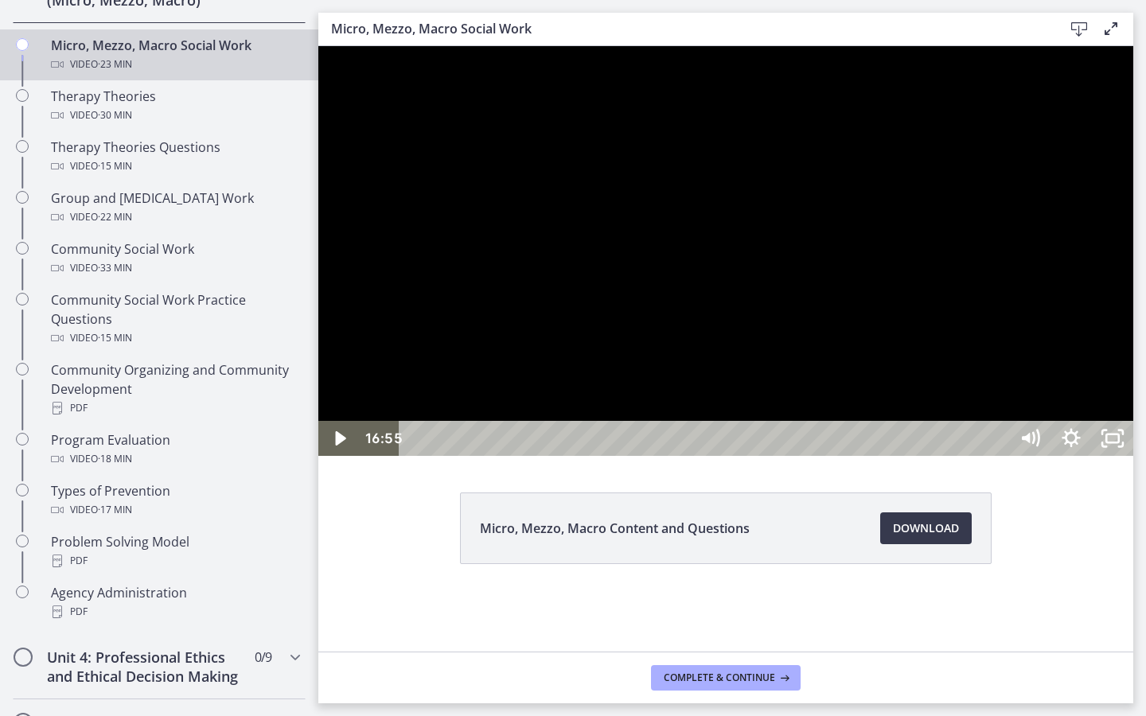
click at [1133, 456] on div at bounding box center [725, 251] width 815 height 410
click at [999, 456] on div "19:15" at bounding box center [707, 438] width 584 height 35
click at [999, 456] on div "19:33" at bounding box center [707, 438] width 584 height 35
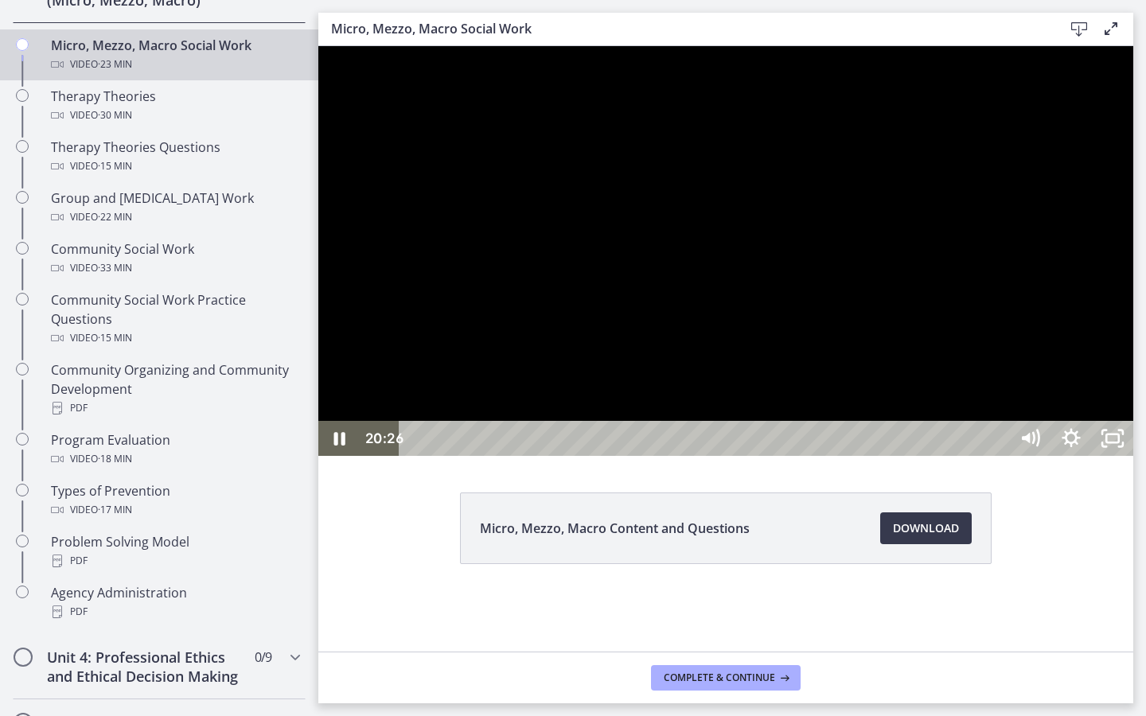
click at [999, 456] on div "20:26" at bounding box center [707, 438] width 584 height 35
click at [1133, 456] on div at bounding box center [725, 251] width 815 height 410
click at [999, 456] on div "21:47" at bounding box center [707, 438] width 584 height 35
click at [1133, 456] on div at bounding box center [725, 251] width 815 height 410
click at [1133, 456] on icon "Unfullscreen" at bounding box center [1112, 438] width 41 height 35
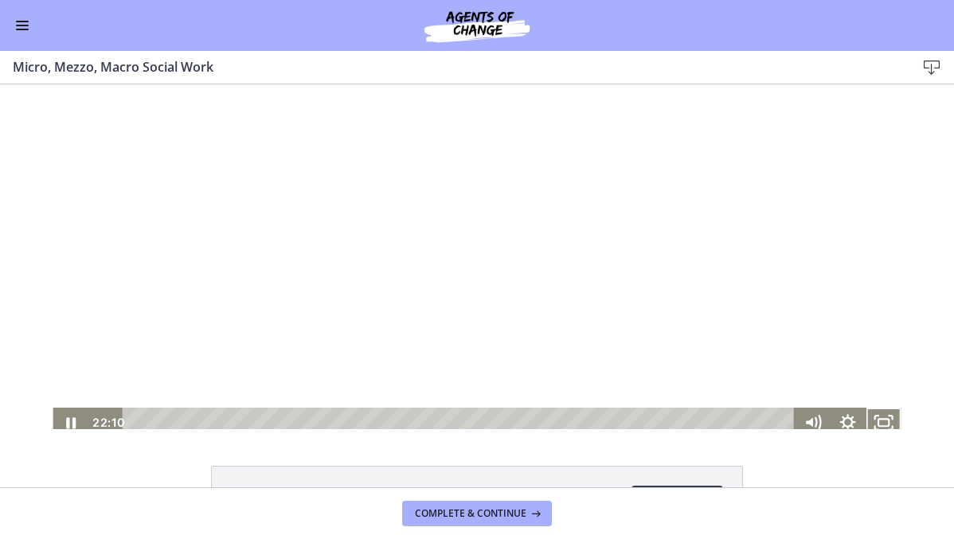
scroll to position [68, 0]
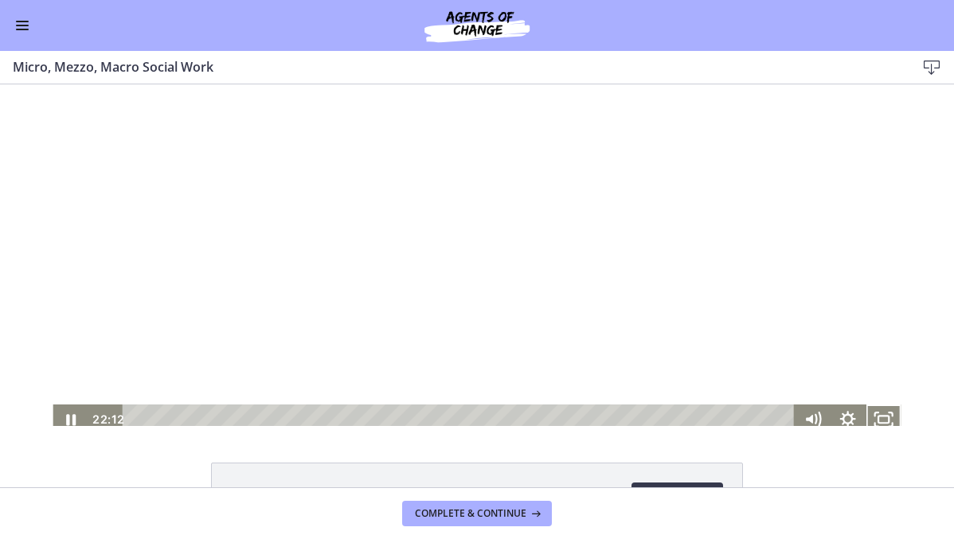
click at [449, 240] on div at bounding box center [477, 221] width 848 height 427
click at [453, 512] on span "Complete & continue" at bounding box center [470, 513] width 111 height 13
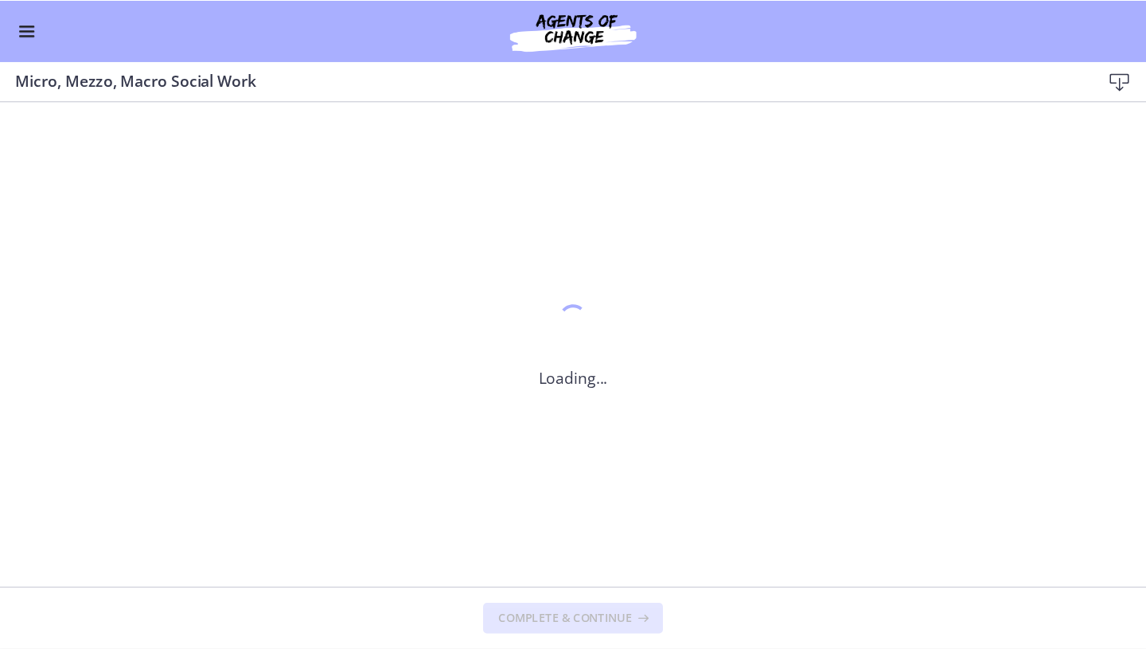
scroll to position [0, 0]
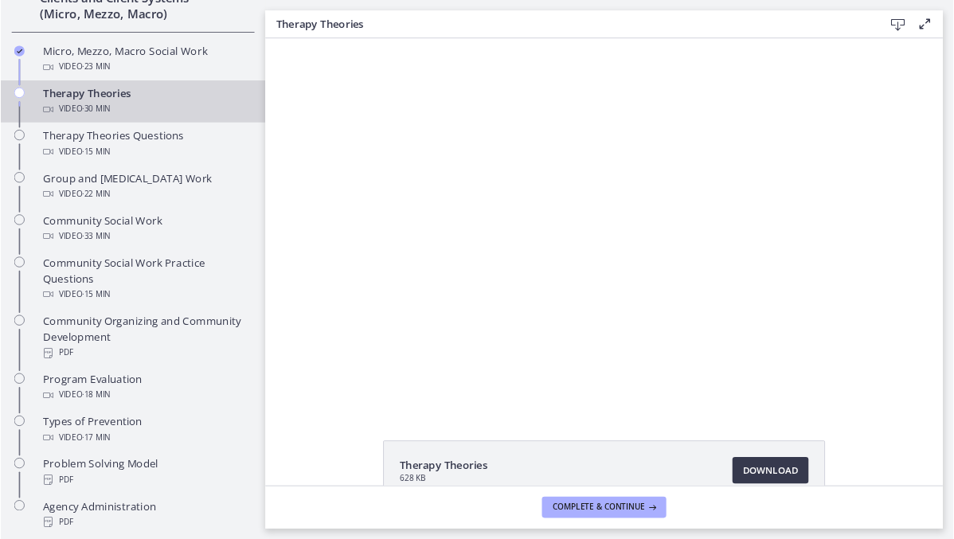
scroll to position [669, 0]
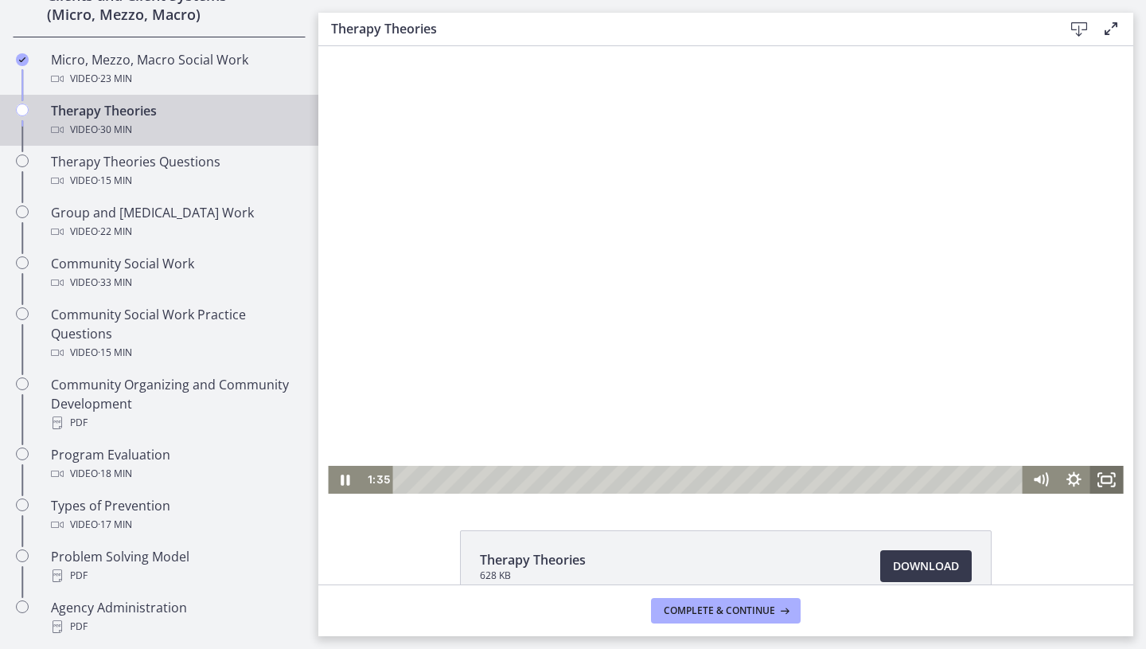
click at [1111, 484] on icon "Fullscreen" at bounding box center [1106, 480] width 33 height 28
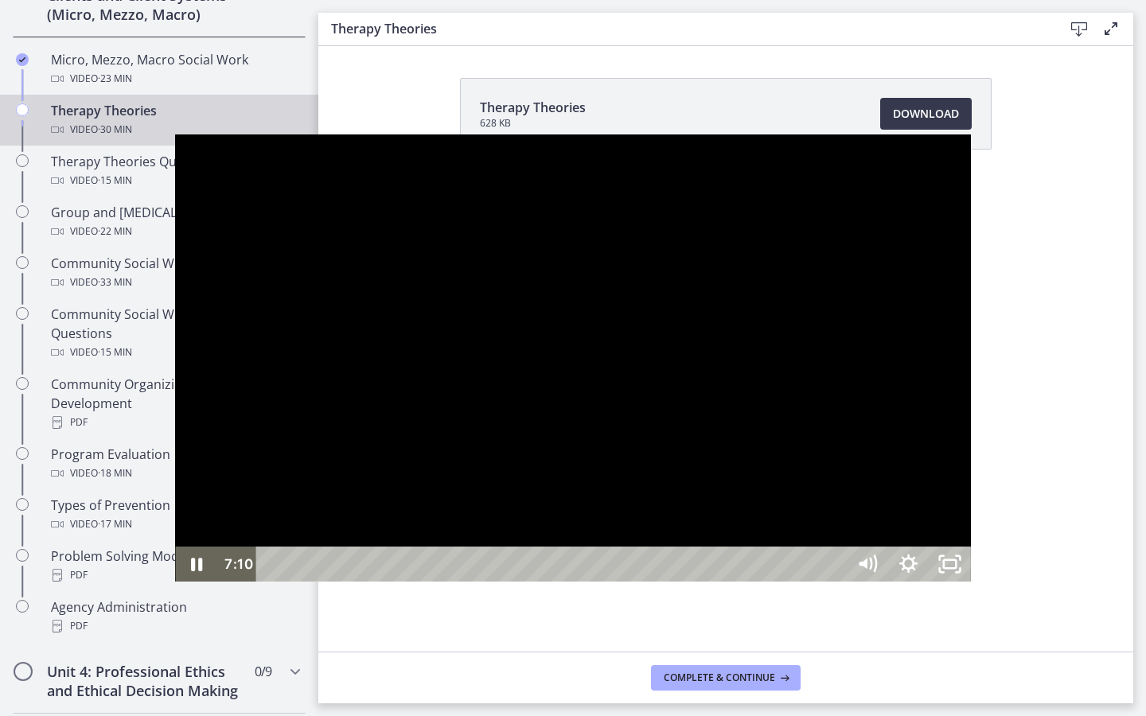
click at [970, 434] on div at bounding box center [572, 358] width 795 height 447
click at [974, 586] on icon "Unfullscreen" at bounding box center [949, 565] width 49 height 42
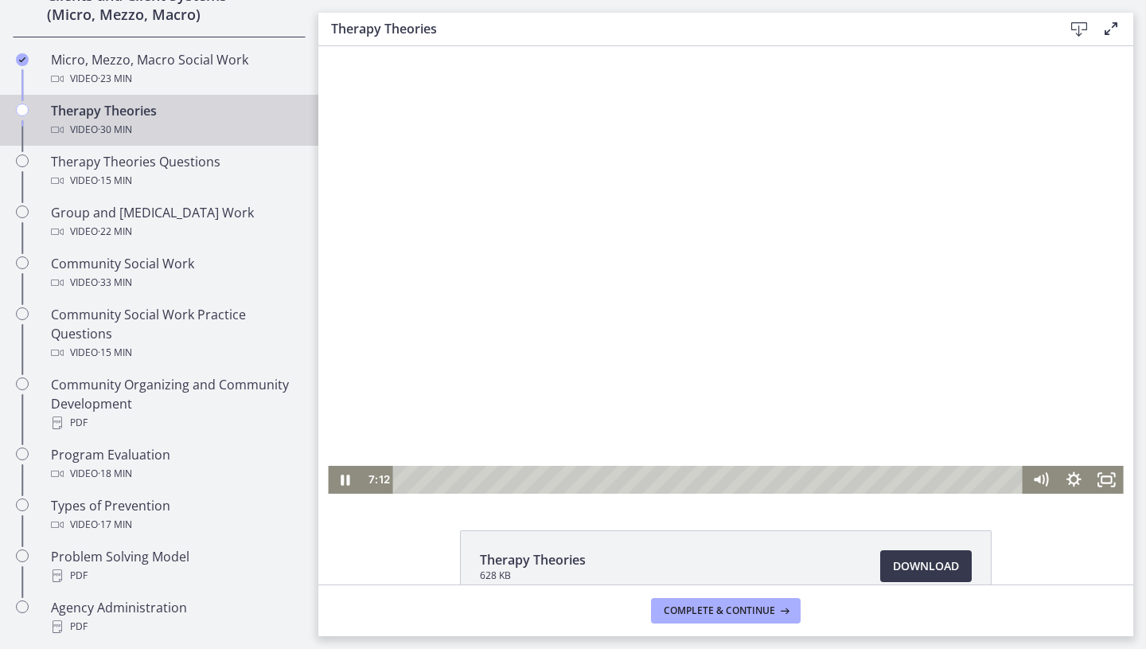
click at [995, 290] on div at bounding box center [725, 269] width 795 height 447
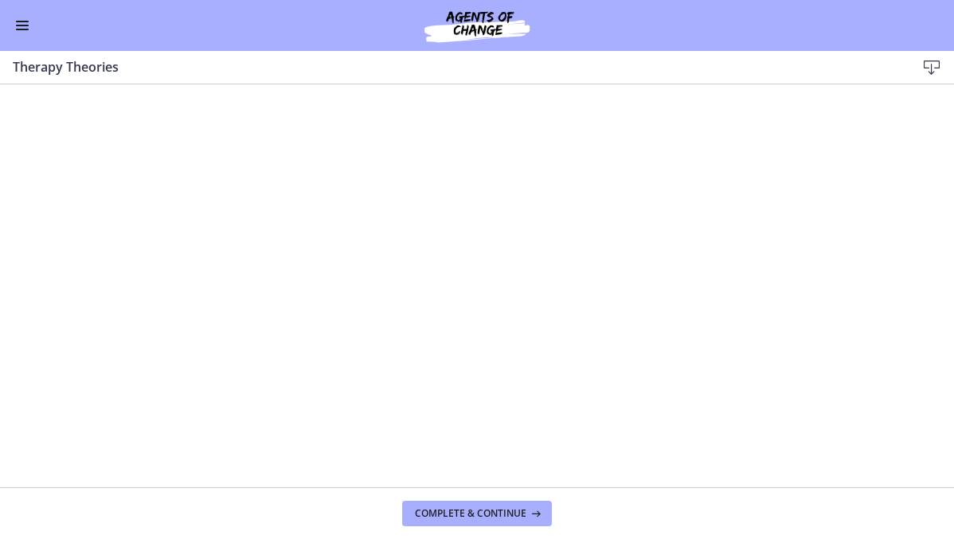
scroll to position [665, 0]
click at [18, 26] on button "Enable menu" at bounding box center [22, 25] width 19 height 19
